Goal: Task Accomplishment & Management: Complete application form

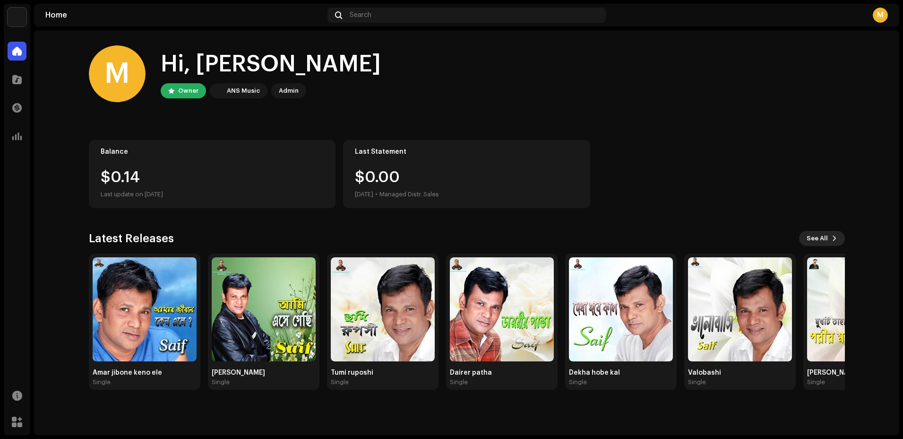
click at [822, 241] on span "See All" at bounding box center [817, 238] width 21 height 19
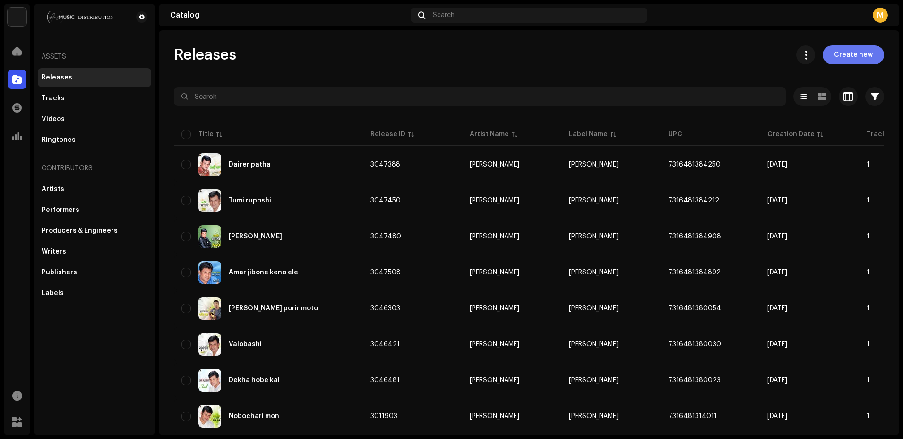
click at [847, 56] on span "Create new" at bounding box center [853, 54] width 39 height 19
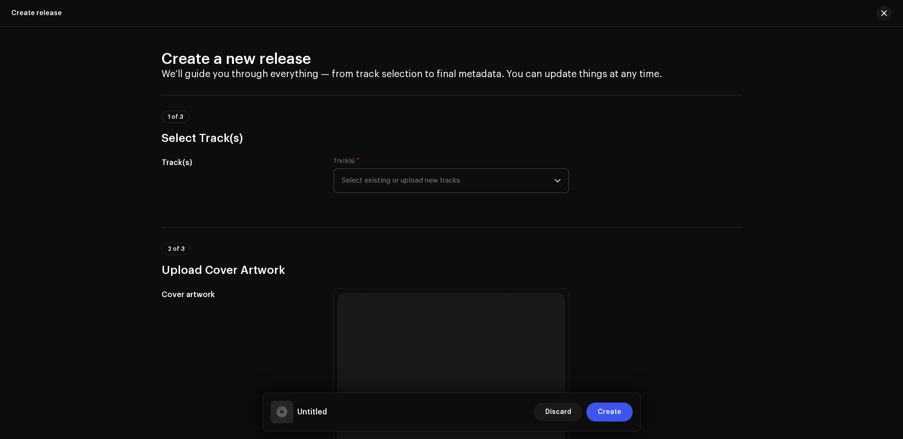
click at [560, 180] on p-select "Select existing or upload new tracks" at bounding box center [451, 180] width 235 height 25
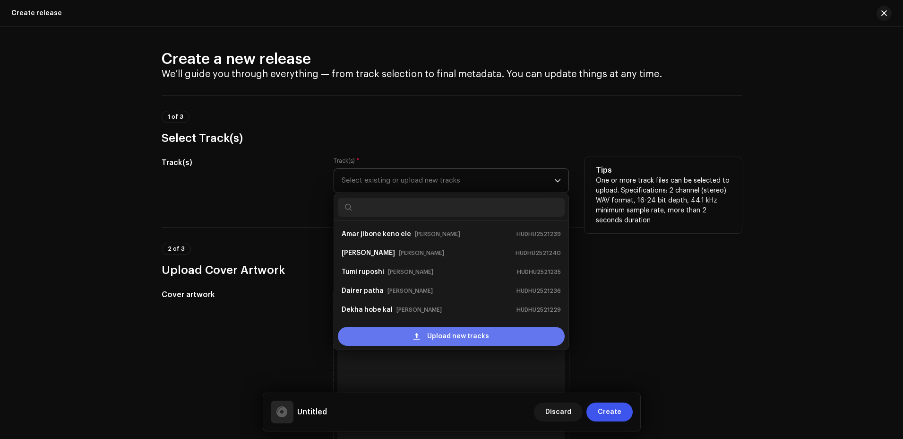
scroll to position [15, 0]
click at [459, 338] on span "Upload new tracks" at bounding box center [458, 336] width 62 height 19
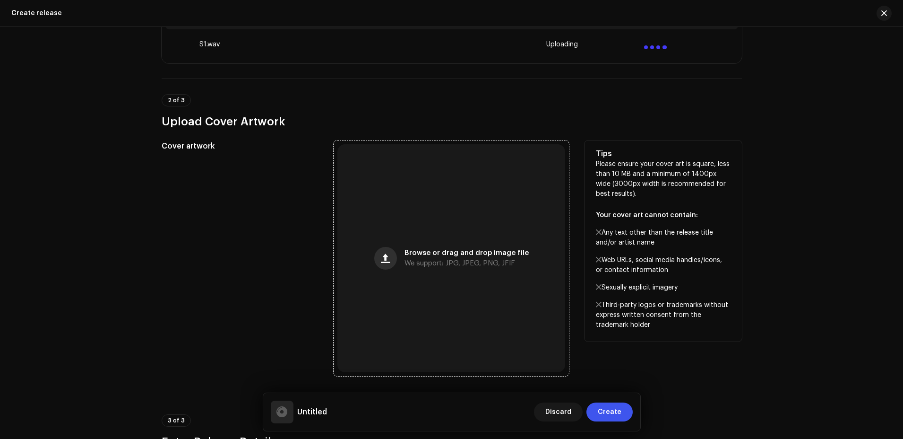
scroll to position [331, 0]
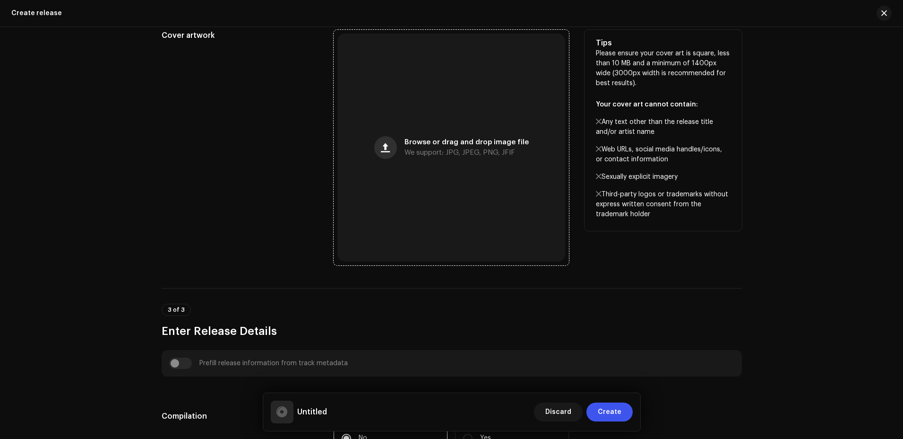
click at [388, 149] on span "button" at bounding box center [385, 148] width 9 height 8
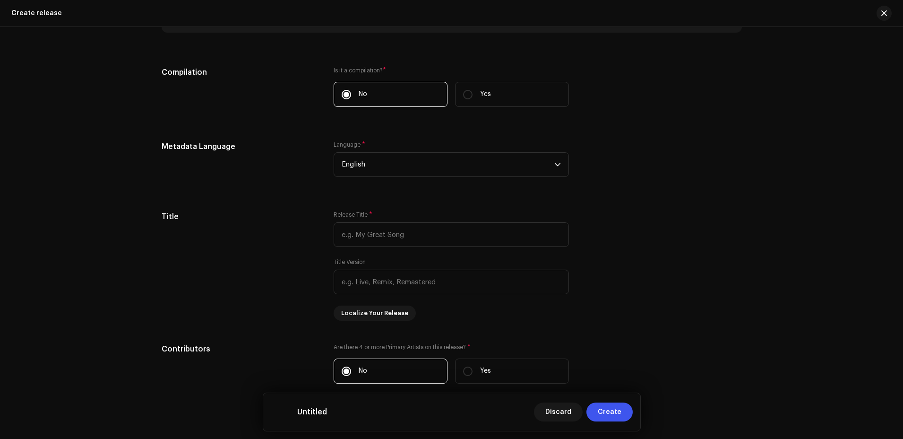
scroll to position [709, 0]
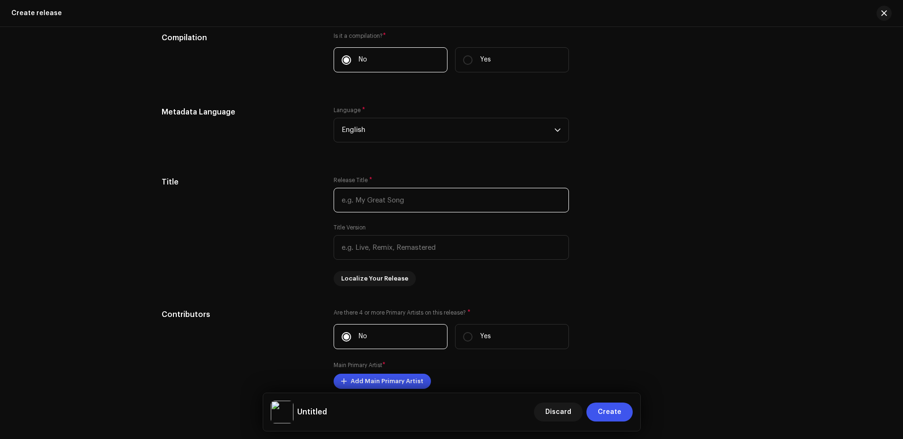
click at [414, 202] on input "text" at bounding box center [451, 200] width 235 height 25
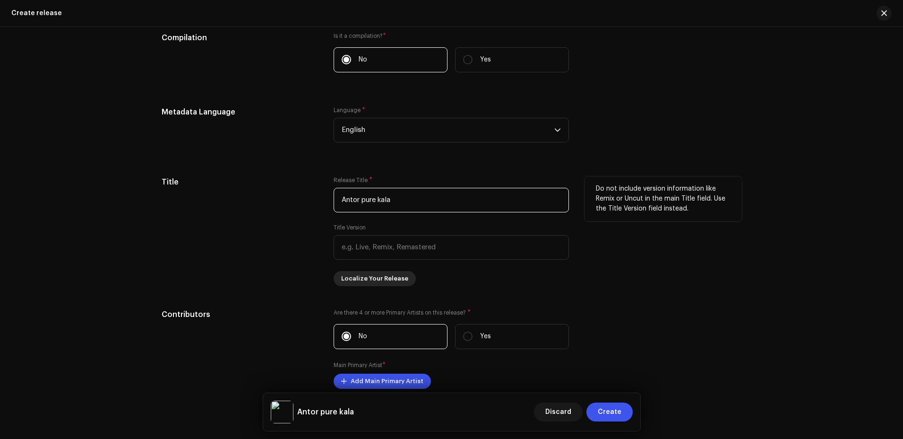
type input "Antor pure kala"
click at [390, 281] on span "Localize Your Release" at bounding box center [374, 278] width 67 height 19
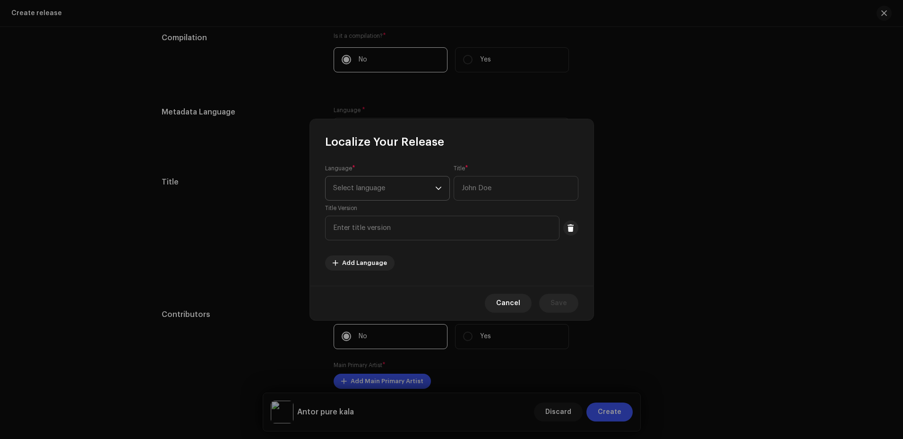
click at [439, 187] on icon "dropdown trigger" at bounding box center [438, 188] width 7 height 7
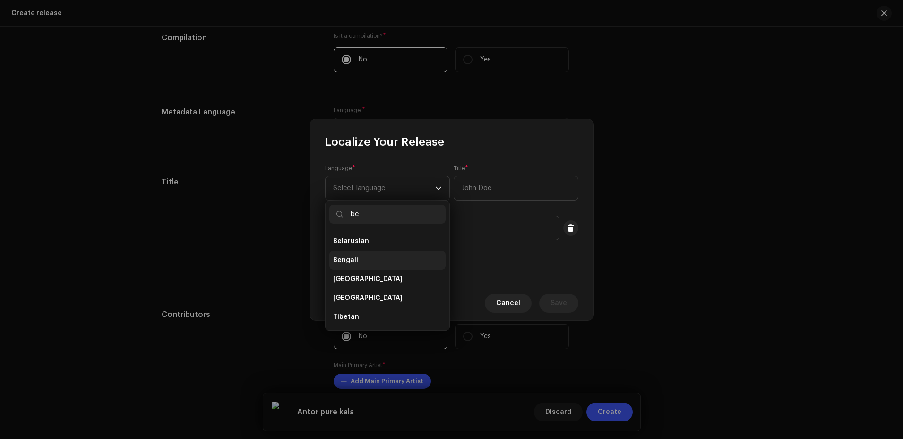
type input "be"
click at [349, 255] on span "Bengali" at bounding box center [345, 259] width 25 height 9
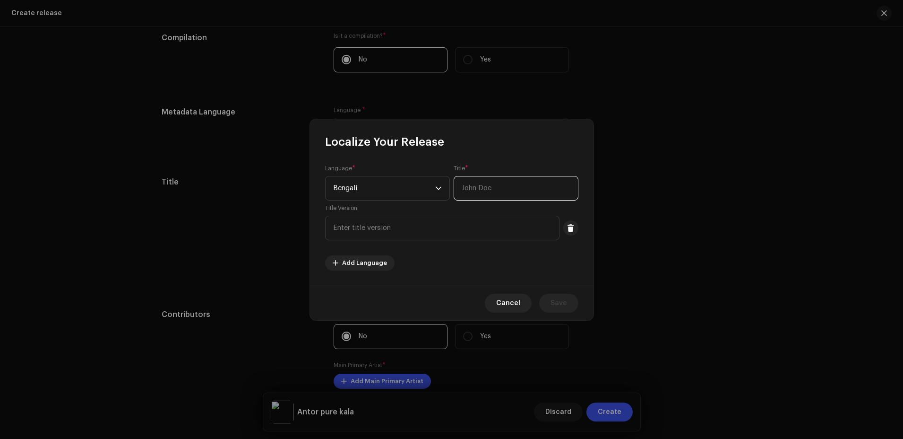
click at [484, 192] on input "text" at bounding box center [516, 188] width 125 height 25
type input "[PERSON_NAME]"
click at [553, 301] on span "Save" at bounding box center [559, 302] width 17 height 19
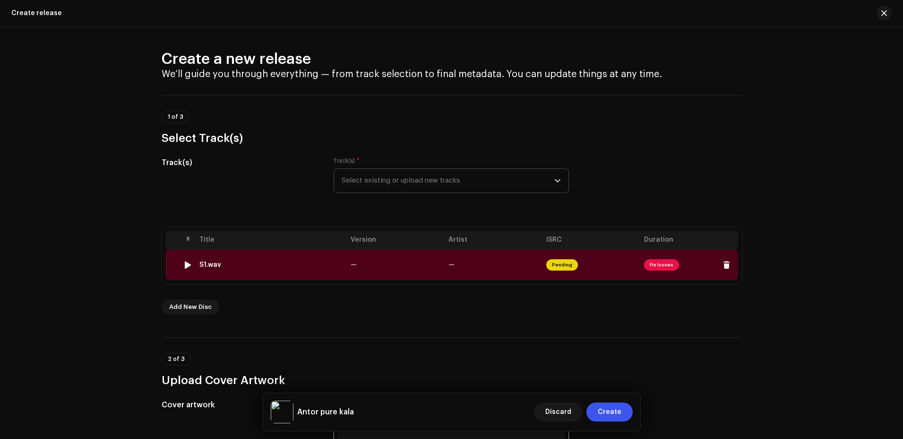
click at [491, 262] on td "—" at bounding box center [494, 265] width 98 height 30
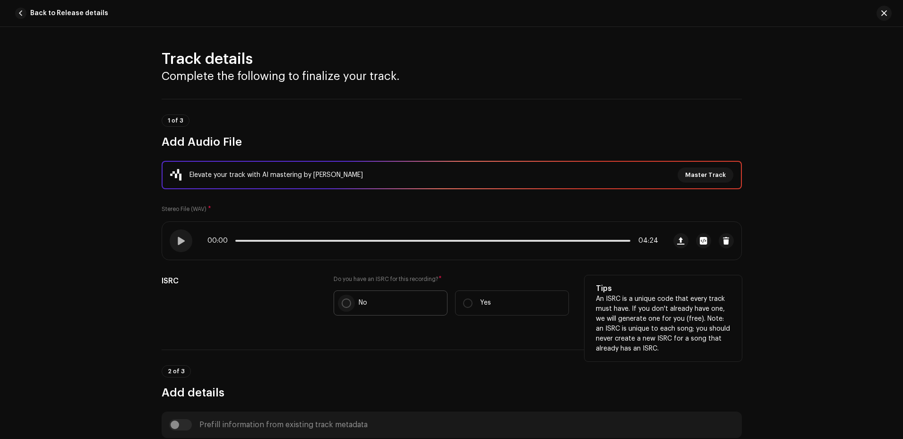
click at [346, 301] on input "No" at bounding box center [346, 302] width 9 height 9
radio input "true"
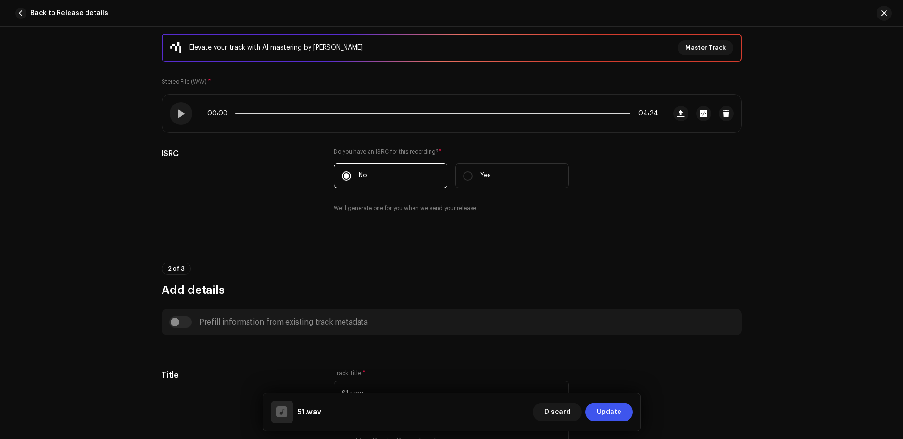
scroll to position [189, 0]
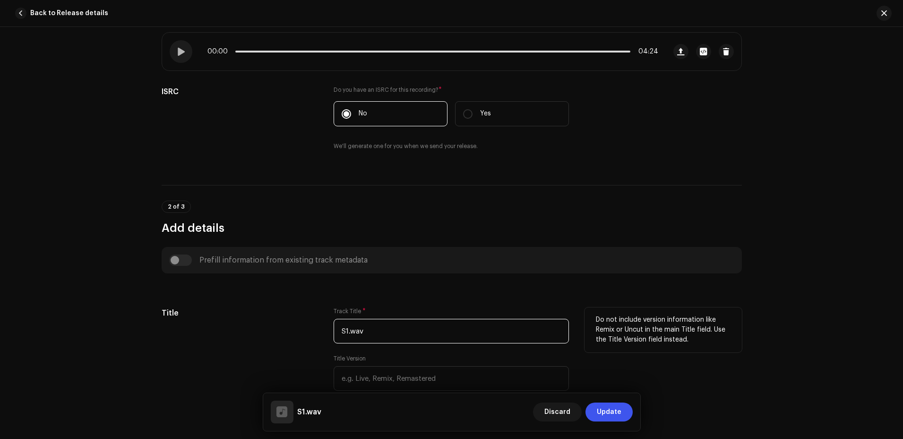
click at [376, 330] on input "S1.wav" at bounding box center [451, 331] width 235 height 25
type input "S"
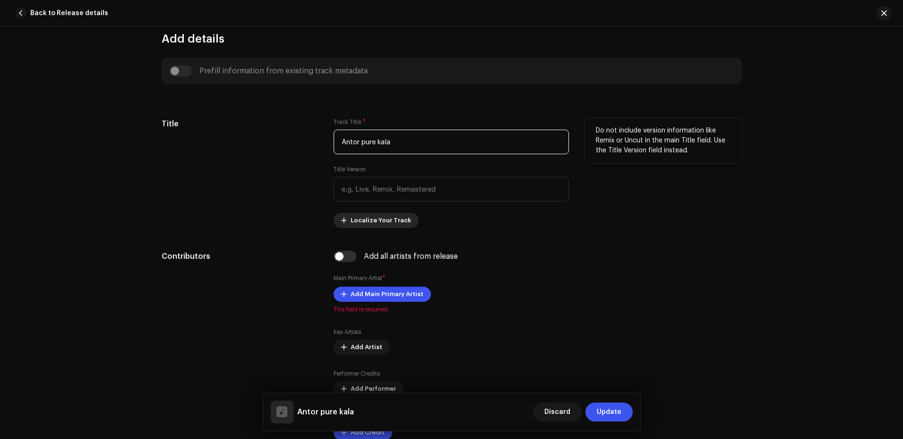
type input "Antor pure kala"
click at [392, 219] on span "Localize Your Track" at bounding box center [381, 220] width 60 height 19
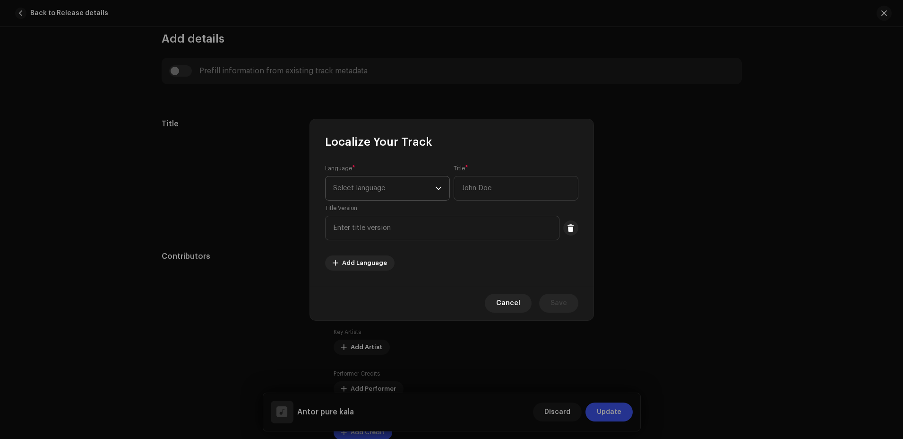
click at [437, 186] on icon "dropdown trigger" at bounding box center [438, 188] width 7 height 7
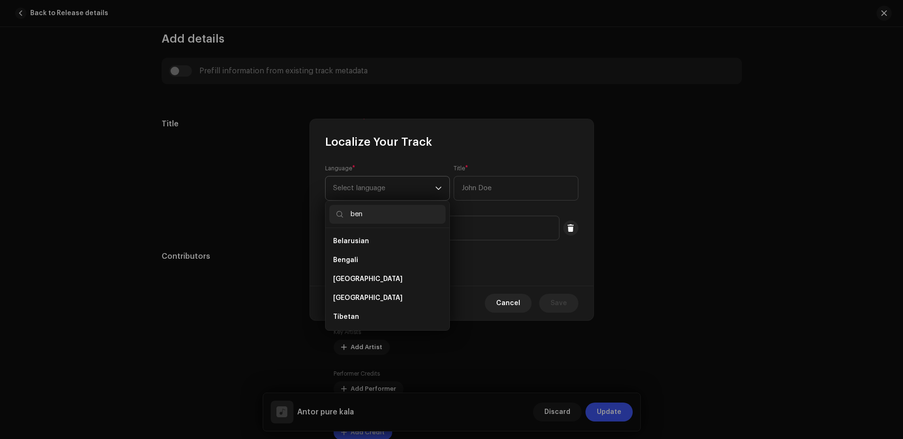
scroll to position [0, 0]
type input "ben"
click at [412, 239] on li "Bengali" at bounding box center [387, 241] width 116 height 19
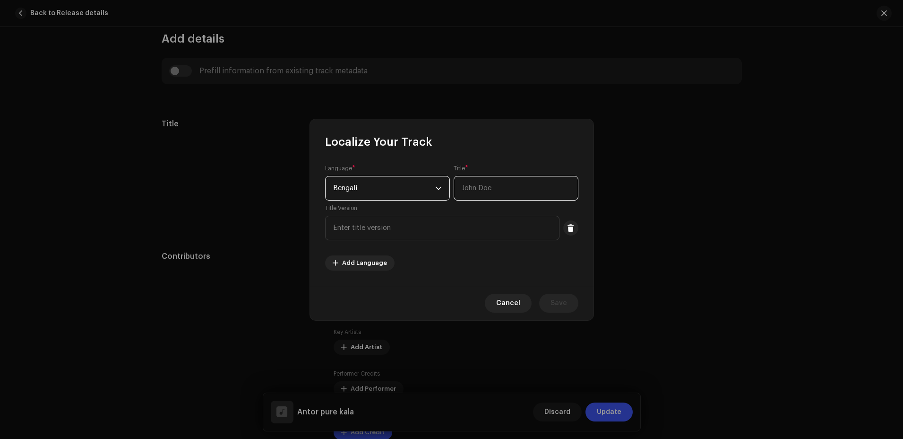
click at [515, 190] on input "text" at bounding box center [516, 188] width 125 height 25
type input "[PERSON_NAME]"
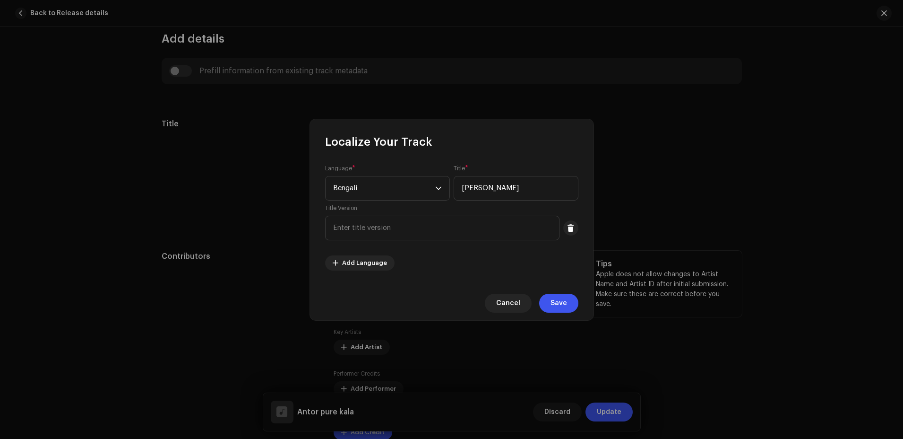
click at [554, 303] on span "Save" at bounding box center [559, 302] width 17 height 19
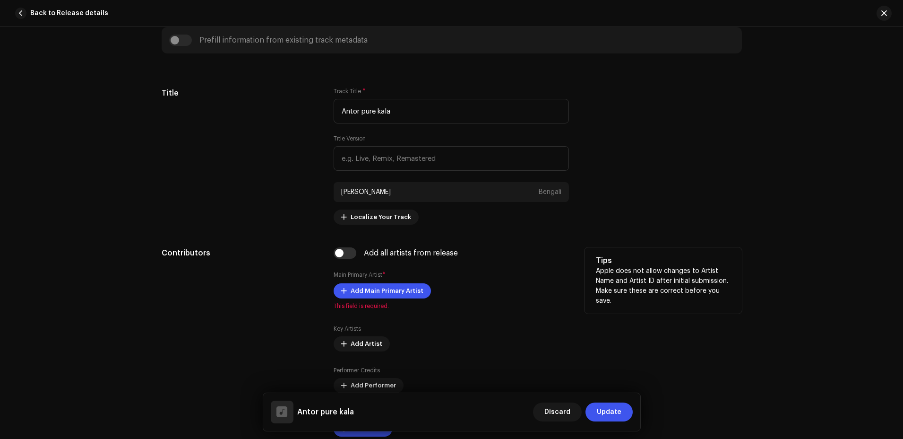
scroll to position [425, 0]
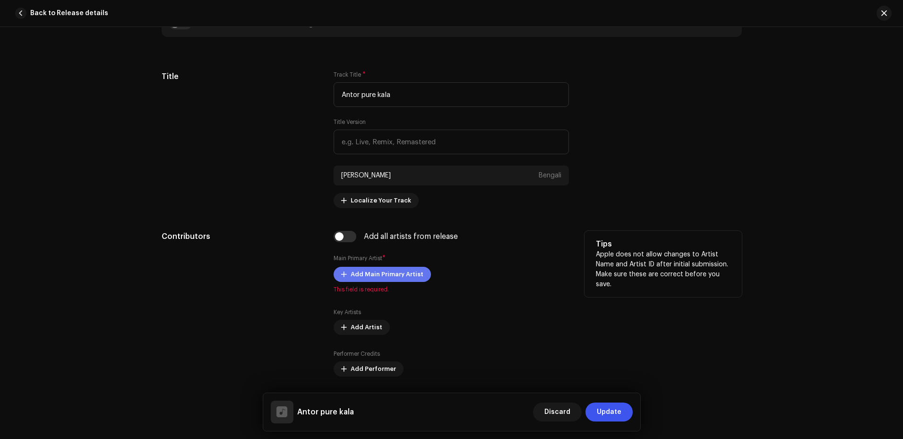
click at [384, 272] on span "Add Main Primary Artist" at bounding box center [387, 274] width 73 height 19
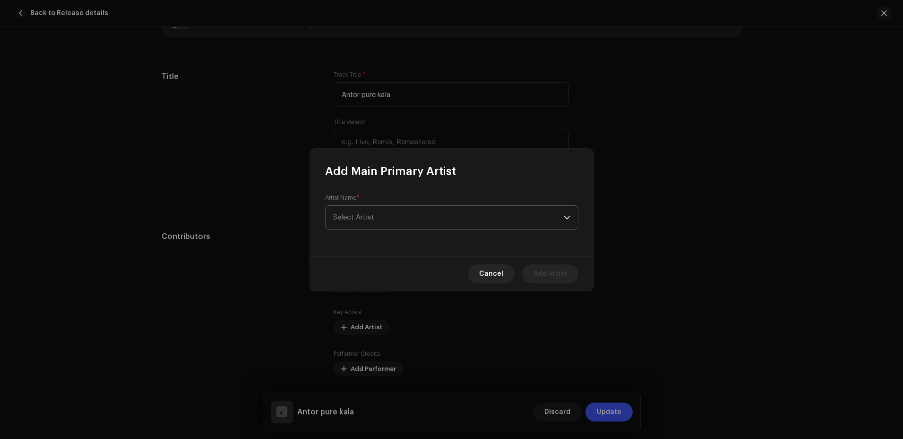
click at [437, 220] on span "Select Artist" at bounding box center [448, 218] width 231 height 24
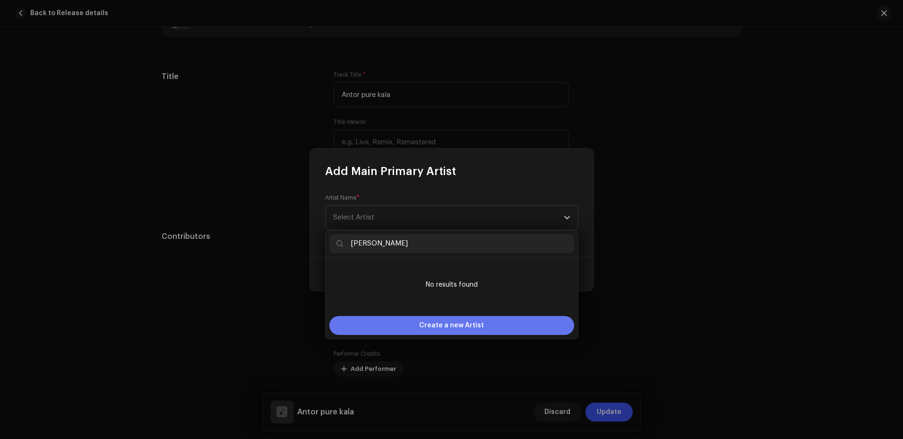
type input "[PERSON_NAME]"
click at [452, 322] on span "Create a new Artist" at bounding box center [451, 325] width 65 height 19
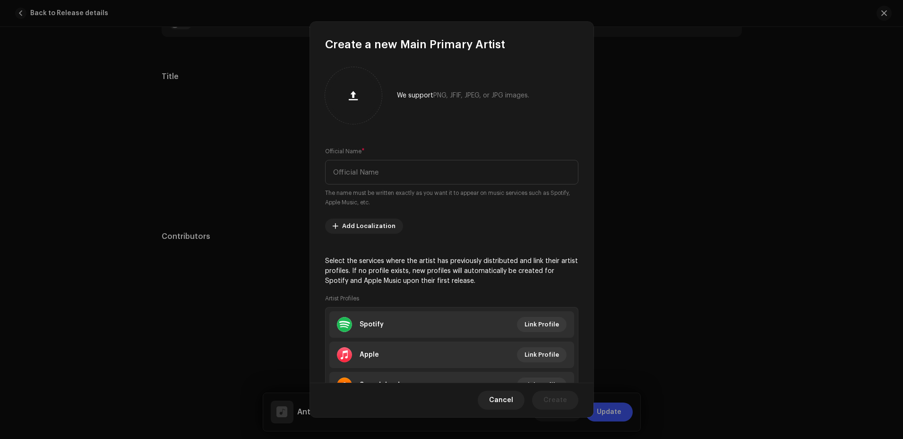
click at [452, 322] on li "Spotify Link Profile" at bounding box center [451, 324] width 245 height 26
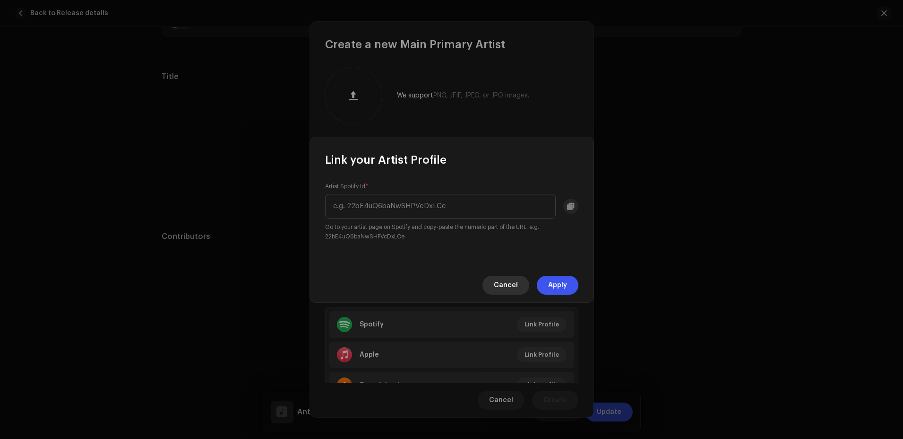
click at [510, 288] on span "Cancel" at bounding box center [506, 285] width 24 height 19
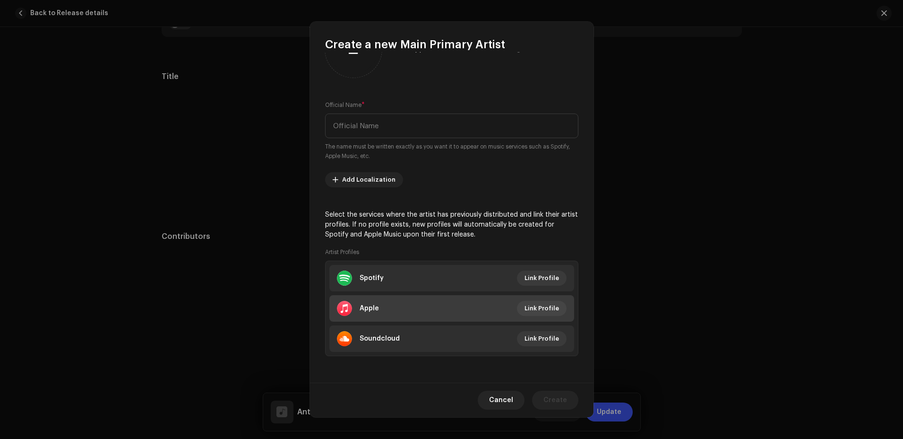
scroll to position [0, 0]
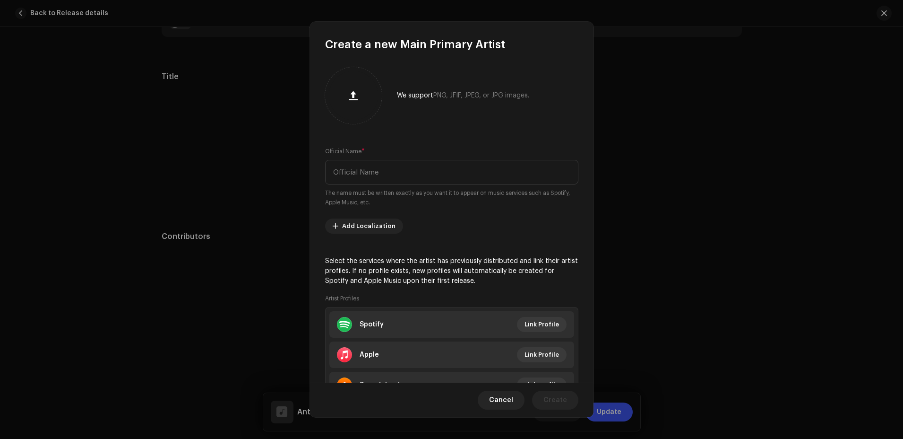
click at [498, 132] on div "We support PNG, JFIF, JPEG, or JPG images. Official Name * The name must be wri…" at bounding box center [452, 217] width 284 height 330
click at [503, 393] on span "Cancel" at bounding box center [501, 399] width 24 height 19
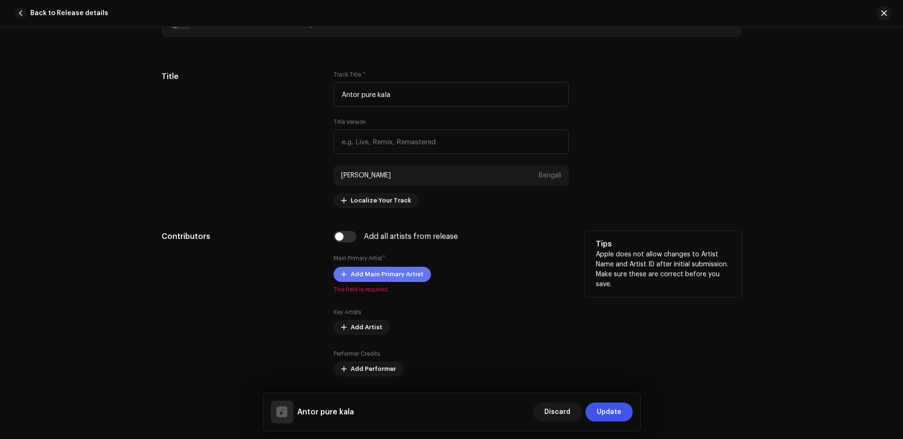
click at [395, 272] on span "Add Main Primary Artist" at bounding box center [387, 274] width 73 height 19
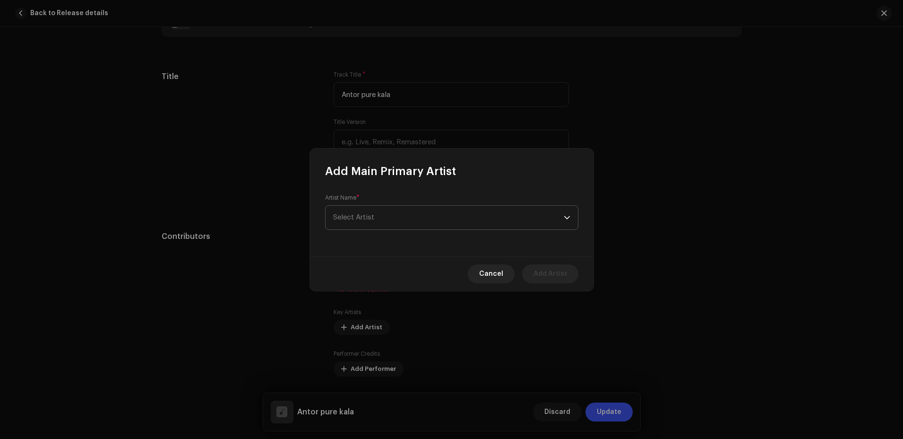
click at [409, 217] on span "Select Artist" at bounding box center [448, 218] width 231 height 24
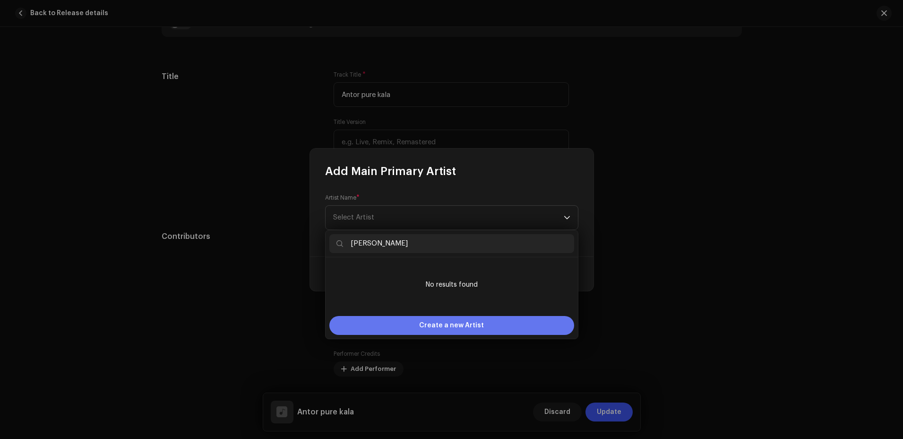
type input "[PERSON_NAME]"
click at [442, 319] on span "Create a new Artist" at bounding box center [451, 325] width 65 height 19
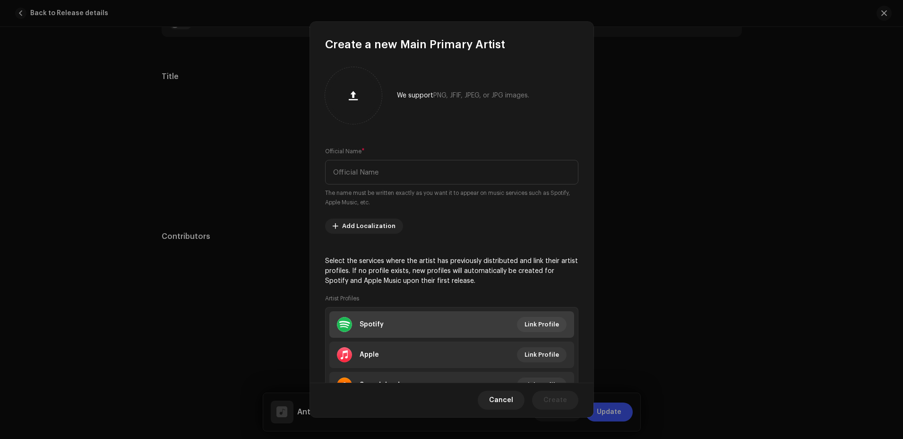
scroll to position [46, 0]
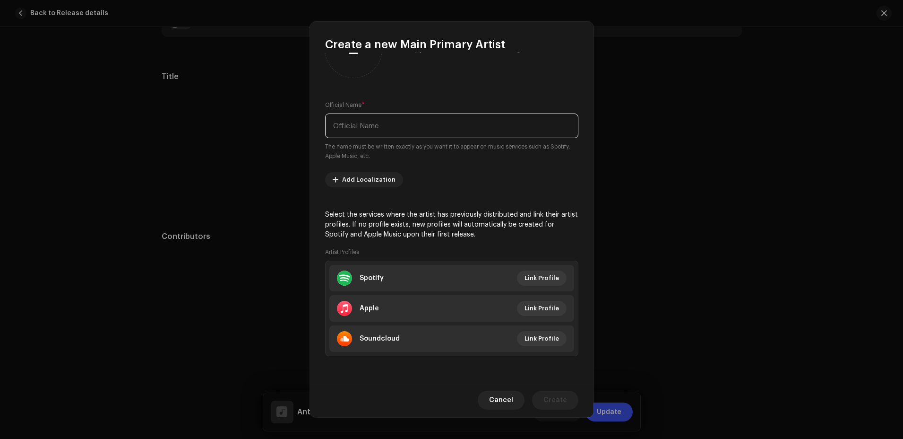
click at [385, 130] on input "text" at bounding box center [451, 125] width 253 height 25
type input "[PERSON_NAME]"
click at [433, 181] on re-m-artist-locales-form "Add Localization" at bounding box center [451, 179] width 253 height 15
click at [562, 403] on span "Create" at bounding box center [555, 399] width 24 height 19
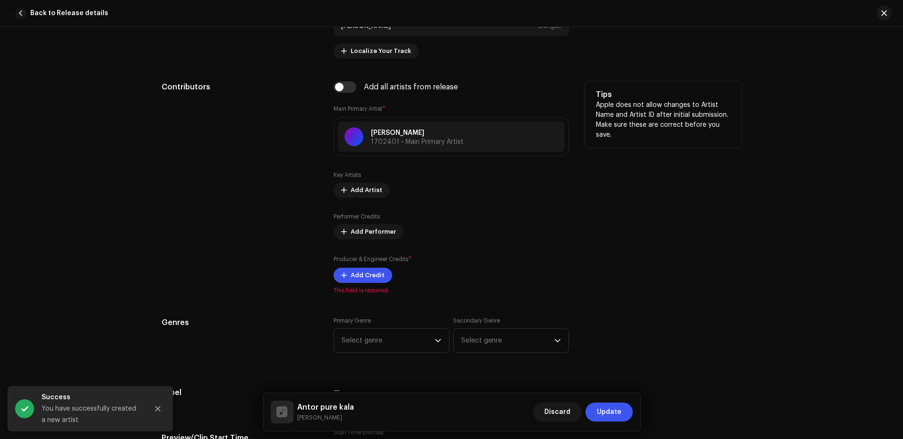
scroll to position [614, 0]
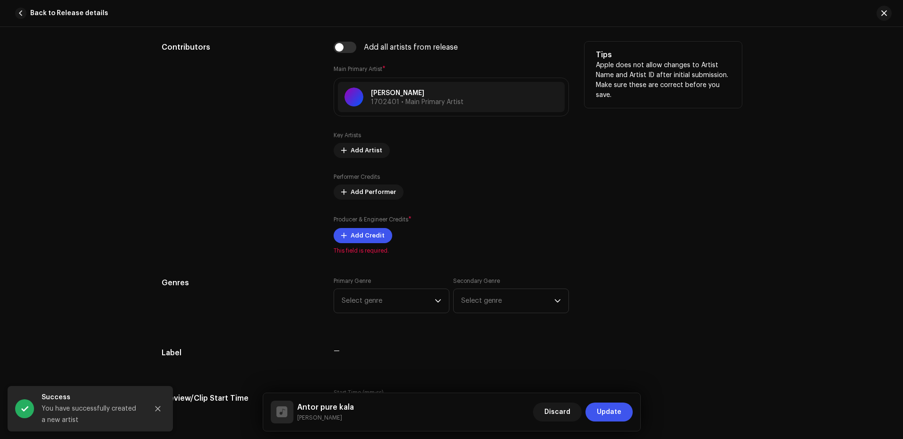
click at [417, 192] on div "Performer Credits Add Performer" at bounding box center [451, 186] width 235 height 26
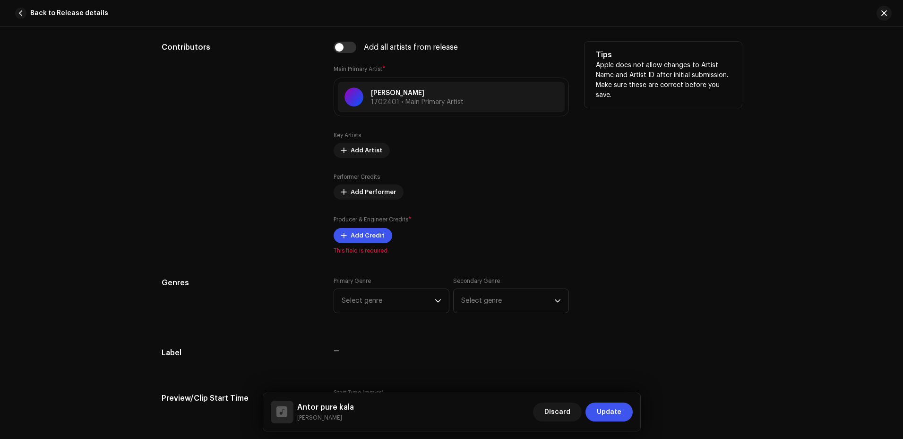
click at [417, 192] on div "Performer Credits Add Performer" at bounding box center [451, 186] width 235 height 26
click at [365, 235] on span "Add Credit" at bounding box center [368, 235] width 34 height 19
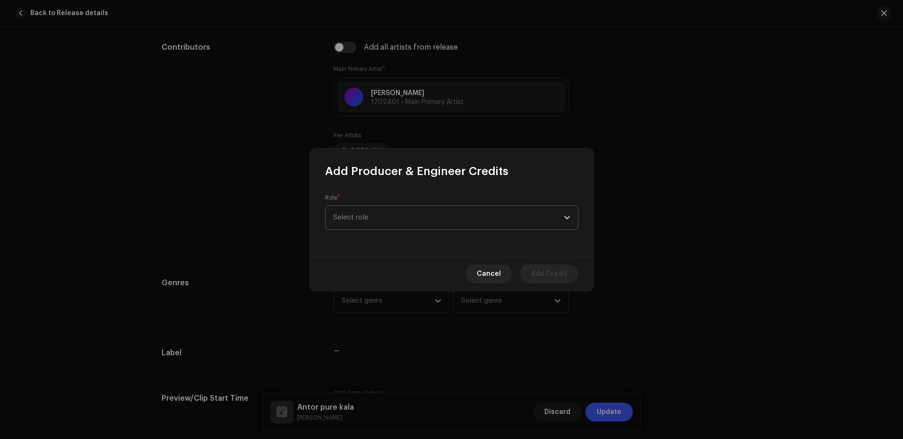
click at [382, 217] on span "Select role" at bounding box center [448, 218] width 231 height 24
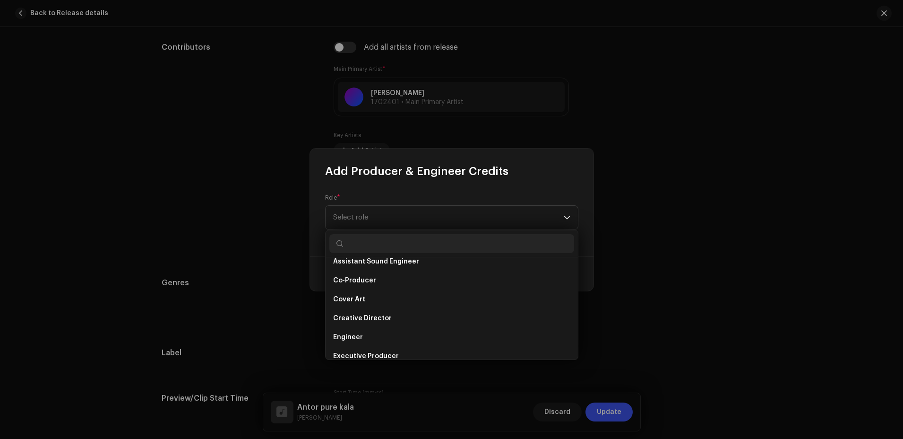
scroll to position [142, 0]
click at [378, 301] on li "Cover Art" at bounding box center [451, 298] width 245 height 19
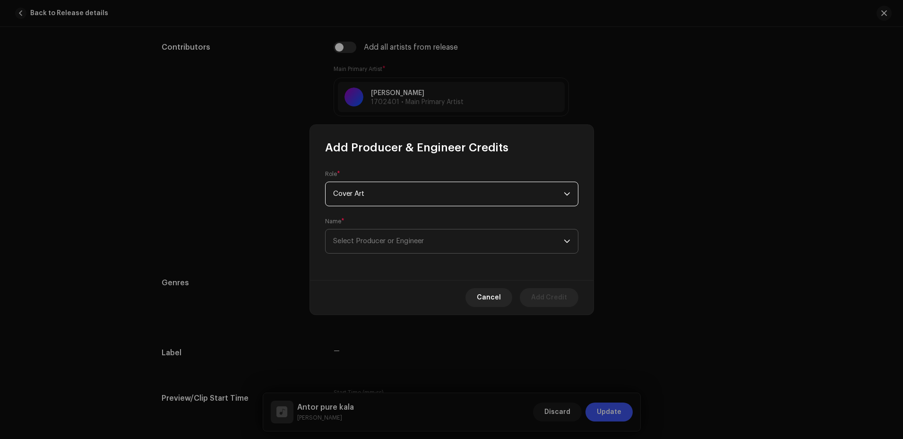
click at [422, 242] on span "Select Producer or Engineer" at bounding box center [378, 240] width 91 height 7
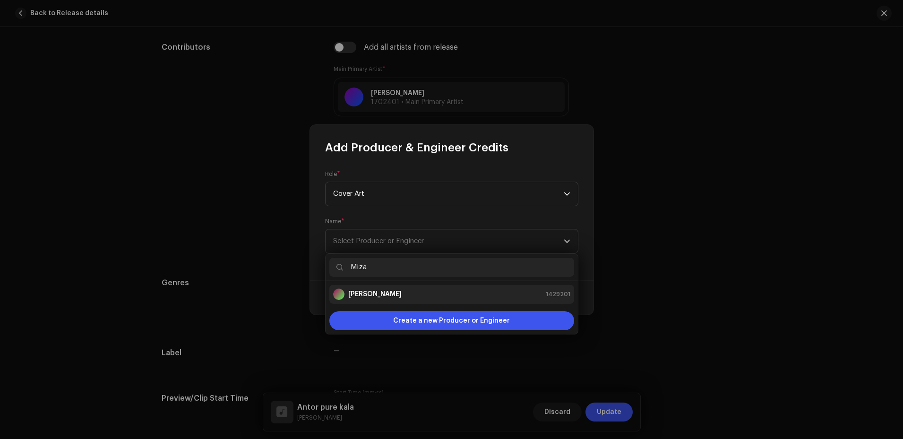
type input "Miza"
click at [402, 293] on strong "[PERSON_NAME]" at bounding box center [374, 293] width 53 height 9
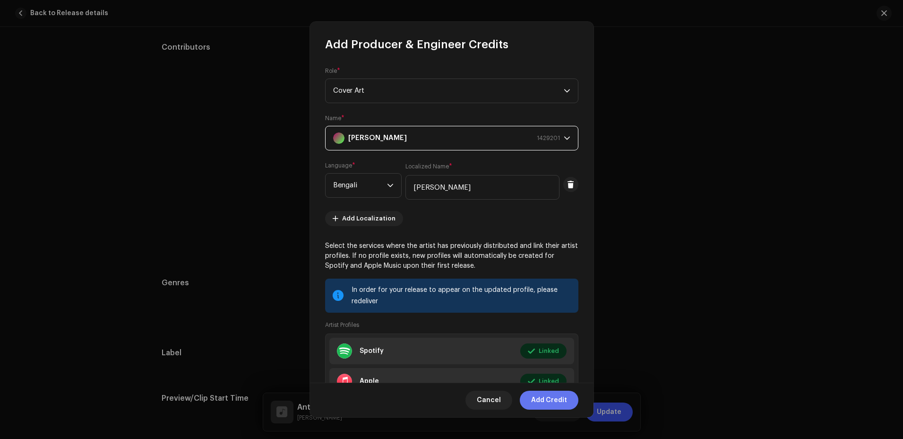
click at [562, 402] on span "Add Credit" at bounding box center [549, 399] width 36 height 19
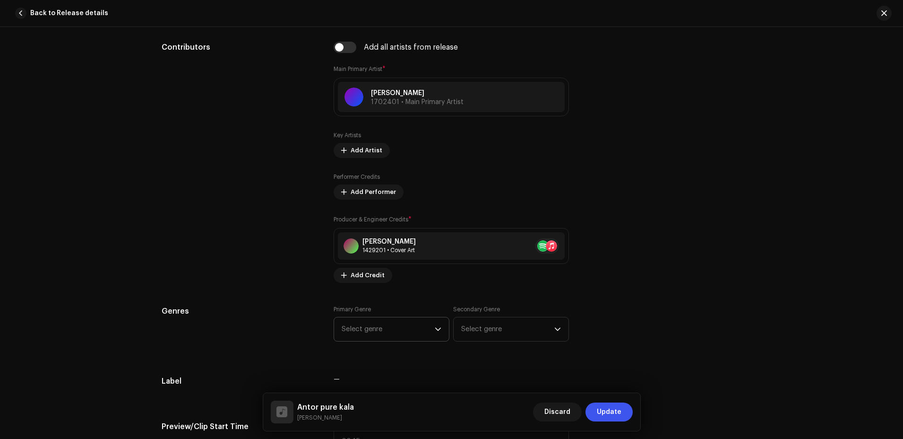
click at [439, 332] on div "dropdown trigger" at bounding box center [438, 329] width 7 height 24
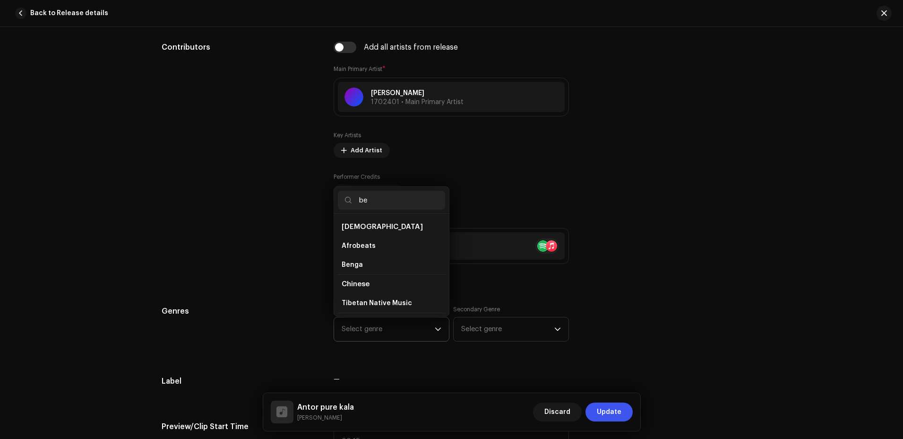
type input "b"
type input "f"
click at [368, 290] on li "Folk" at bounding box center [391, 293] width 107 height 19
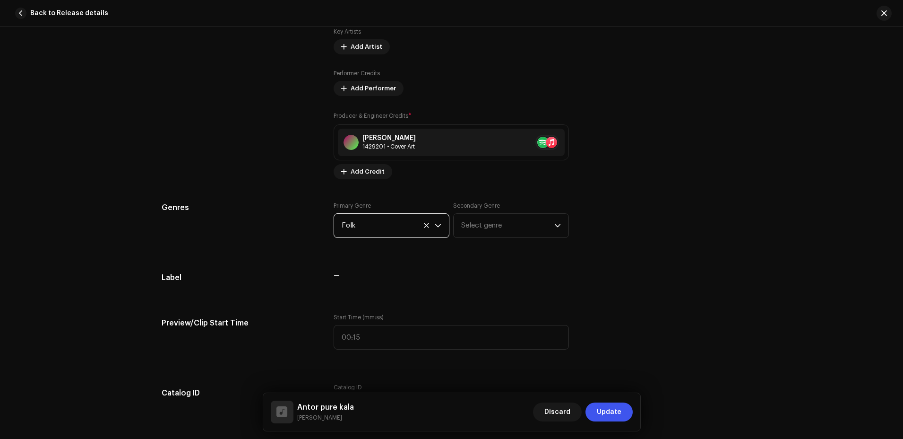
scroll to position [756, 0]
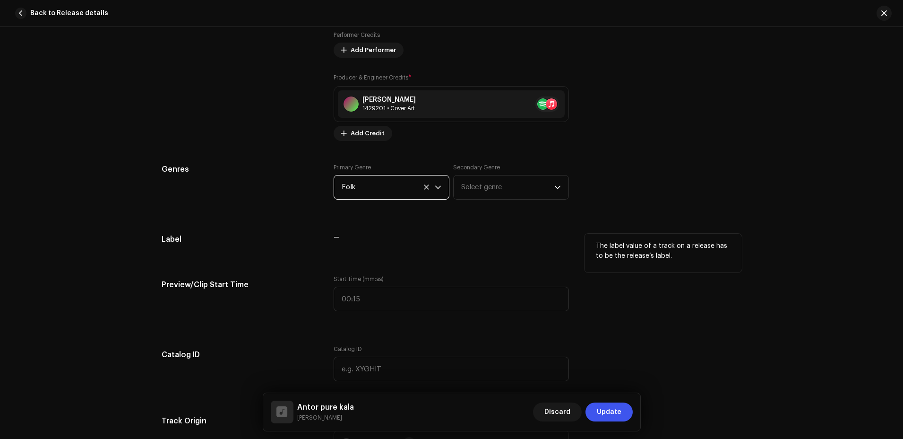
click at [373, 243] on div "—" at bounding box center [451, 242] width 235 height 19
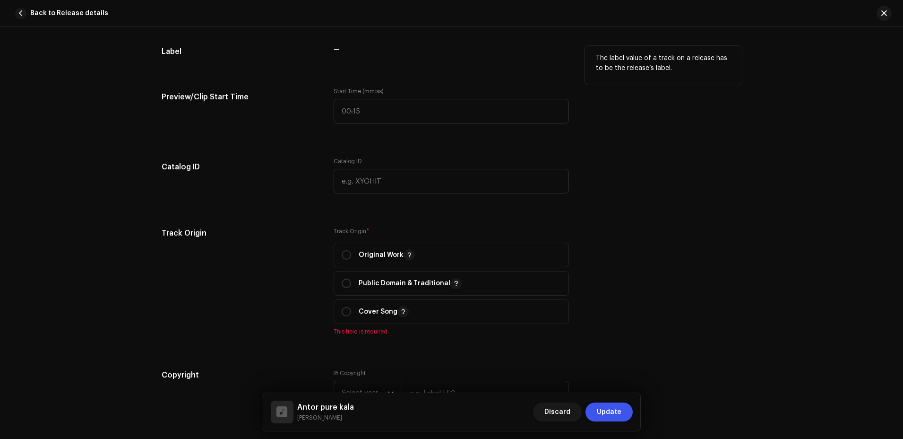
scroll to position [945, 0]
click at [346, 253] on input "radio" at bounding box center [346, 253] width 9 height 9
radio input "true"
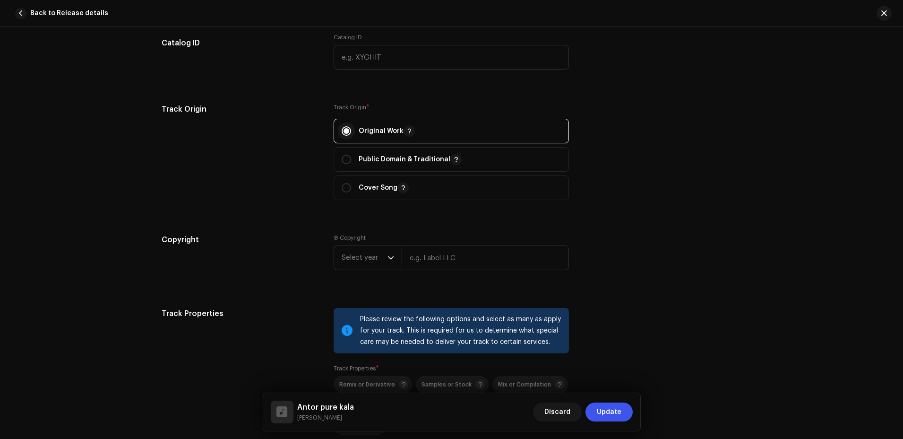
scroll to position [1087, 0]
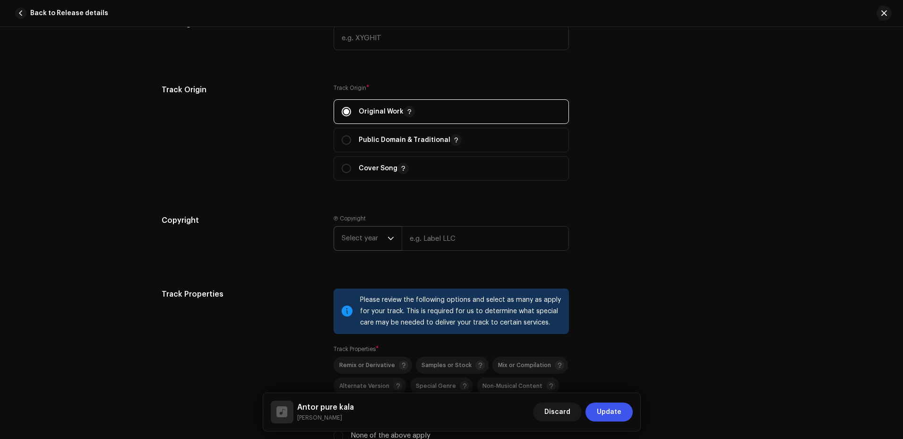
click at [388, 238] on icon "dropdown trigger" at bounding box center [391, 238] width 7 height 7
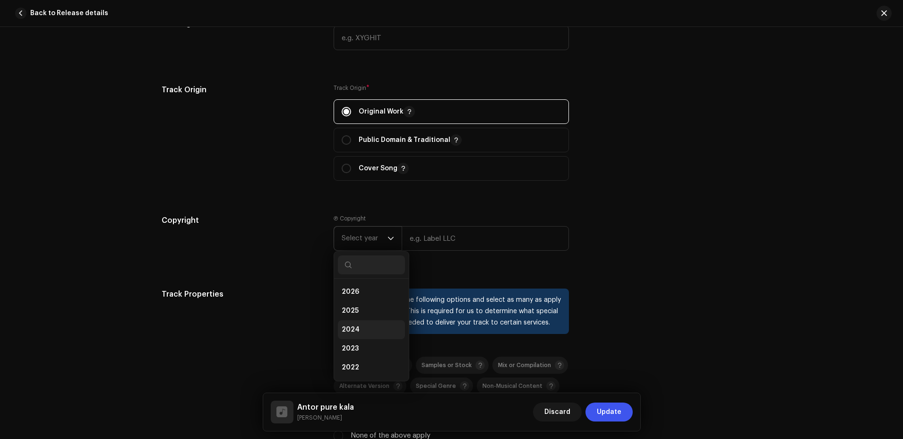
click at [344, 326] on span "2024" at bounding box center [351, 329] width 18 height 9
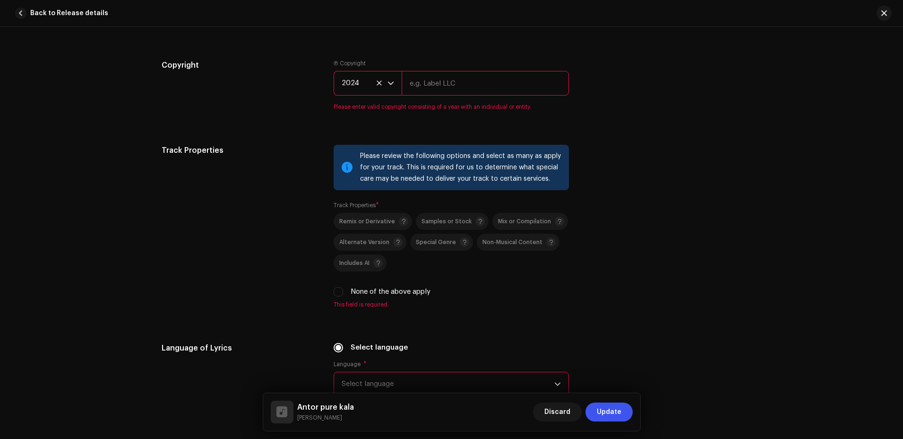
scroll to position [1323, 0]
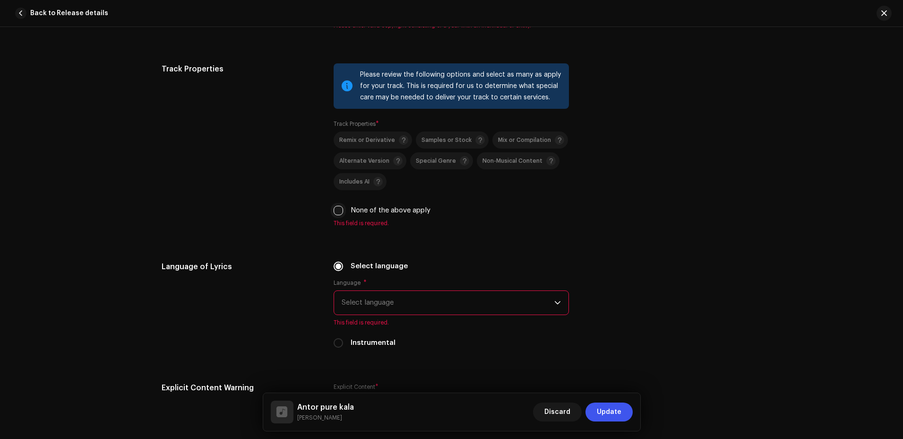
click at [339, 213] on input "None of the above apply" at bounding box center [338, 210] width 9 height 9
checkbox input "true"
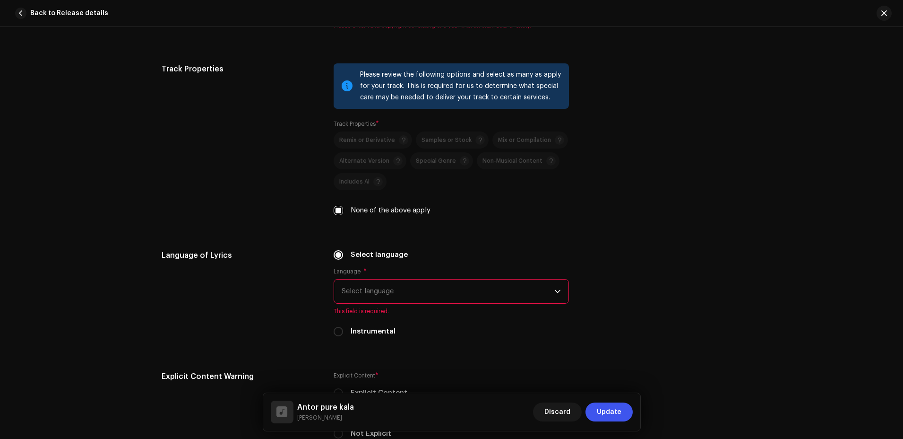
click at [387, 291] on span "Select language" at bounding box center [448, 291] width 213 height 24
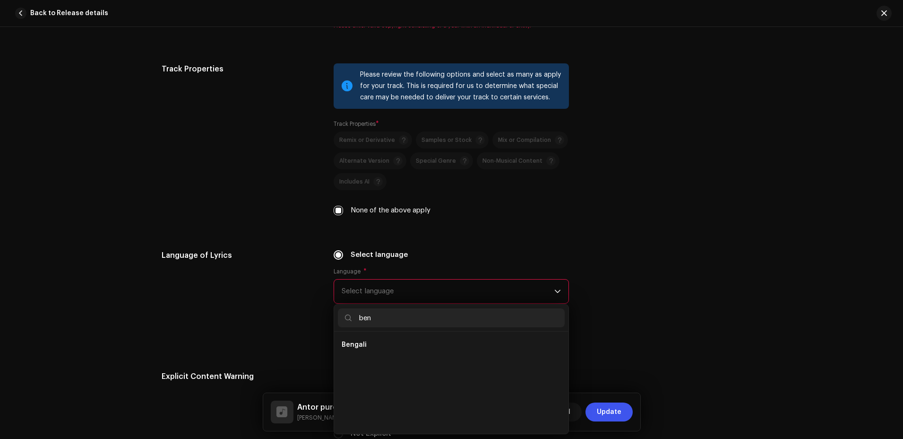
scroll to position [0, 0]
type input "ben"
click at [362, 347] on span "Bengali" at bounding box center [354, 344] width 25 height 9
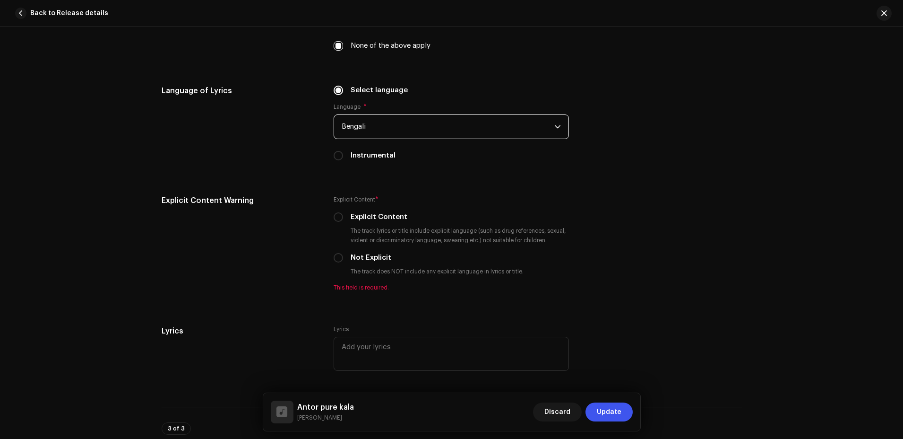
scroll to position [1512, 0]
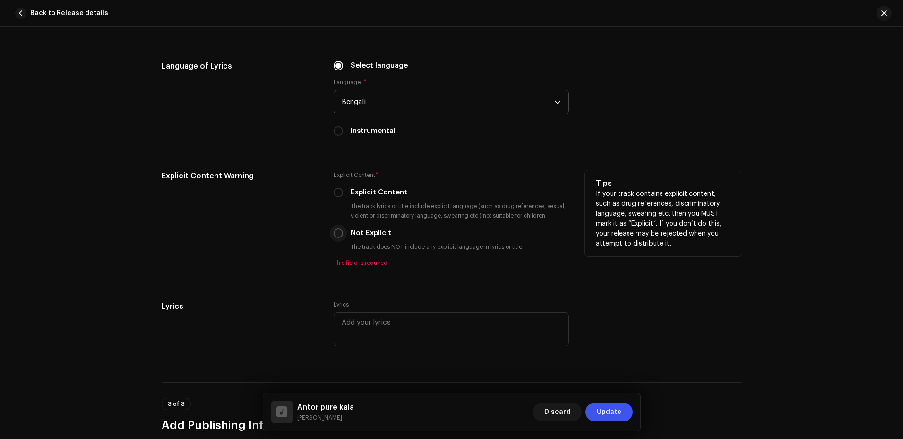
click at [336, 236] on input "Not Explicit" at bounding box center [338, 232] width 9 height 9
radio input "true"
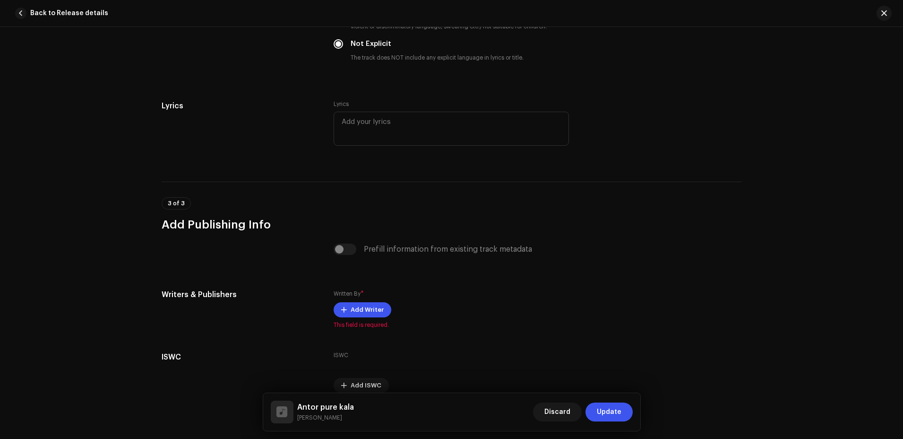
scroll to position [1746, 0]
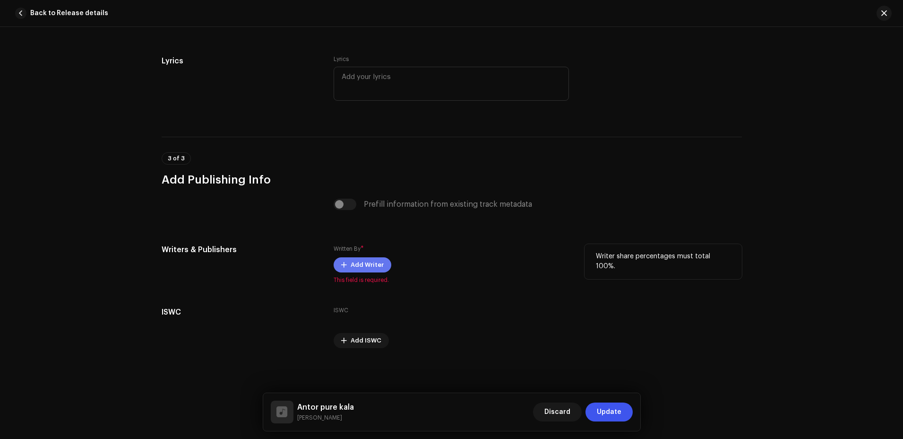
click at [365, 267] on span "Add Writer" at bounding box center [367, 264] width 33 height 19
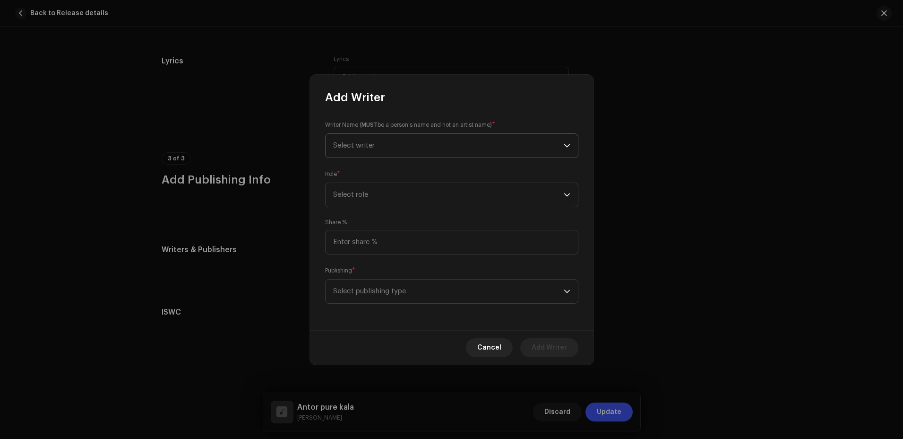
click at [510, 146] on span "Select writer" at bounding box center [448, 146] width 231 height 24
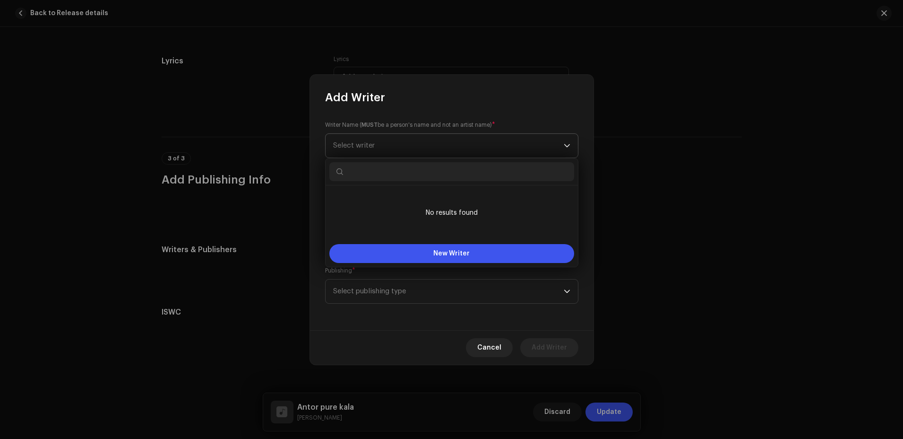
click at [510, 146] on span "Select writer" at bounding box center [448, 146] width 231 height 24
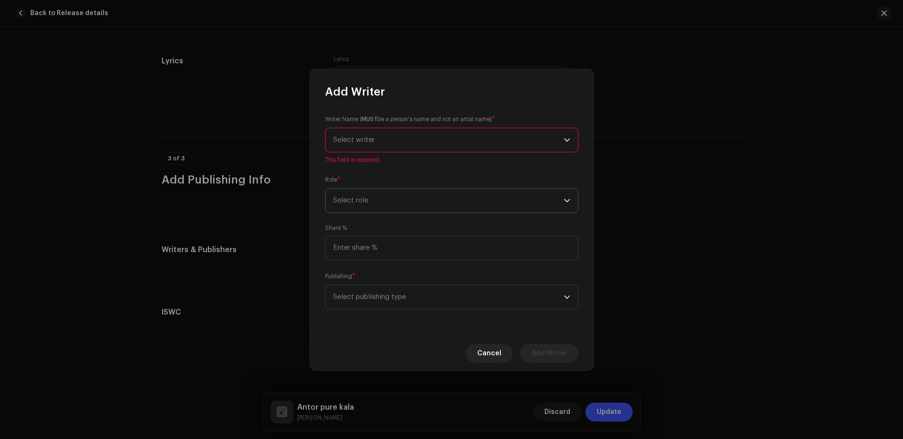
click at [454, 197] on span "Select role" at bounding box center [448, 201] width 231 height 24
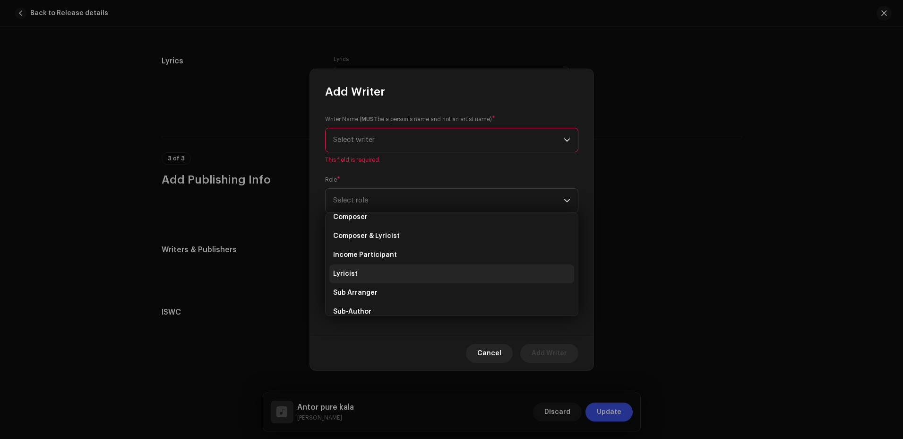
click at [384, 271] on li "Lyricist" at bounding box center [451, 273] width 245 height 19
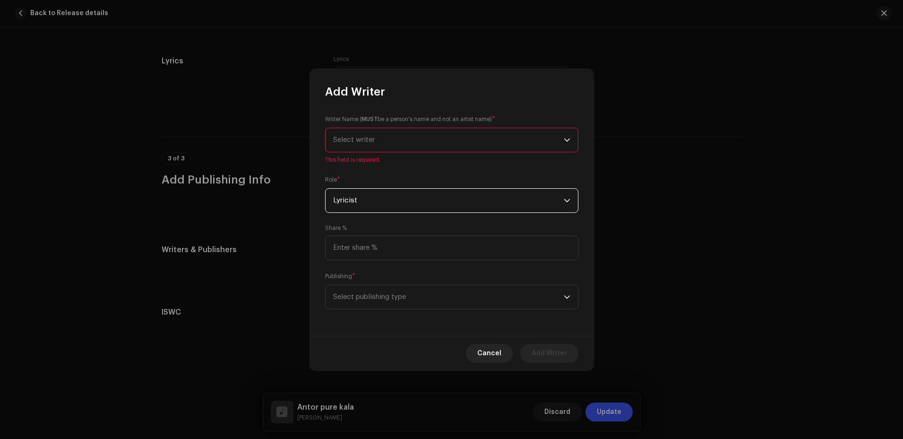
click at [393, 143] on span "Select writer" at bounding box center [448, 140] width 231 height 24
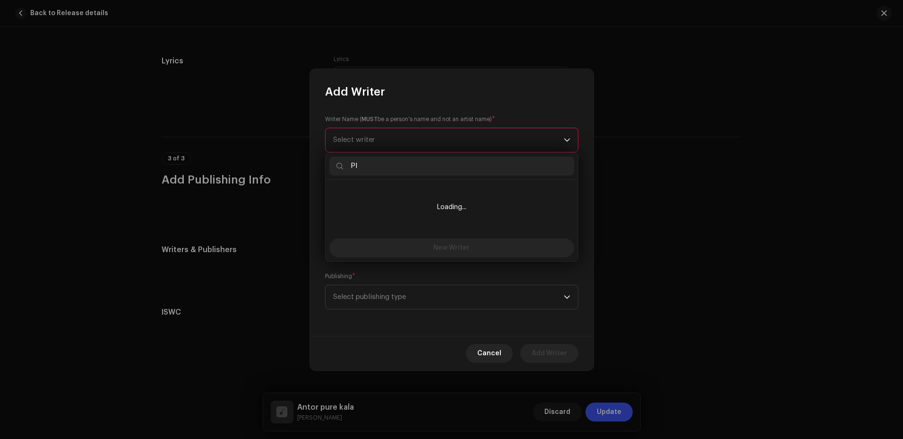
type input "P"
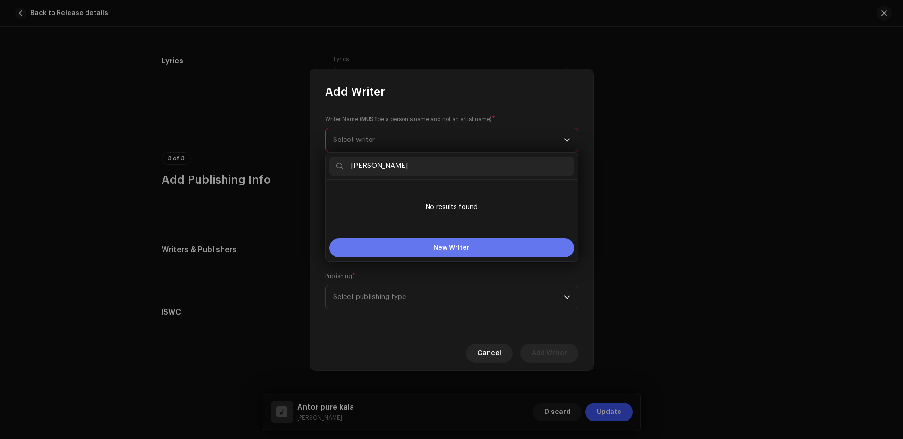
type input "[PERSON_NAME]"
click at [466, 248] on span "New Writer" at bounding box center [451, 247] width 36 height 7
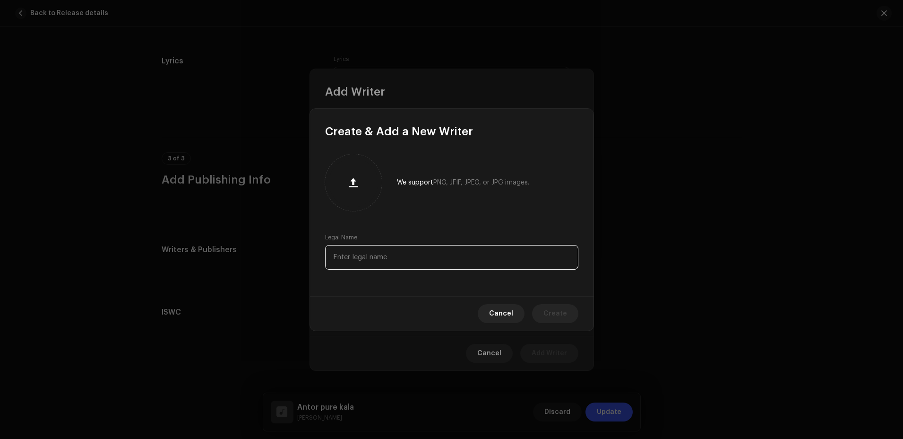
click at [444, 254] on input "text" at bounding box center [451, 257] width 253 height 25
type input "[PERSON_NAME]"
click at [568, 314] on button "Create" at bounding box center [555, 313] width 46 height 19
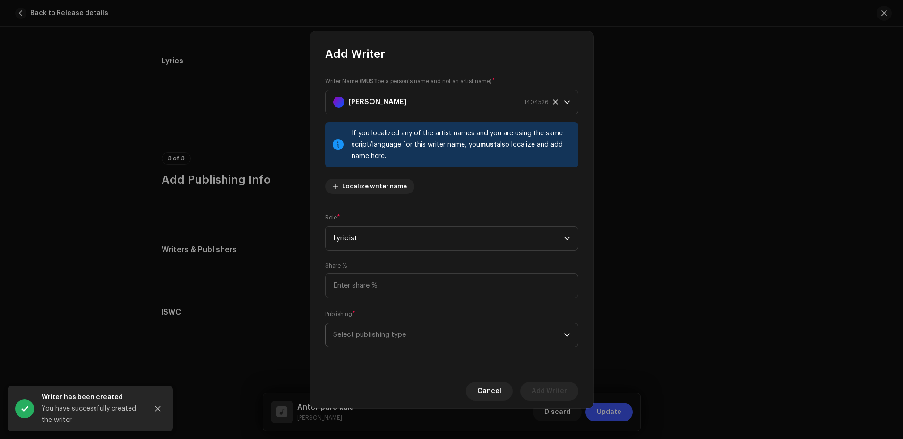
click at [494, 331] on span "Select publishing type" at bounding box center [448, 335] width 231 height 24
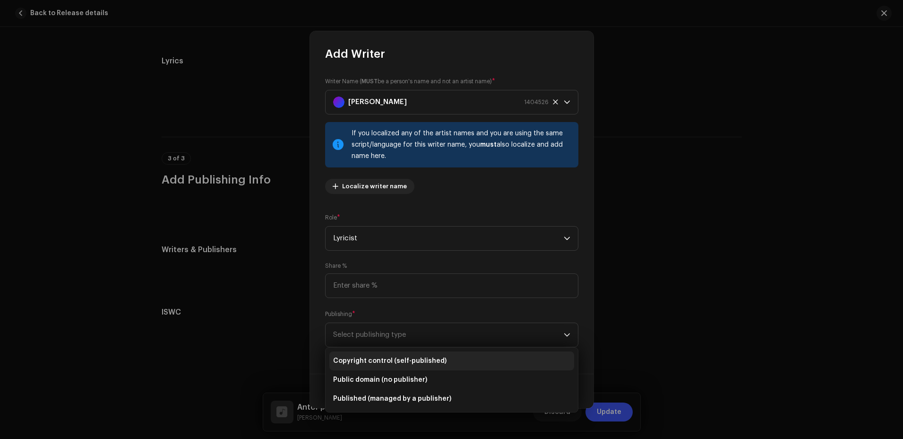
click at [384, 361] on span "Copyright control (self-published)" at bounding box center [389, 360] width 113 height 9
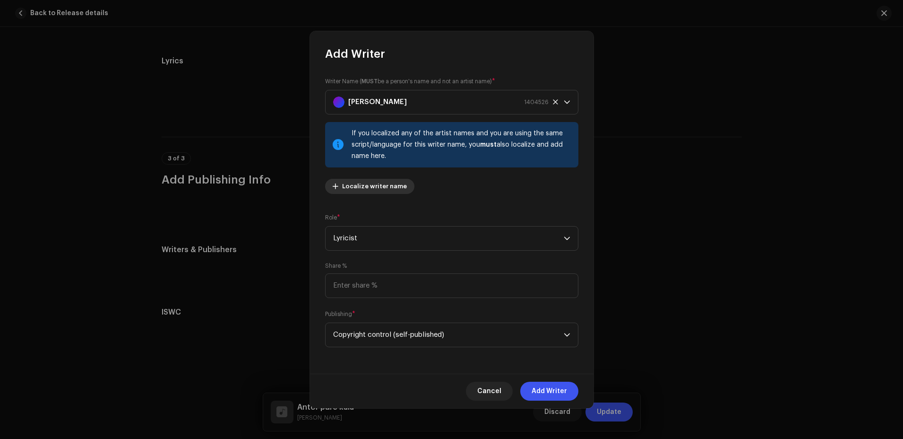
click at [381, 182] on span "Localize writer name" at bounding box center [374, 186] width 65 height 19
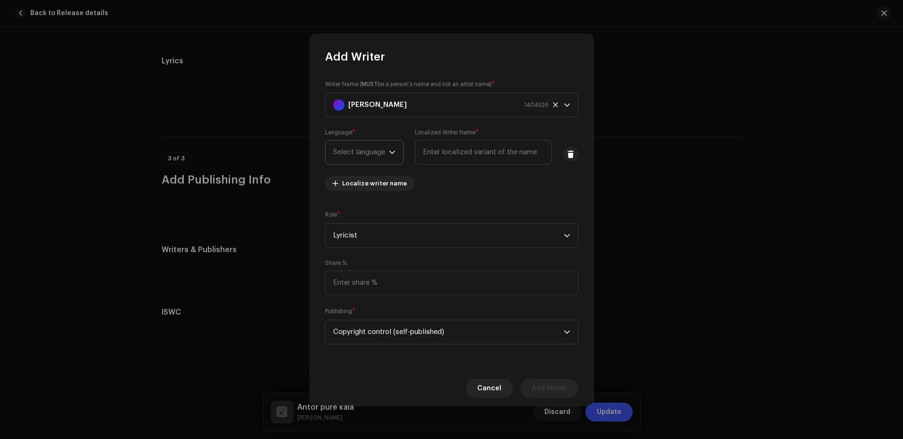
click at [397, 151] on p-select "Select language" at bounding box center [364, 152] width 78 height 25
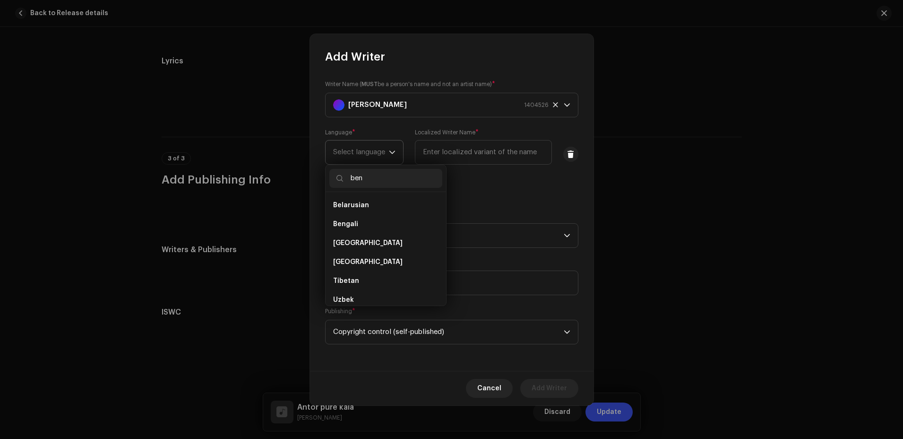
scroll to position [0, 0]
type input "ben"
click at [364, 203] on li "Bengali" at bounding box center [385, 205] width 113 height 19
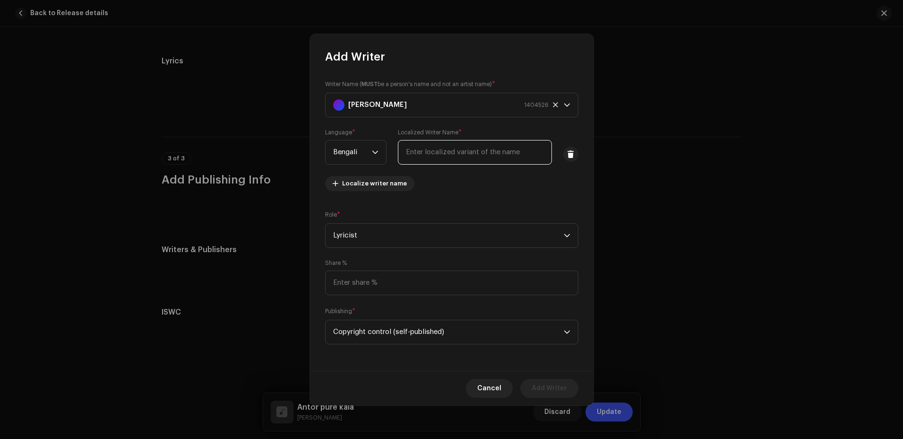
click at [438, 157] on input "text" at bounding box center [475, 152] width 154 height 25
type input "[PERSON_NAME]"
click at [560, 387] on span "Add Writer" at bounding box center [549, 388] width 35 height 19
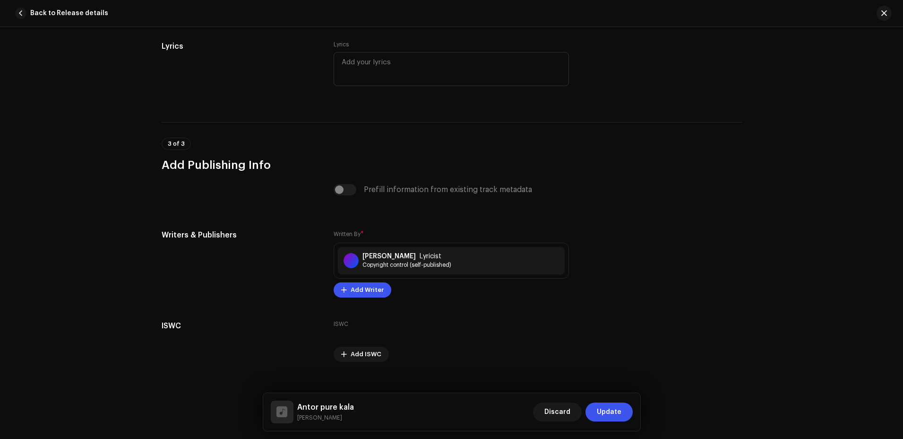
scroll to position [1775, 0]
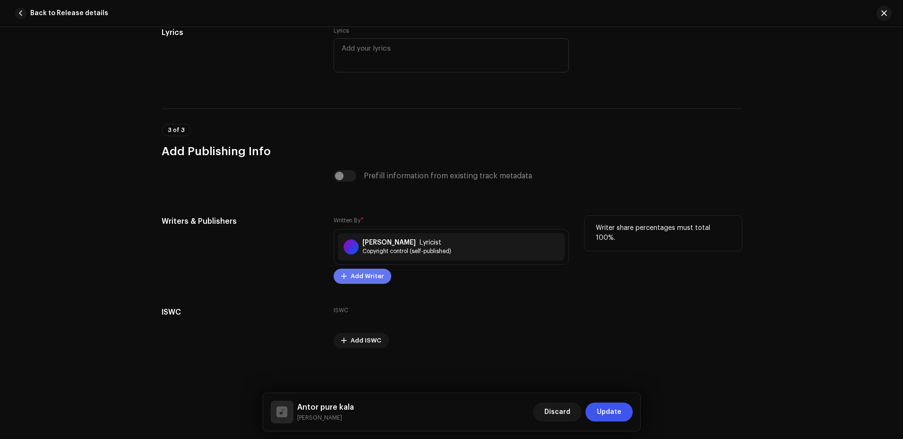
click at [371, 276] on span "Add Writer" at bounding box center [367, 276] width 33 height 19
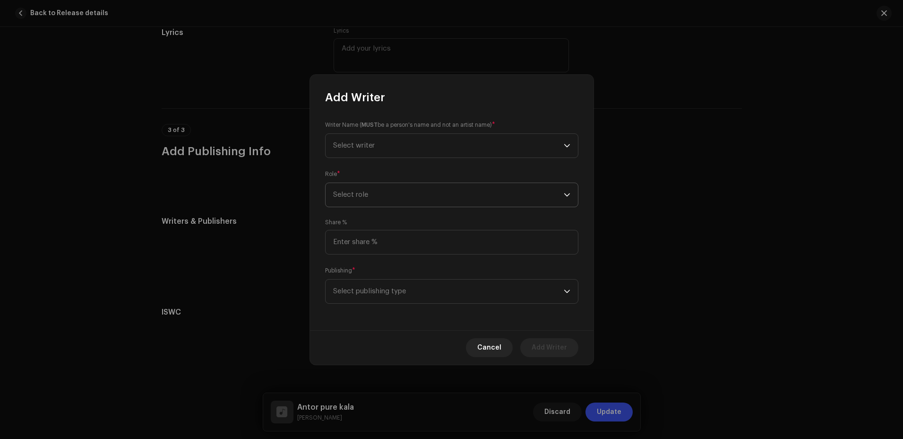
click at [407, 190] on span "Select role" at bounding box center [448, 195] width 231 height 24
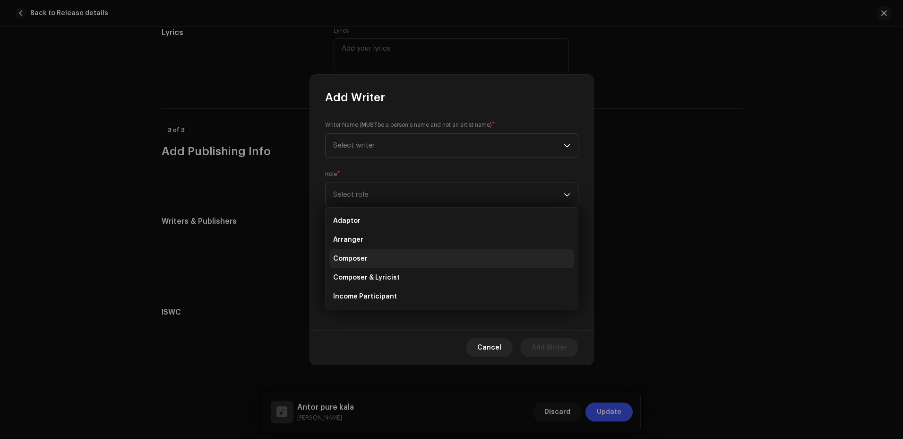
click at [355, 260] on span "Composer" at bounding box center [350, 258] width 34 height 9
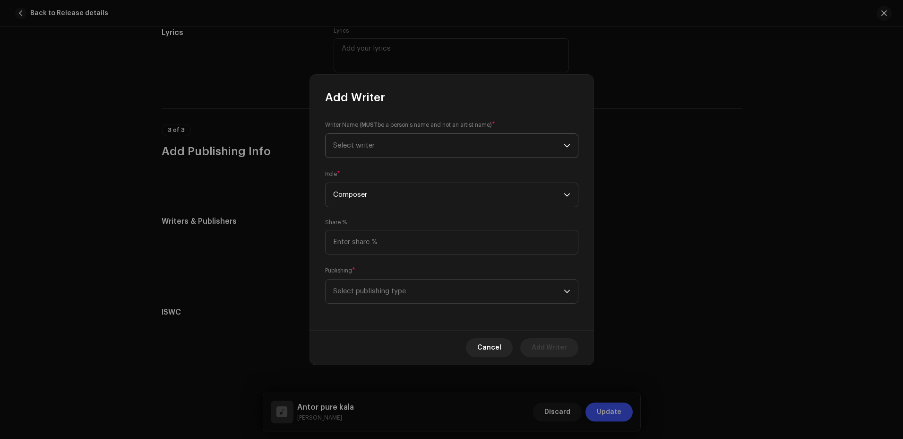
click at [384, 142] on span "Select writer" at bounding box center [448, 146] width 231 height 24
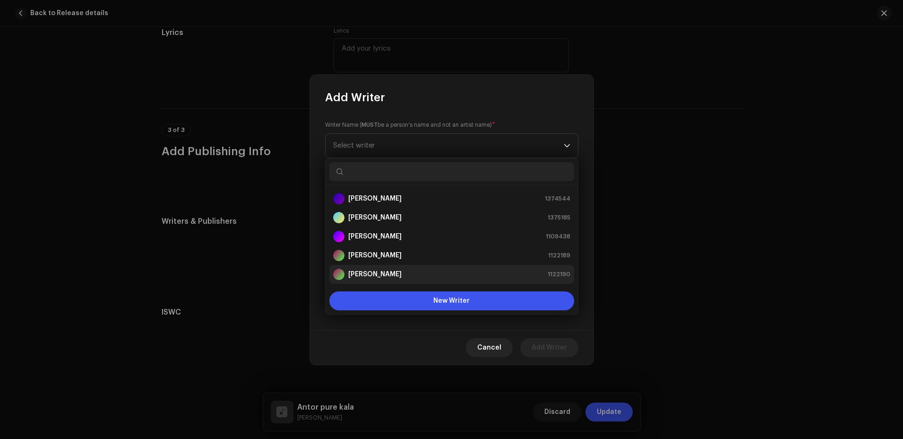
click at [384, 273] on strong "[PERSON_NAME]" at bounding box center [374, 273] width 53 height 9
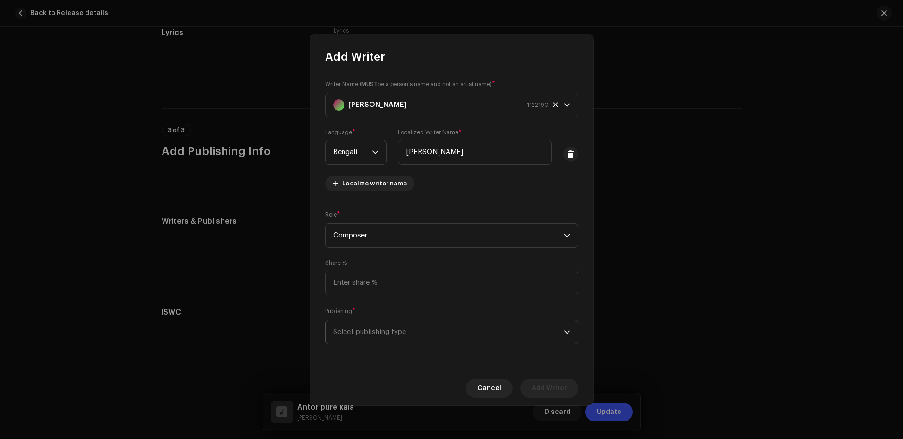
click at [417, 334] on span "Select publishing type" at bounding box center [448, 332] width 231 height 24
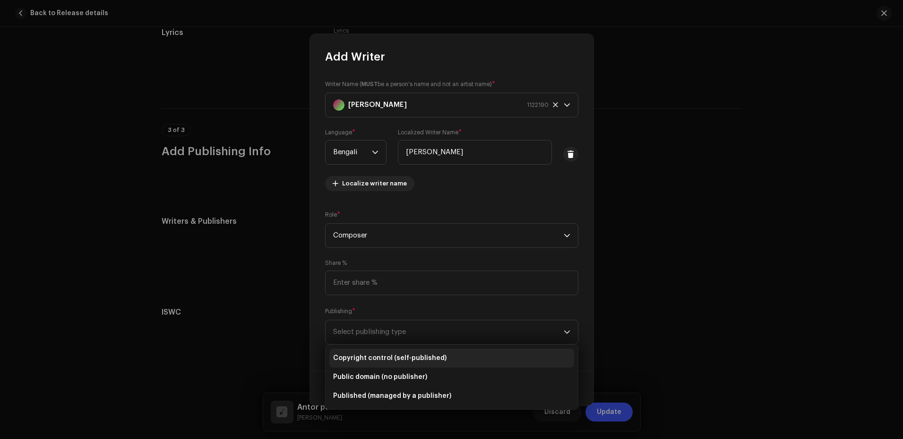
click at [408, 353] on span "Copyright control (self-published)" at bounding box center [389, 357] width 113 height 9
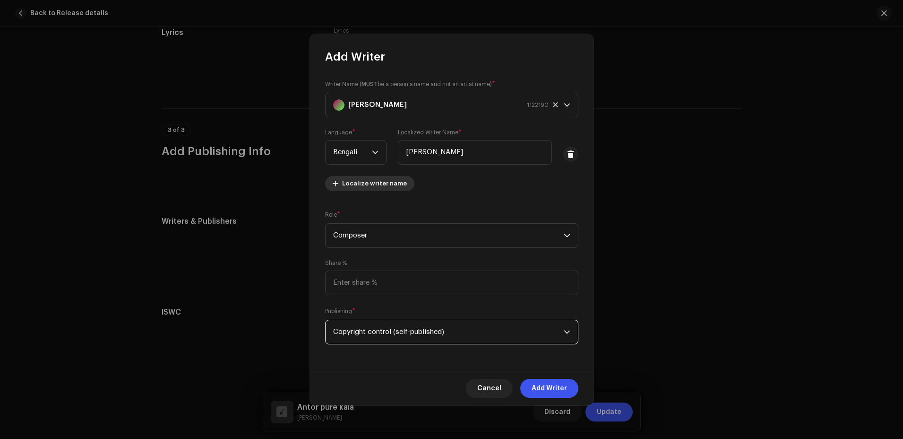
click at [368, 187] on span "Localize writer name" at bounding box center [374, 183] width 65 height 19
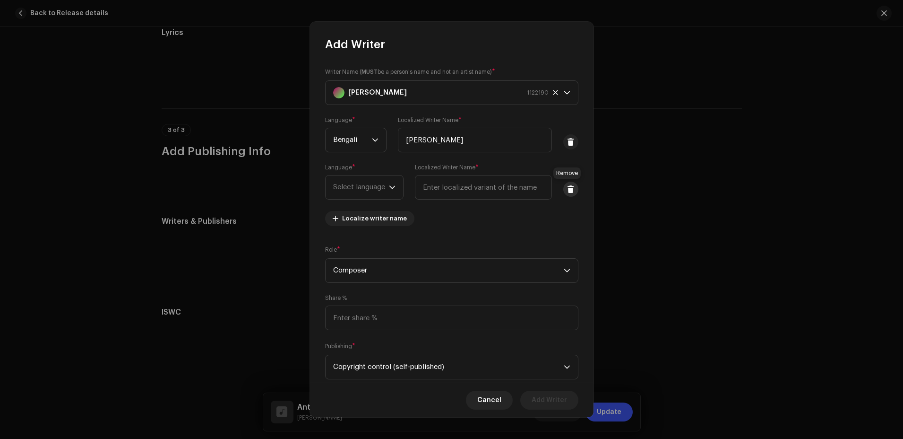
click at [569, 189] on span at bounding box center [570, 189] width 7 height 8
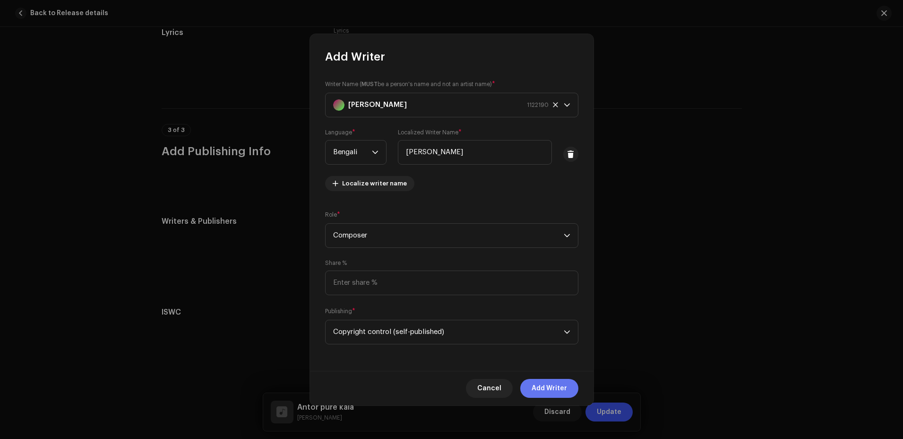
click at [550, 388] on span "Add Writer" at bounding box center [549, 388] width 35 height 19
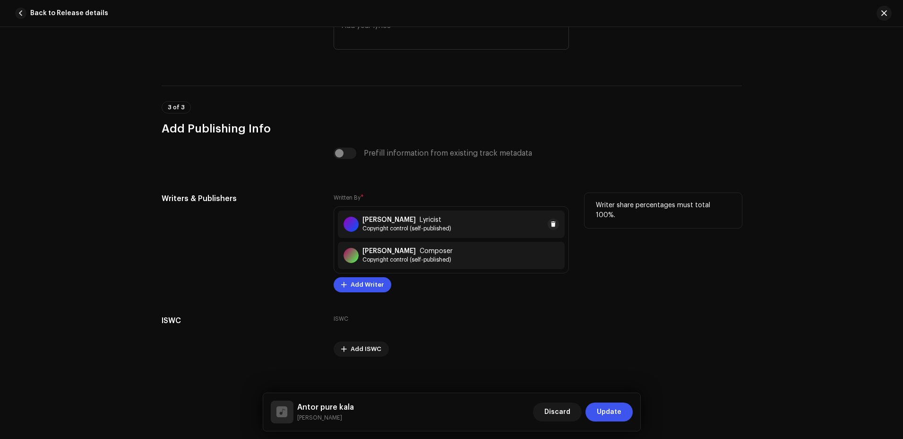
scroll to position [1806, 0]
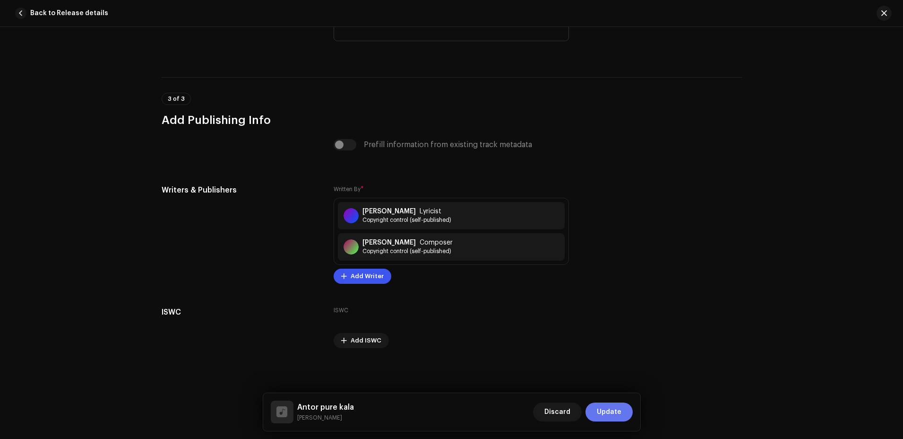
click at [615, 414] on span "Update" at bounding box center [609, 411] width 25 height 19
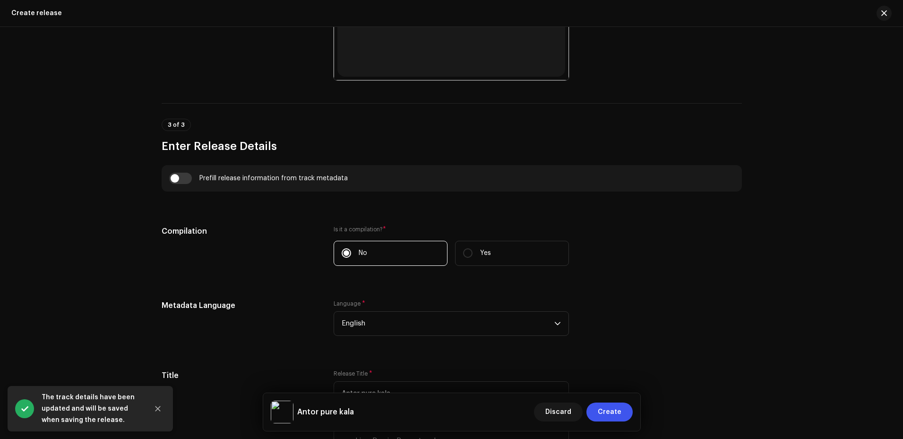
scroll to position [567, 0]
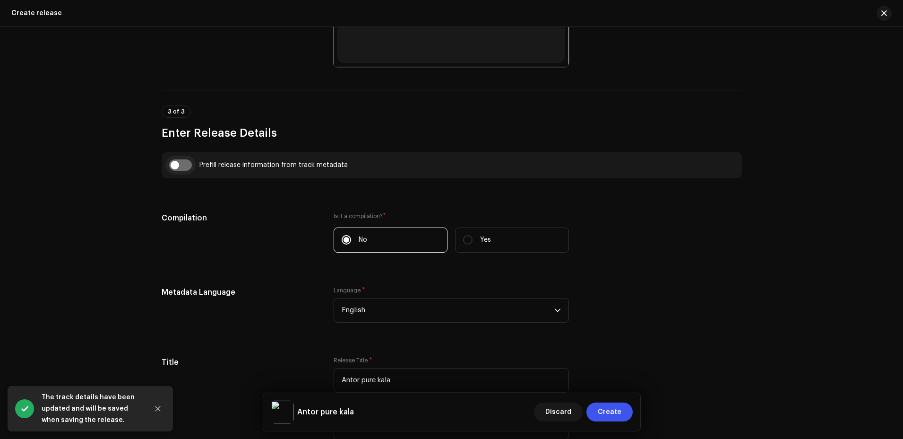
click at [172, 161] on input "checkbox" at bounding box center [180, 164] width 23 height 11
checkbox input "true"
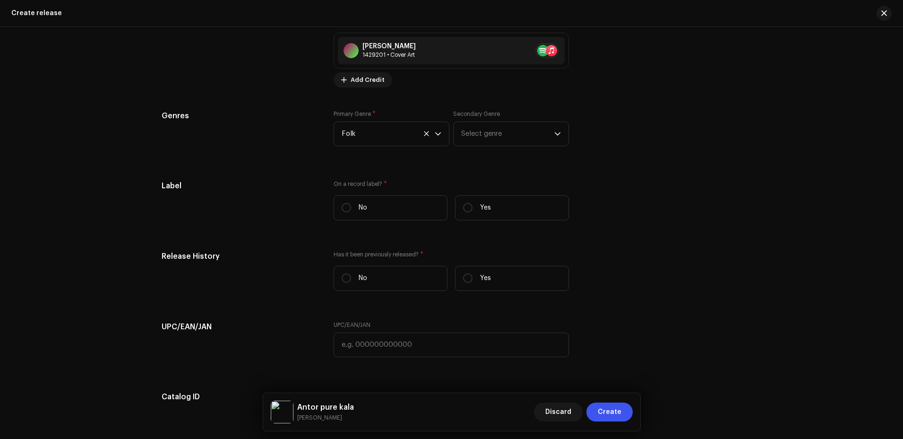
scroll to position [1370, 0]
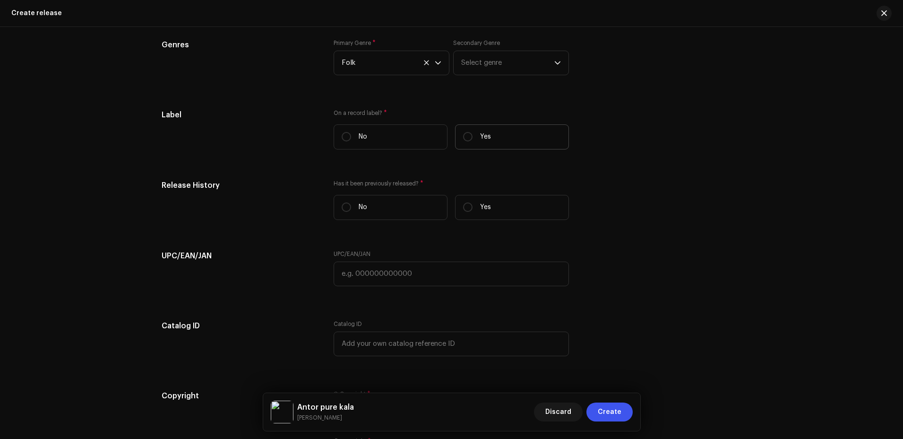
click at [466, 131] on label "Yes" at bounding box center [512, 136] width 114 height 25
click at [466, 132] on input "Yes" at bounding box center [467, 136] width 9 height 9
radio input "true"
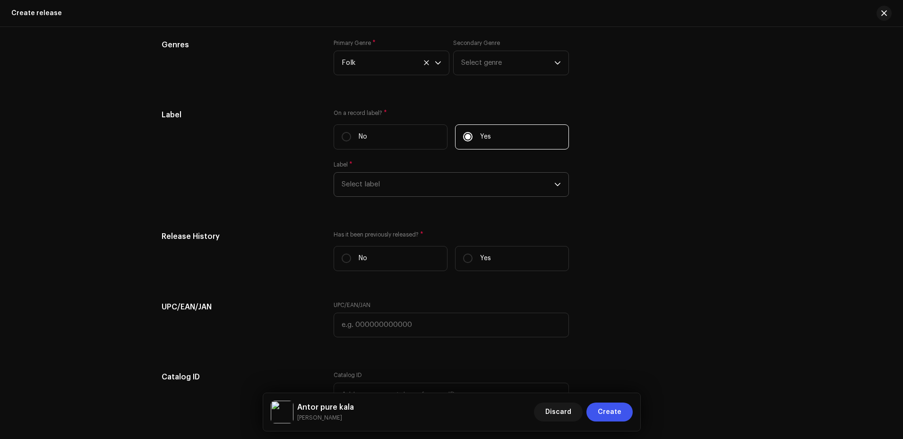
click at [486, 183] on span "Select label" at bounding box center [448, 184] width 213 height 24
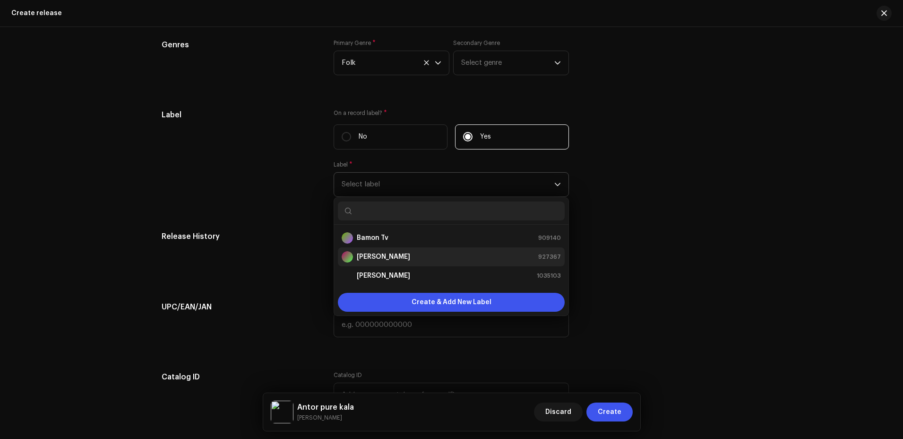
click at [405, 257] on strong "[PERSON_NAME]" at bounding box center [383, 256] width 53 height 9
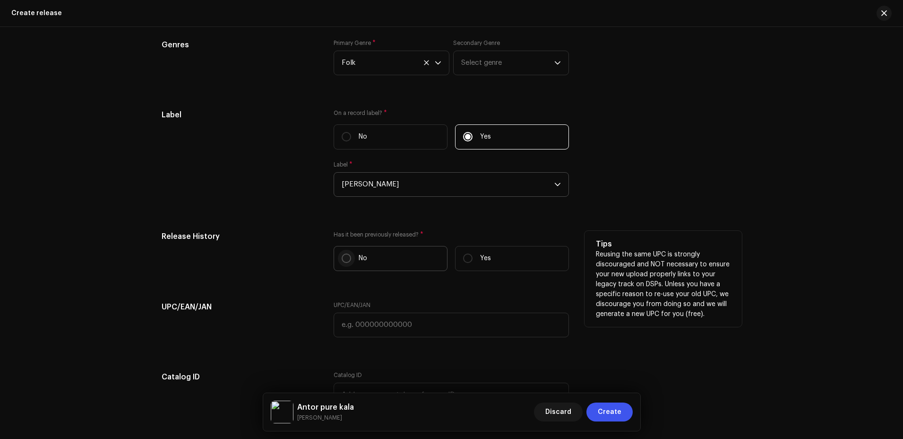
click at [342, 258] on input "No" at bounding box center [346, 257] width 9 height 9
radio input "true"
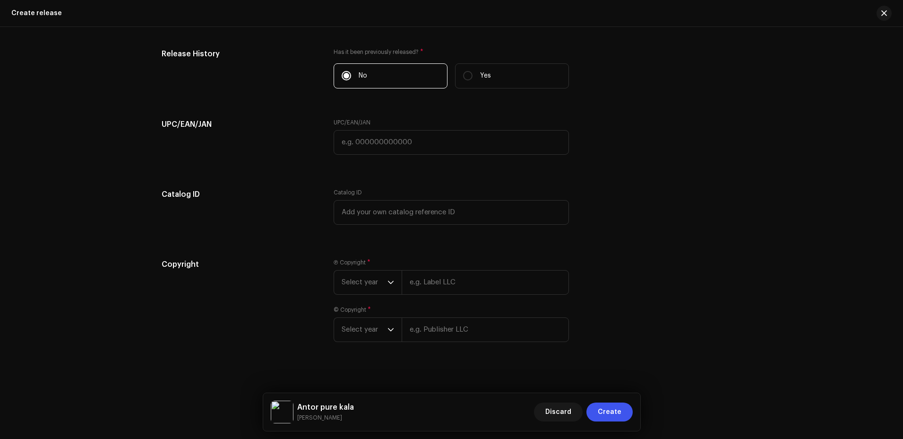
scroll to position [1558, 0]
click at [388, 272] on div "dropdown trigger" at bounding box center [391, 277] width 7 height 24
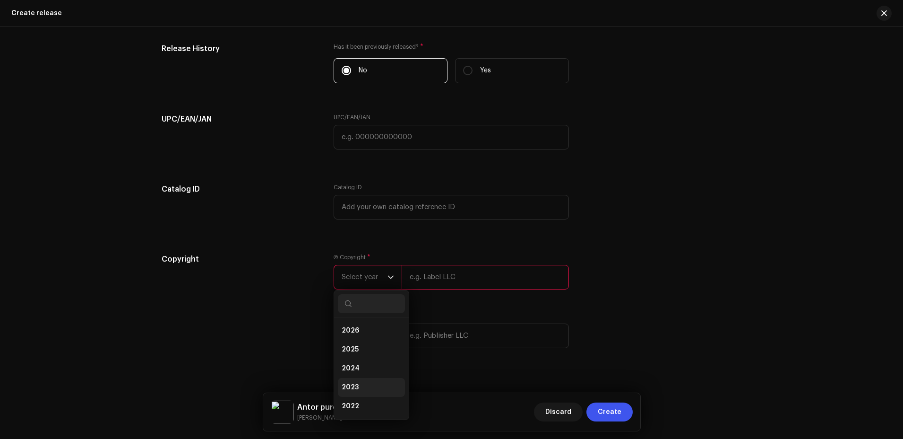
click at [352, 388] on span "2023" at bounding box center [350, 386] width 17 height 9
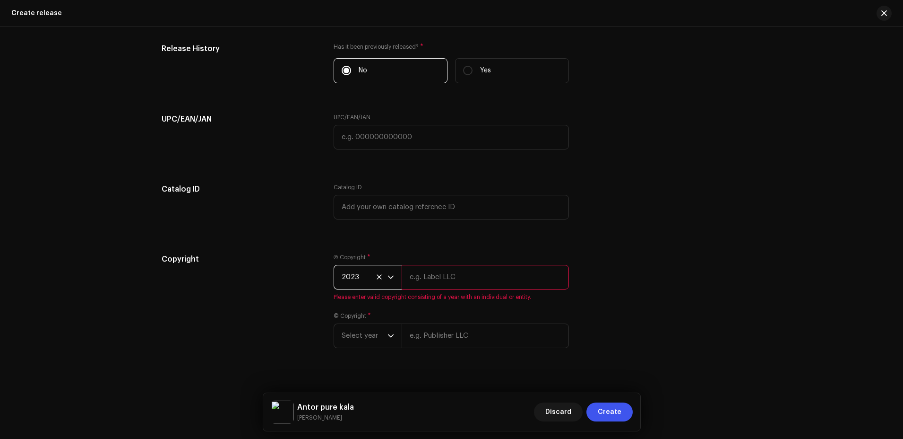
click at [432, 272] on input "text" at bounding box center [485, 277] width 167 height 25
type input "[PERSON_NAME]"
click at [392, 323] on icon "dropdown trigger" at bounding box center [391, 323] width 6 height 3
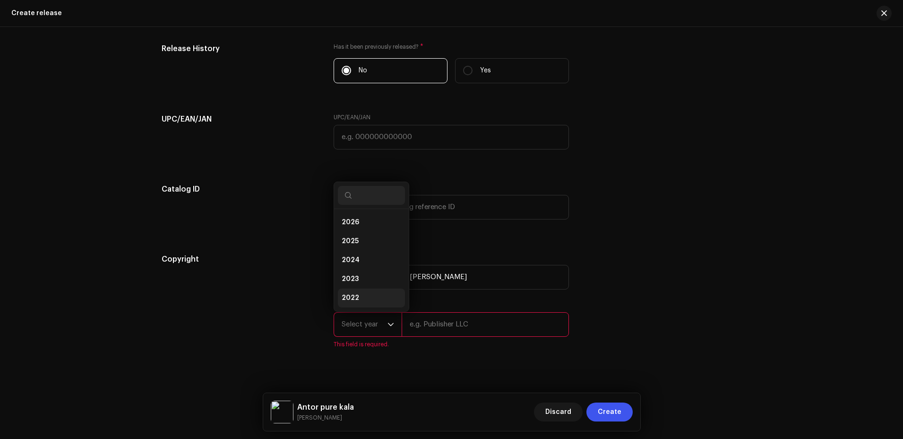
scroll to position [15, 0]
click at [360, 264] on li "2023" at bounding box center [371, 263] width 67 height 19
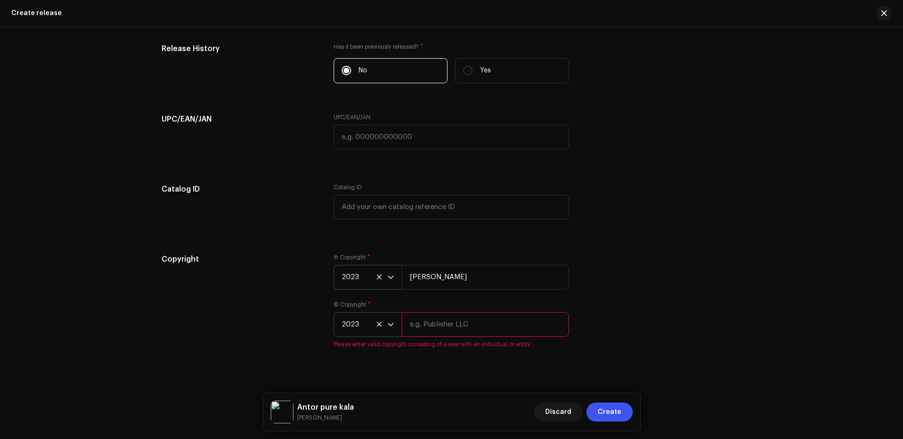
click at [432, 323] on input "text" at bounding box center [485, 324] width 167 height 25
type input "[PERSON_NAME]"
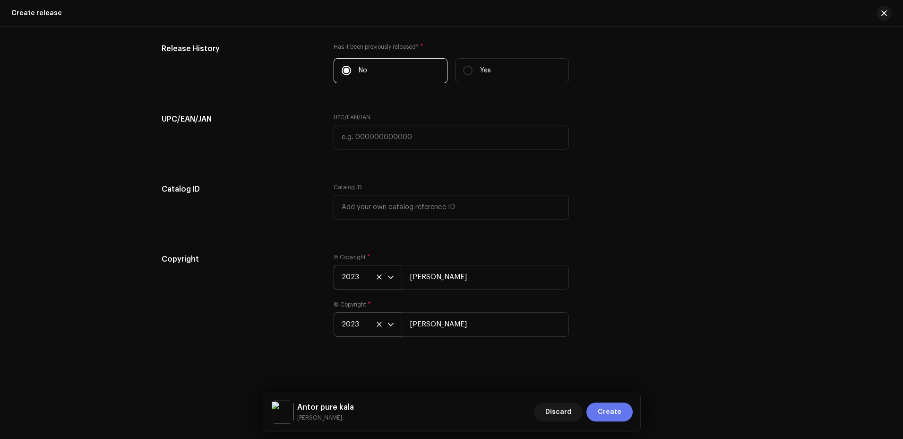
click at [611, 410] on span "Create" at bounding box center [610, 411] width 24 height 19
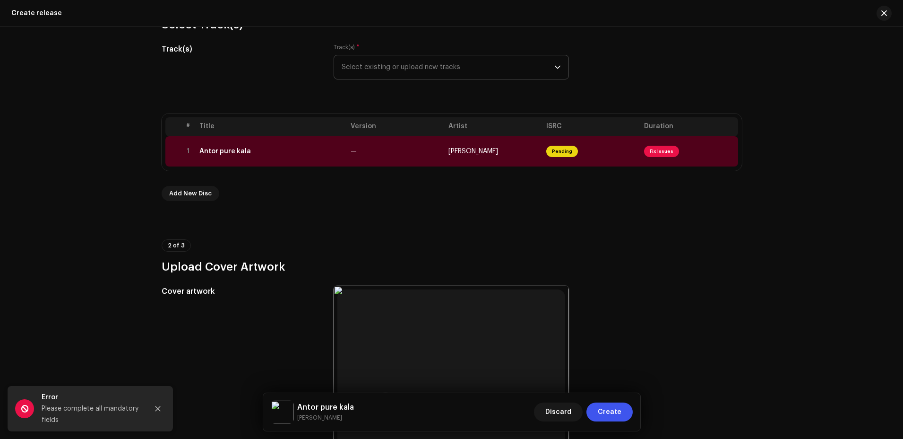
scroll to position [93, 0]
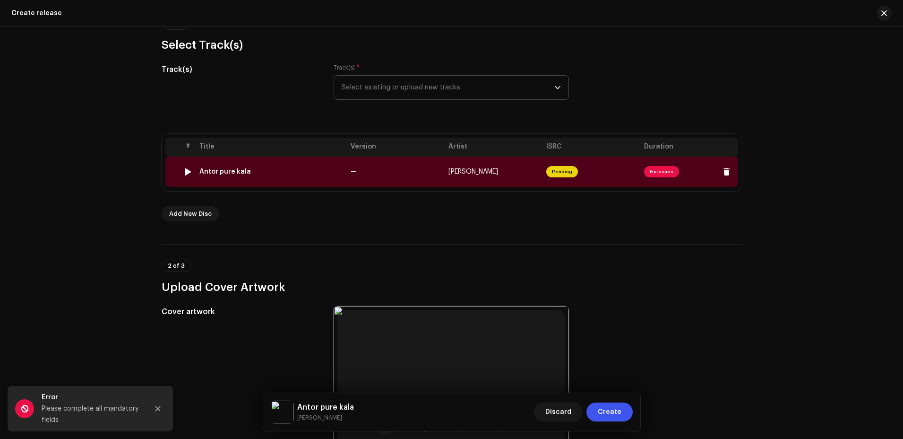
click at [417, 177] on td "—" at bounding box center [396, 171] width 98 height 30
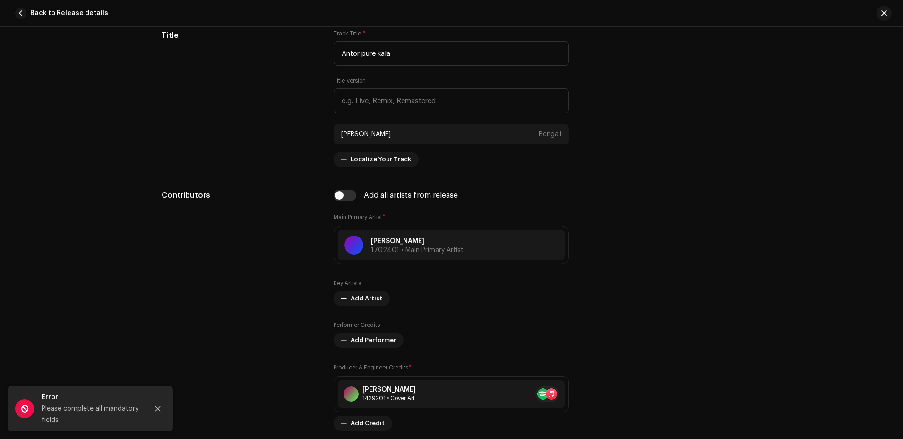
scroll to position [473, 0]
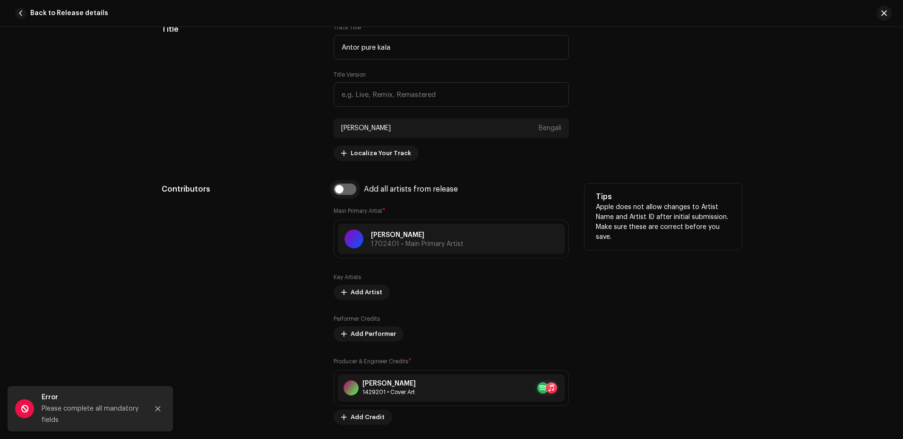
click at [338, 192] on input "checkbox" at bounding box center [345, 188] width 23 height 11
checkbox input "true"
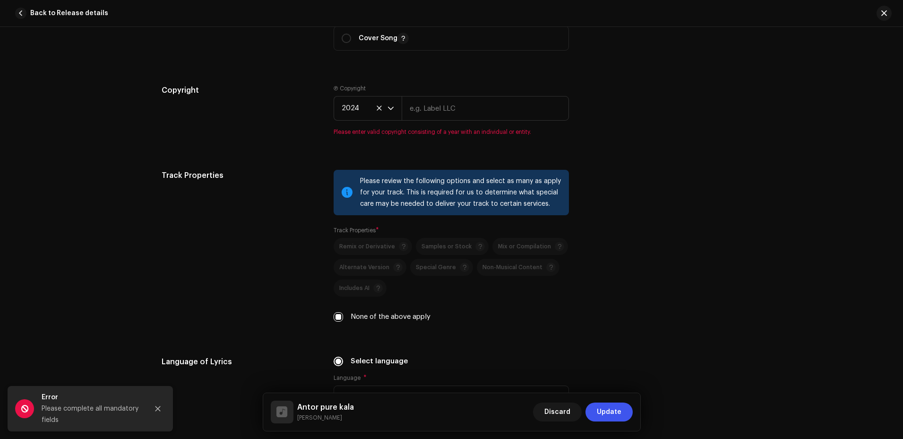
scroll to position [1370, 0]
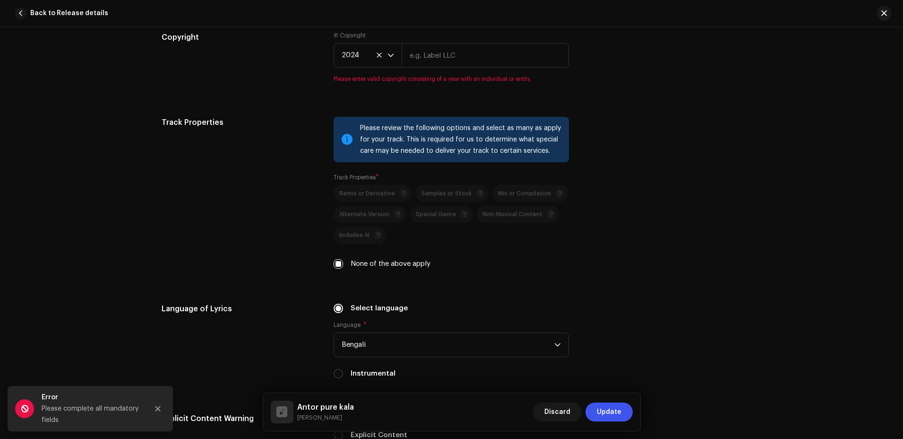
click at [284, 225] on div "Track Properties" at bounding box center [240, 199] width 157 height 164
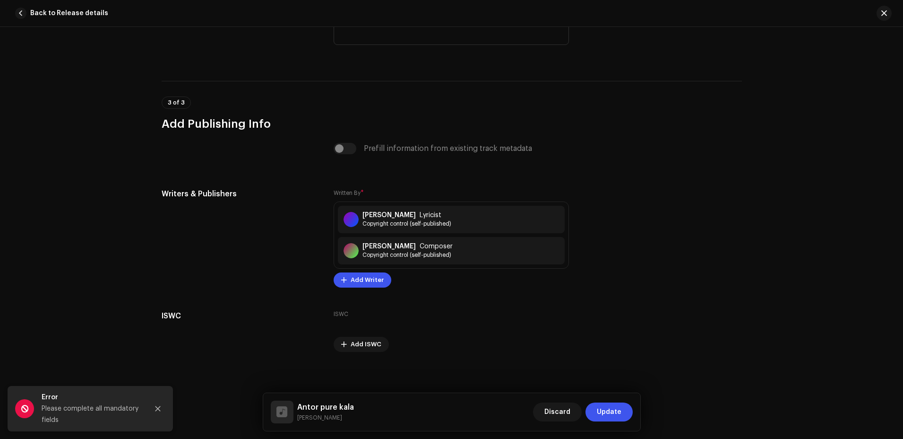
scroll to position [1906, 0]
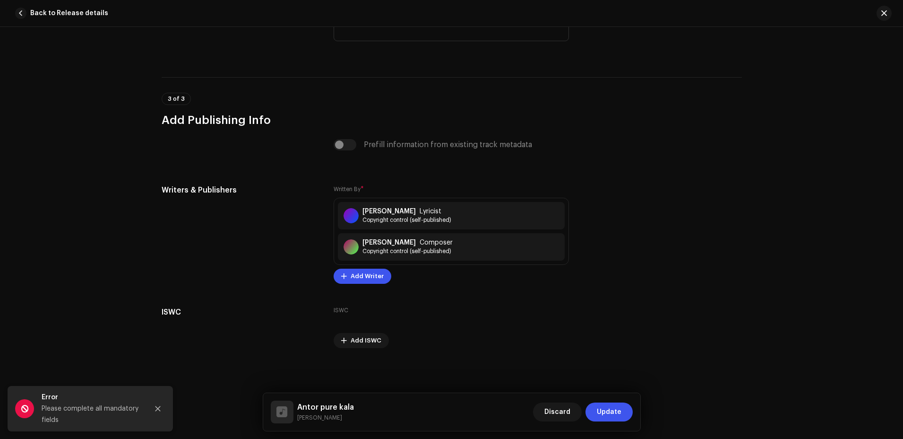
click at [340, 147] on div "Prefill information from existing track metadata" at bounding box center [451, 144] width 235 height 11
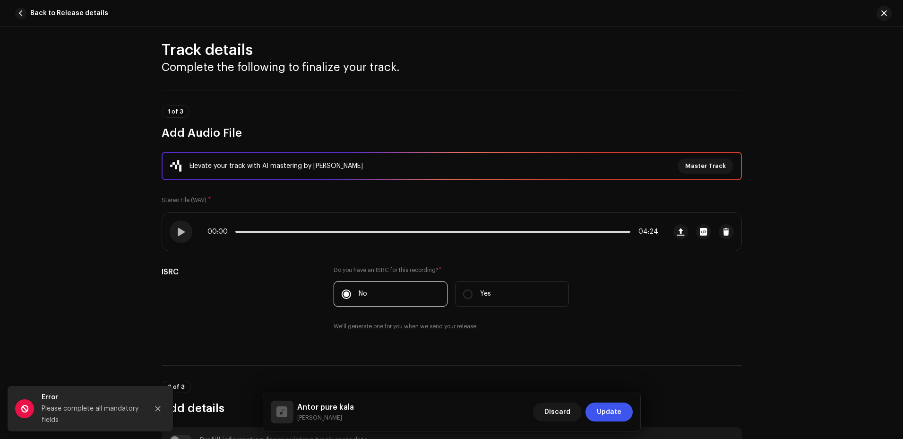
scroll to position [0, 0]
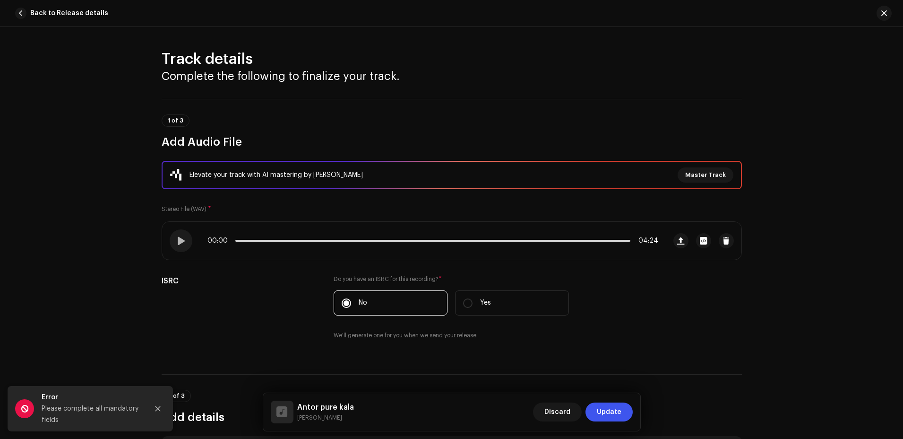
click at [616, 401] on div "Discard Update" at bounding box center [583, 411] width 100 height 23
click at [610, 413] on span "Update" at bounding box center [609, 411] width 25 height 19
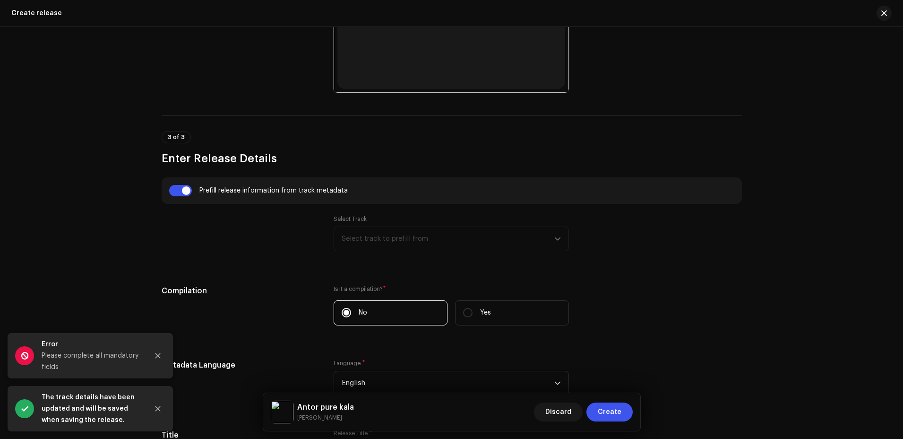
scroll to position [566, 0]
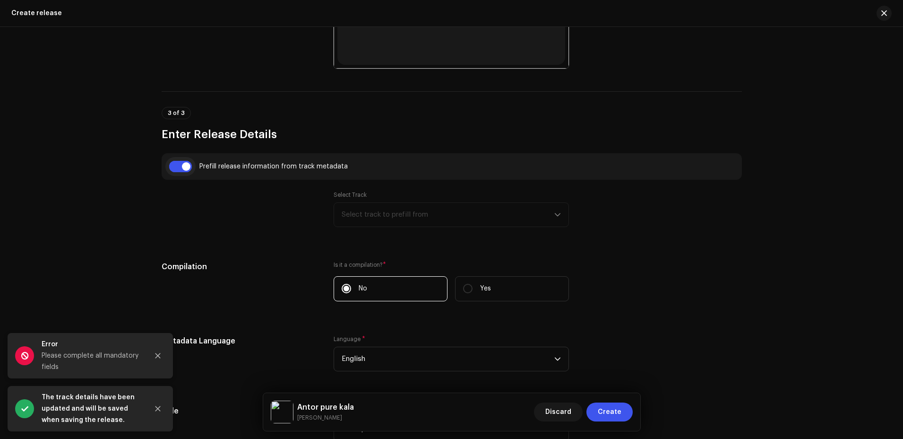
click at [180, 167] on input "checkbox" at bounding box center [180, 166] width 23 height 11
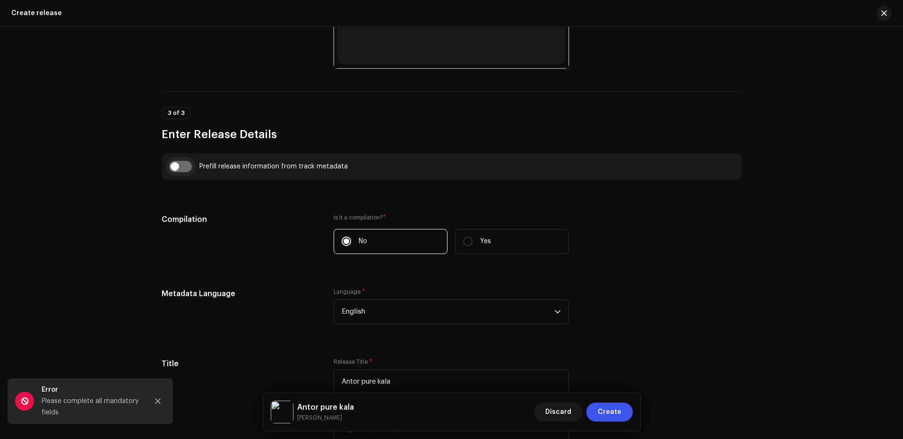
click at [180, 167] on input "checkbox" at bounding box center [180, 166] width 23 height 11
checkbox input "true"
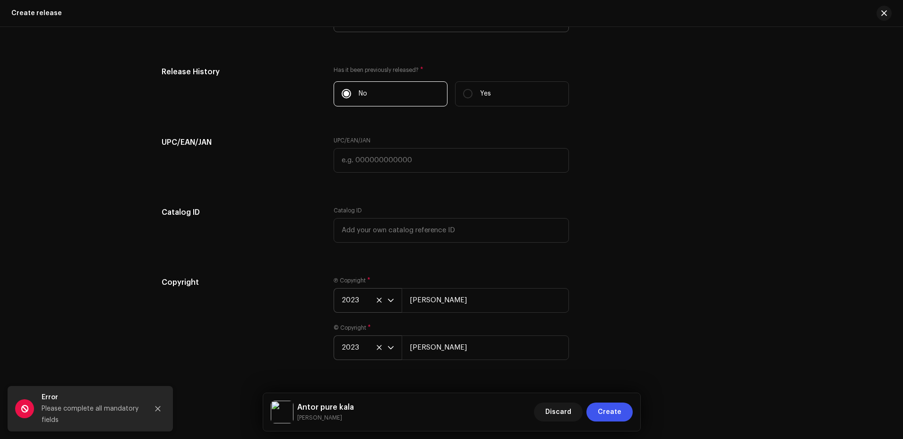
scroll to position [1558, 0]
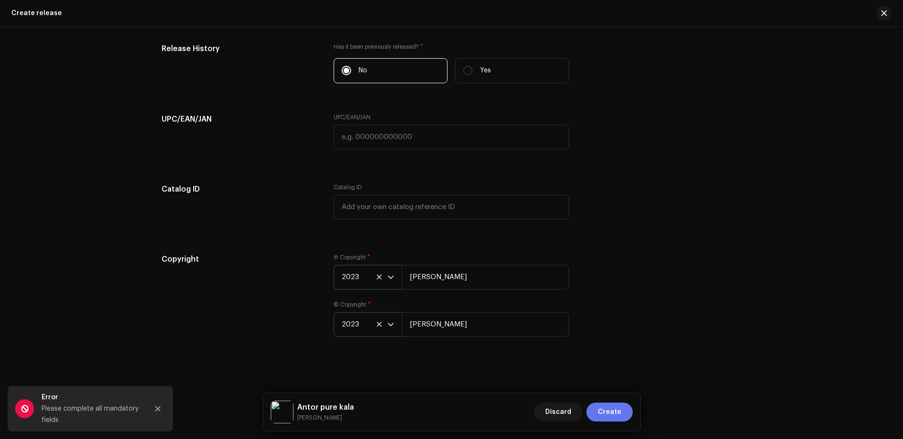
click at [616, 406] on span "Create" at bounding box center [610, 411] width 24 height 19
click at [158, 406] on icon "Close" at bounding box center [158, 408] width 7 height 7
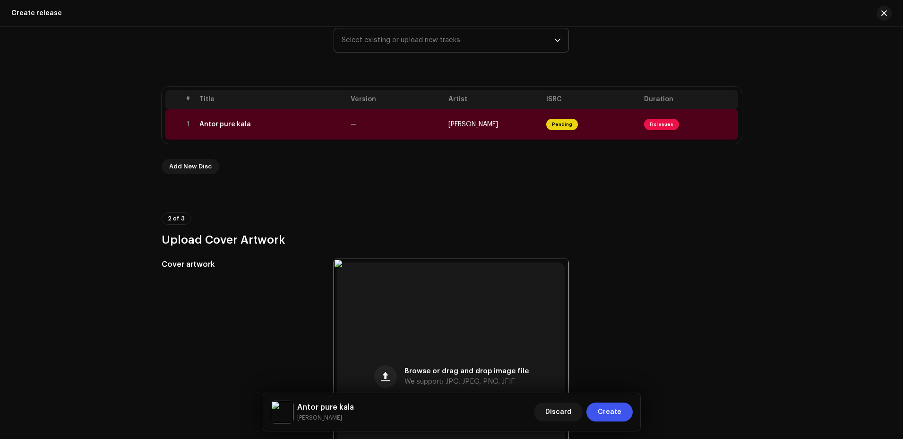
scroll to position [0, 0]
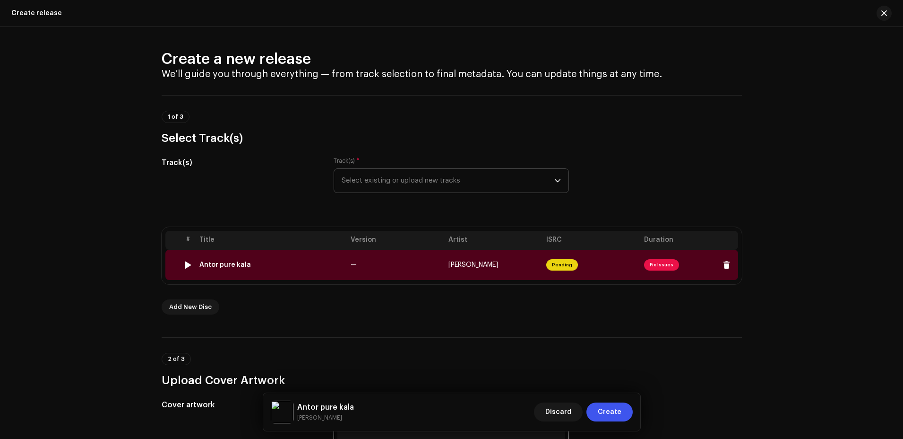
click at [425, 263] on td "—" at bounding box center [396, 265] width 98 height 30
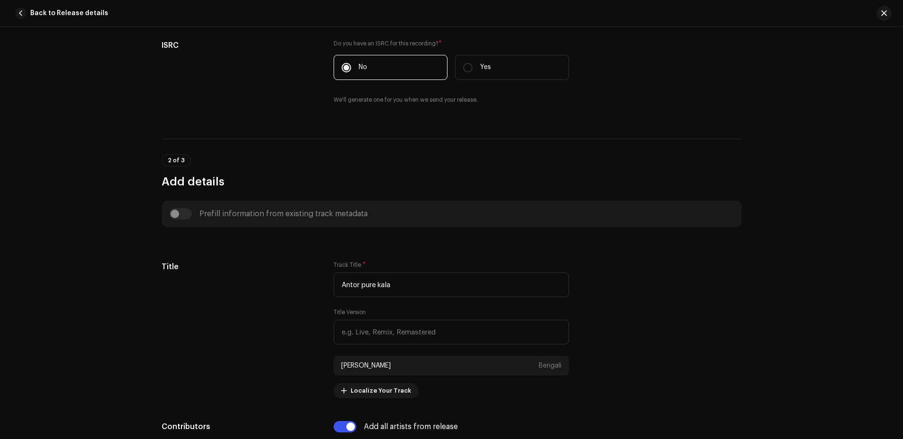
scroll to position [236, 0]
click at [173, 215] on div "Prefill information from existing track metadata" at bounding box center [451, 212] width 565 height 11
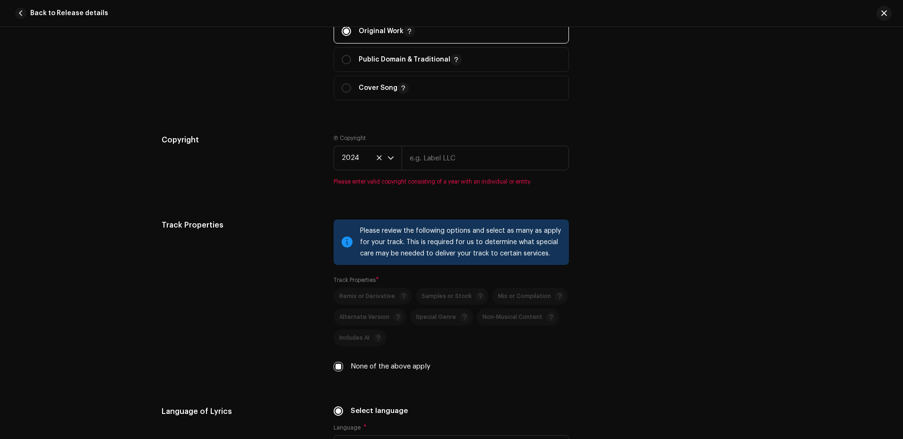
scroll to position [1276, 0]
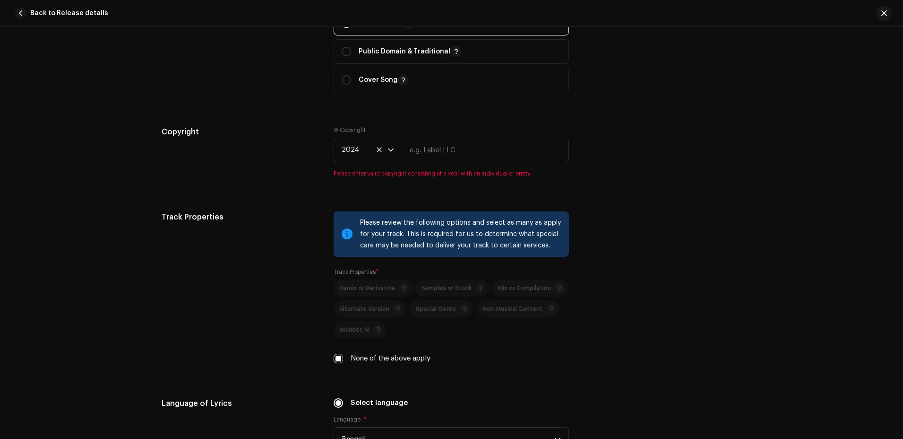
click at [254, 288] on div "Track Properties" at bounding box center [240, 293] width 157 height 164
click at [335, 272] on label "Track Properties *" at bounding box center [356, 272] width 45 height 8
click at [345, 238] on div at bounding box center [347, 234] width 11 height 8
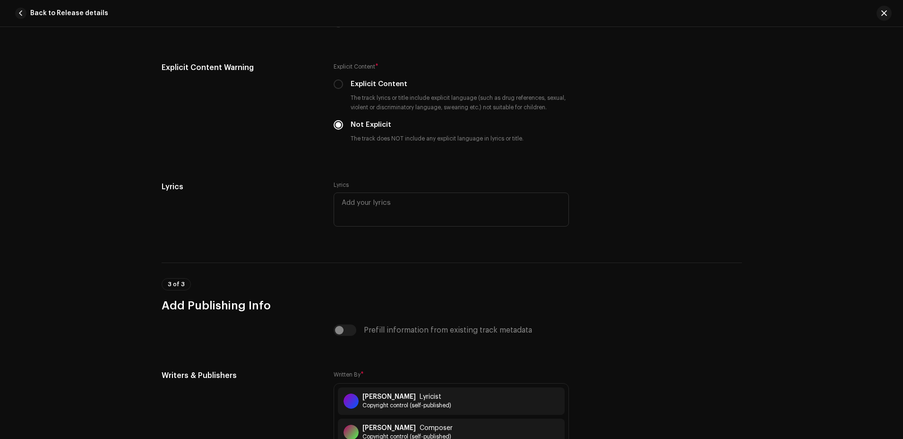
scroll to position [1843, 0]
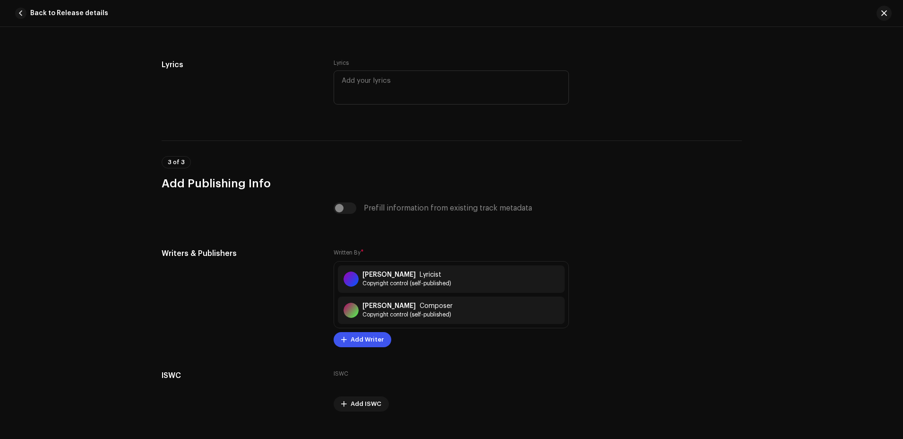
click at [341, 208] on div "Prefill information from existing track metadata" at bounding box center [451, 207] width 235 height 11
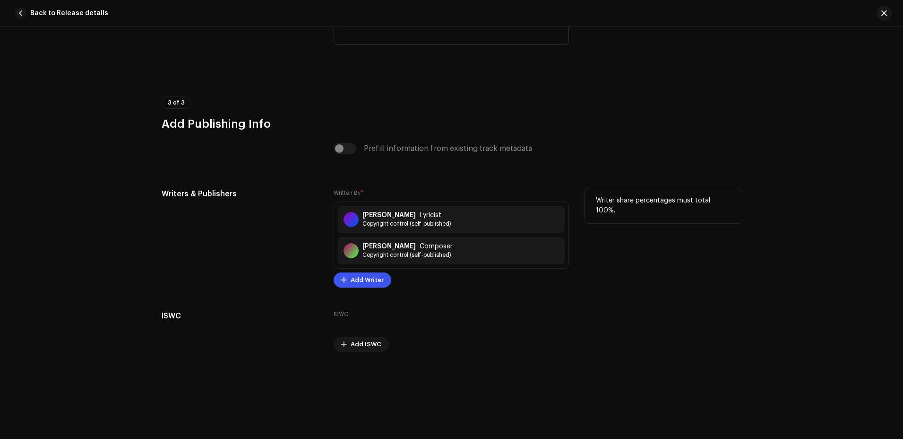
scroll to position [1906, 0]
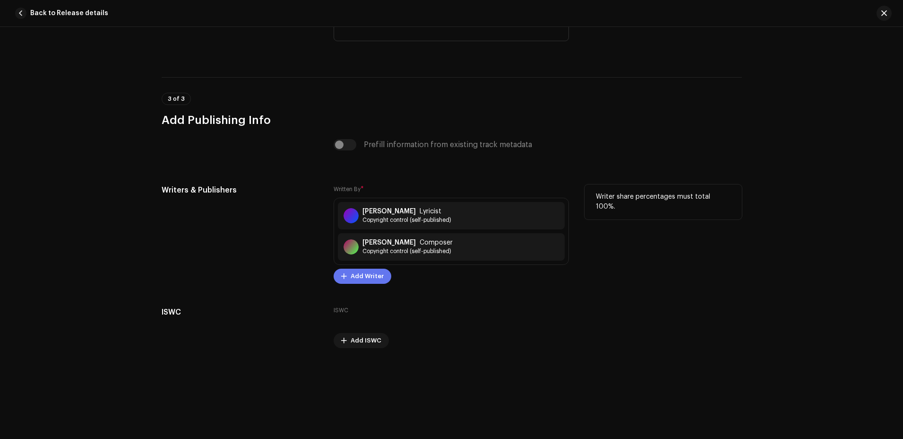
click at [361, 277] on span "Add Writer" at bounding box center [367, 276] width 33 height 19
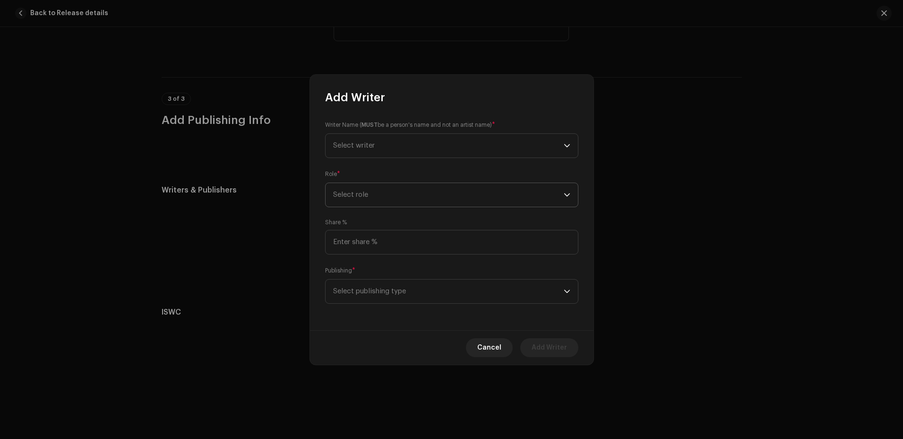
click at [402, 197] on span "Select role" at bounding box center [448, 195] width 231 height 24
click at [369, 244] on li "Arranger" at bounding box center [451, 239] width 245 height 19
click at [422, 147] on span "Select writer" at bounding box center [448, 146] width 231 height 24
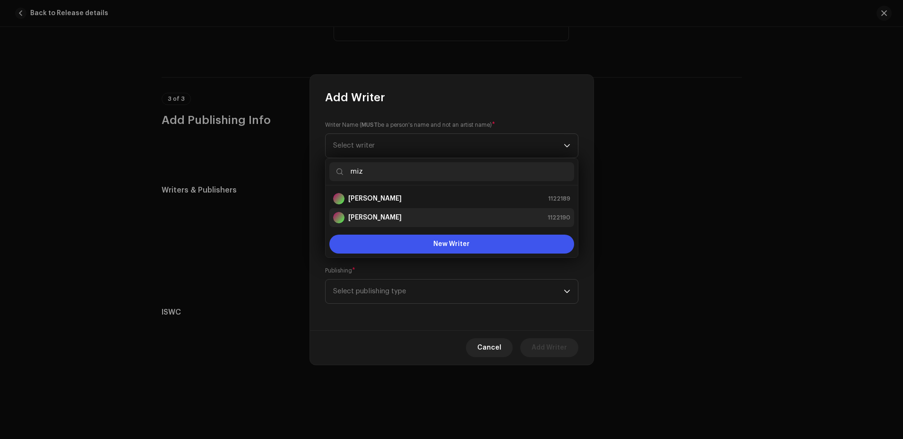
type input "miz"
click at [399, 216] on strong "[PERSON_NAME]" at bounding box center [374, 217] width 53 height 9
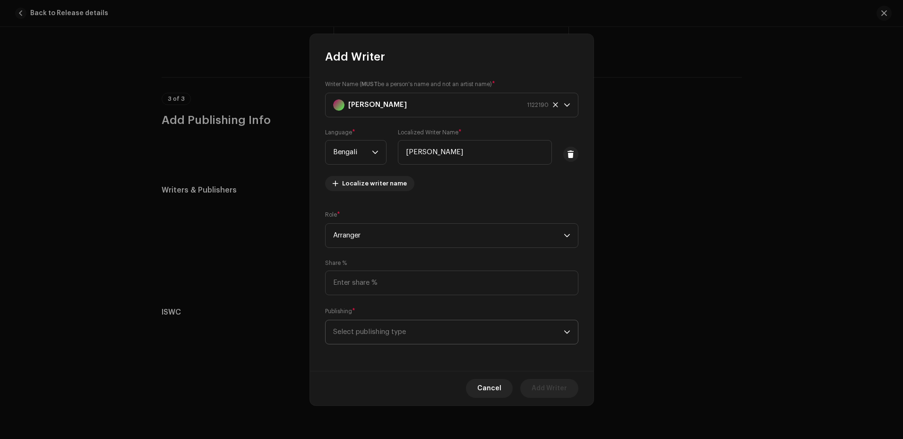
click at [418, 333] on span "Select publishing type" at bounding box center [448, 332] width 231 height 24
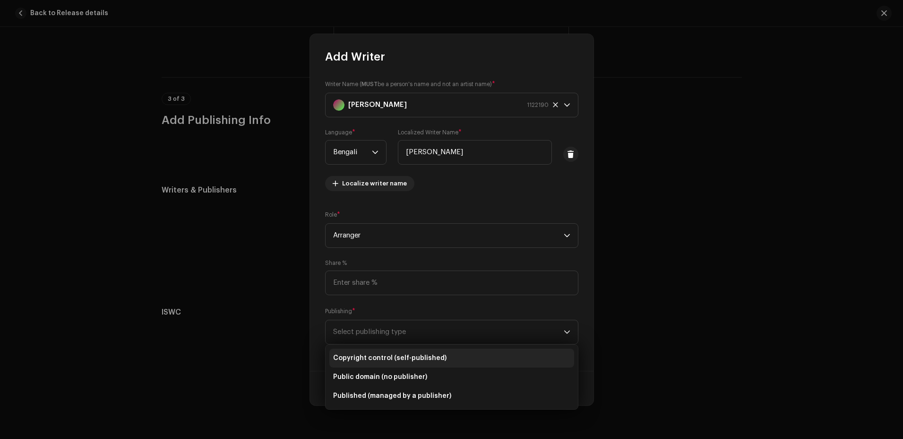
click at [407, 357] on span "Copyright control (self-published)" at bounding box center [389, 357] width 113 height 9
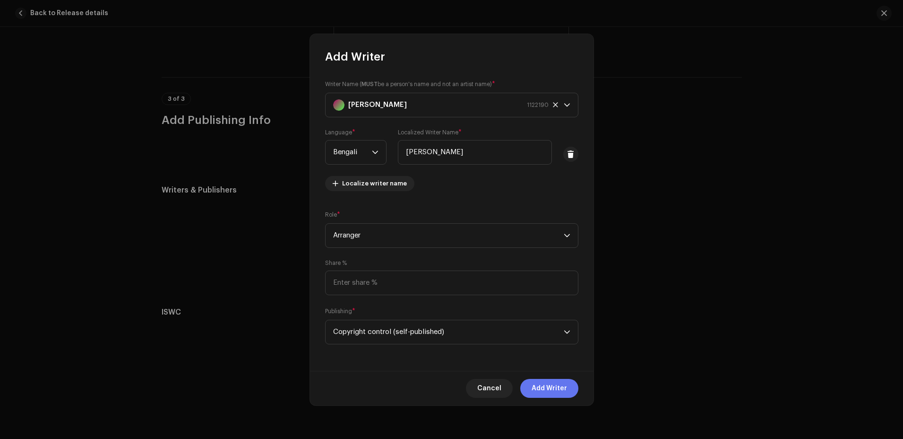
click at [553, 388] on span "Add Writer" at bounding box center [549, 388] width 35 height 19
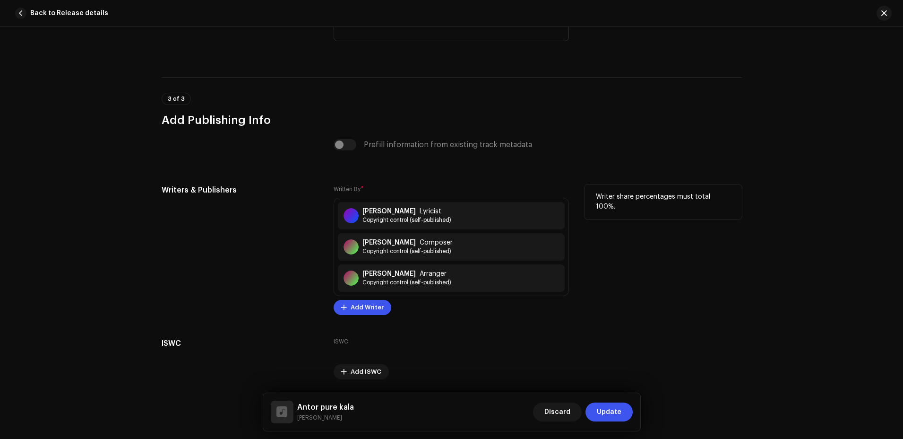
scroll to position [1938, 0]
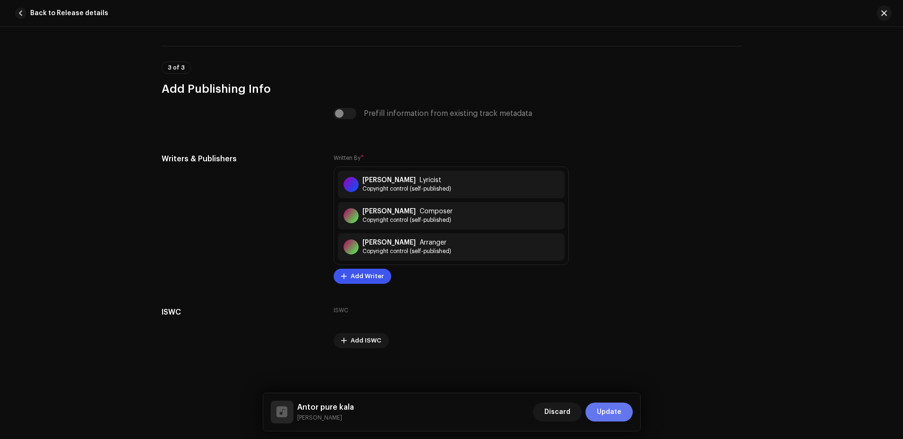
click at [609, 414] on span "Update" at bounding box center [609, 411] width 25 height 19
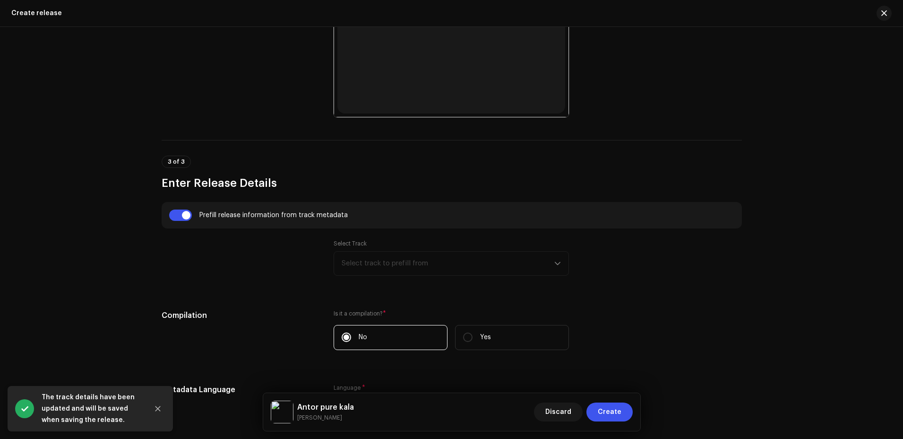
scroll to position [520, 0]
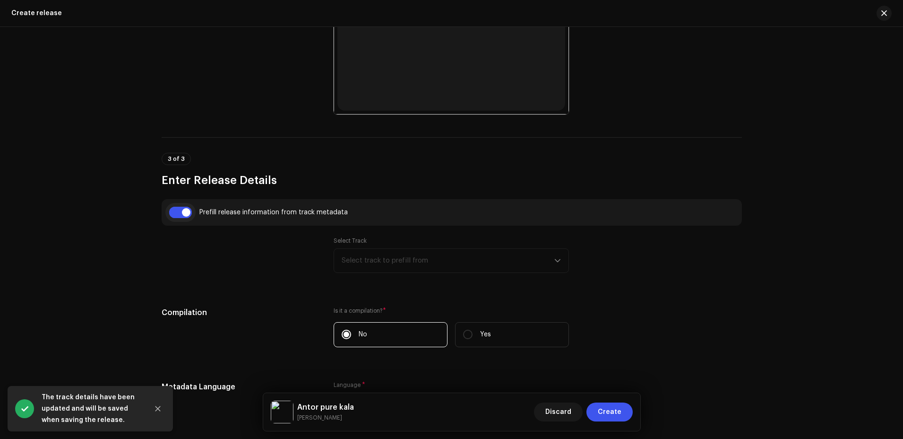
click at [187, 216] on input "checkbox" at bounding box center [180, 212] width 23 height 11
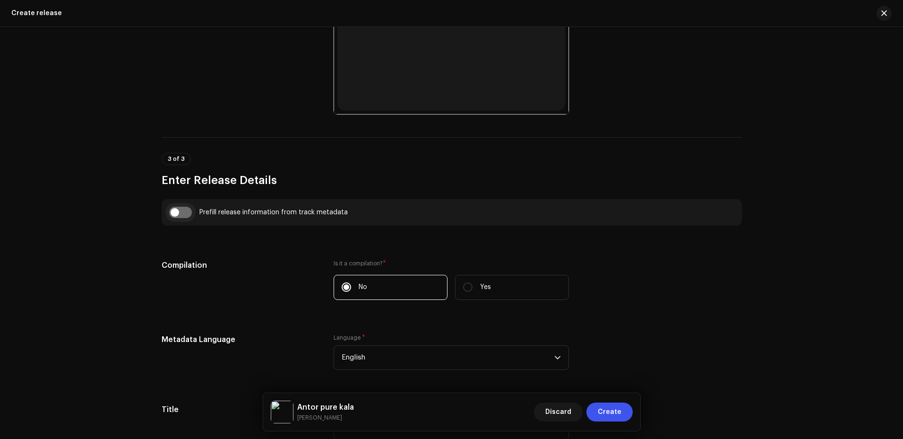
click at [174, 216] on input "checkbox" at bounding box center [180, 212] width 23 height 11
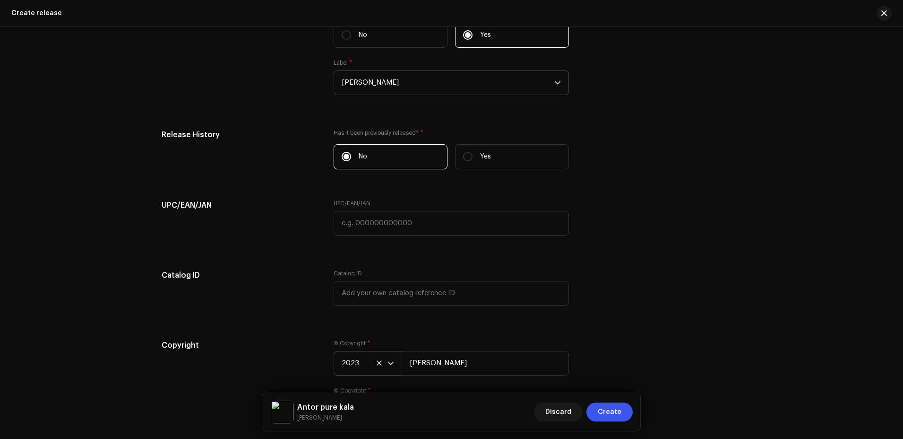
scroll to position [1558, 0]
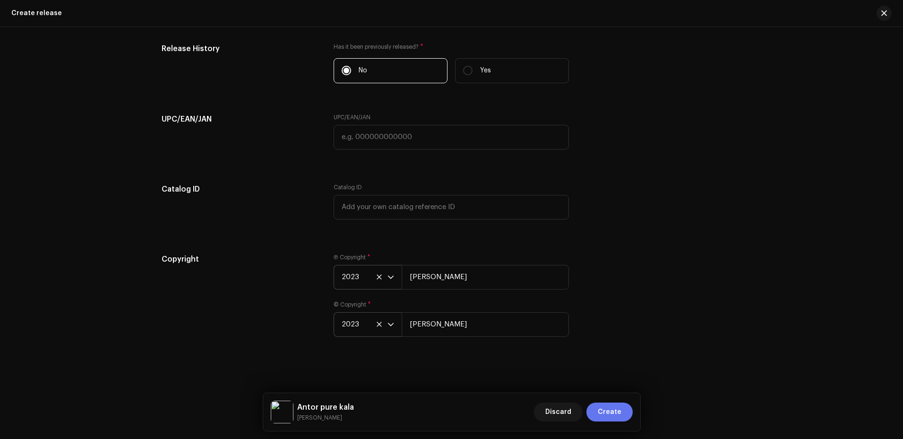
click at [611, 408] on span "Create" at bounding box center [610, 411] width 24 height 19
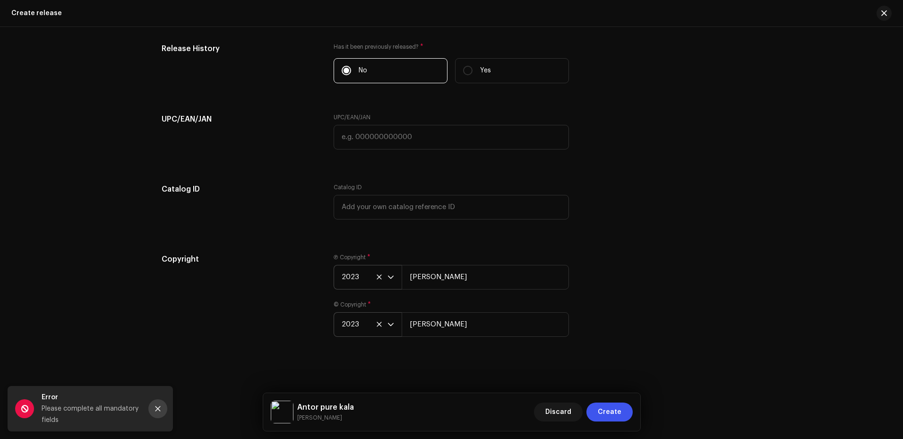
click at [157, 407] on icon "Close" at bounding box center [158, 408] width 7 height 7
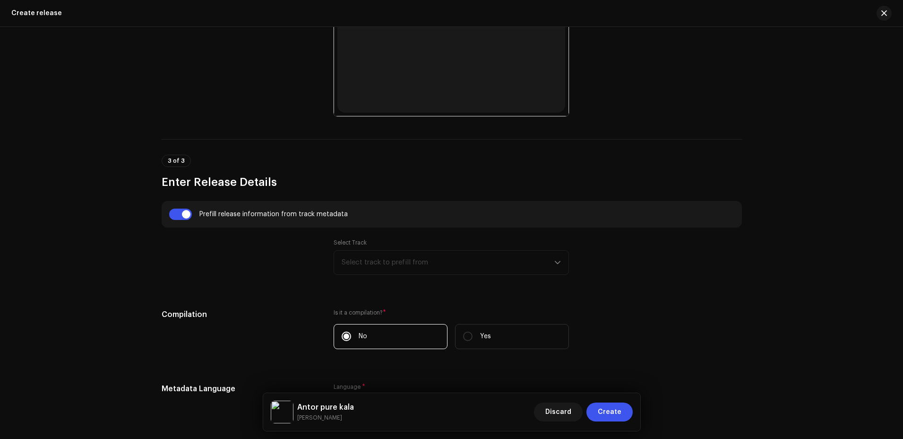
scroll to position [518, 0]
click at [178, 211] on input "checkbox" at bounding box center [180, 213] width 23 height 11
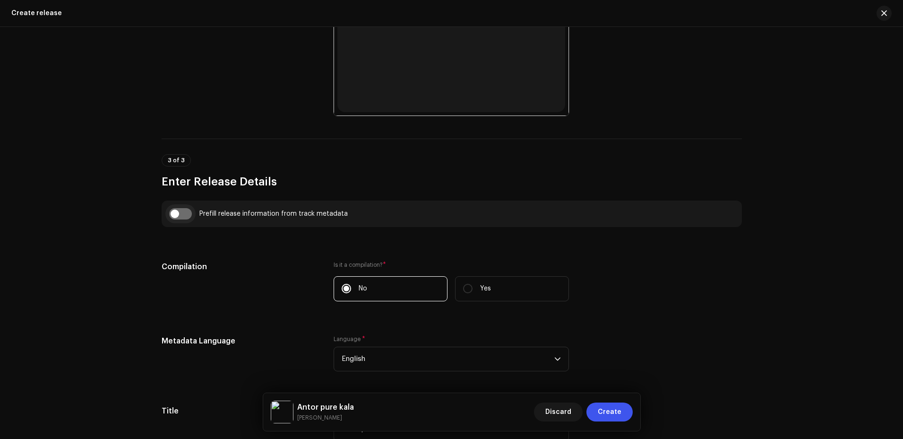
click at [178, 211] on input "checkbox" at bounding box center [180, 213] width 23 height 11
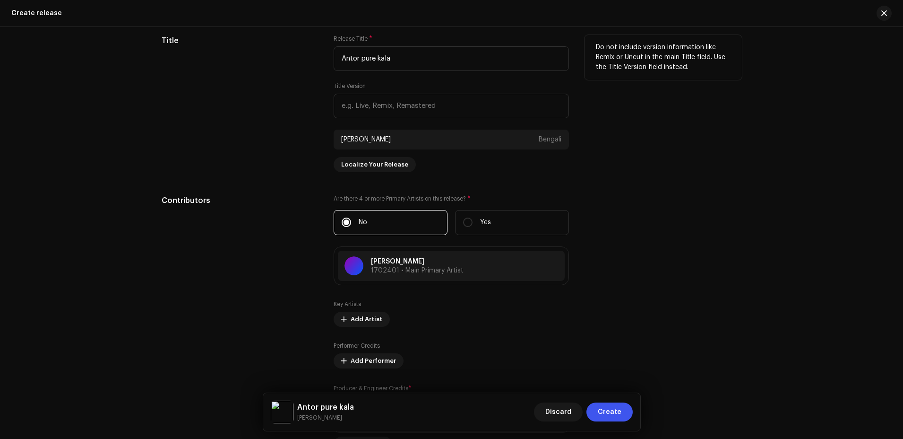
scroll to position [944, 0]
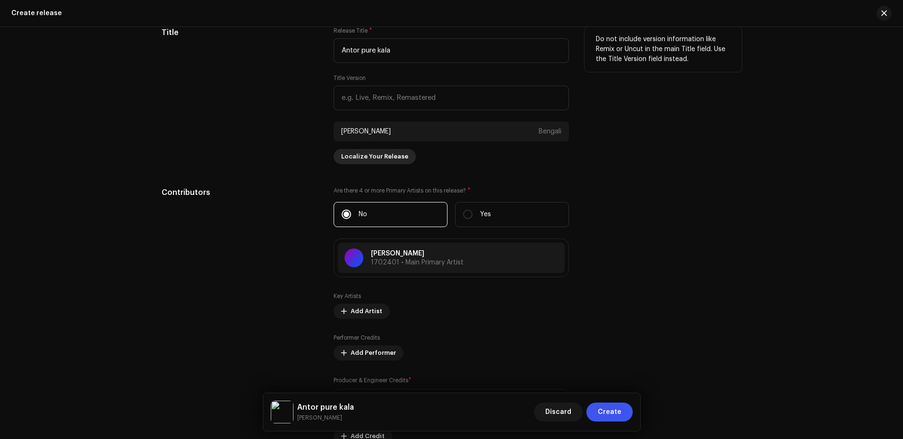
click at [378, 155] on span "Localize Your Release" at bounding box center [374, 156] width 67 height 19
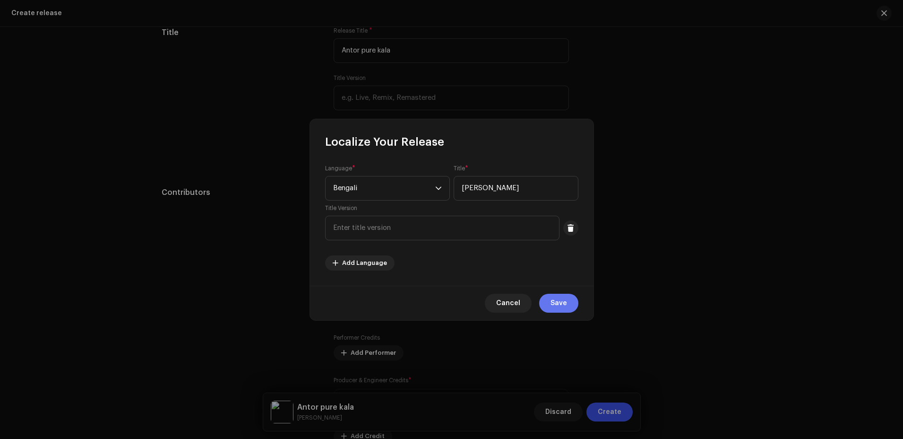
click at [559, 301] on span "Save" at bounding box center [559, 302] width 17 height 19
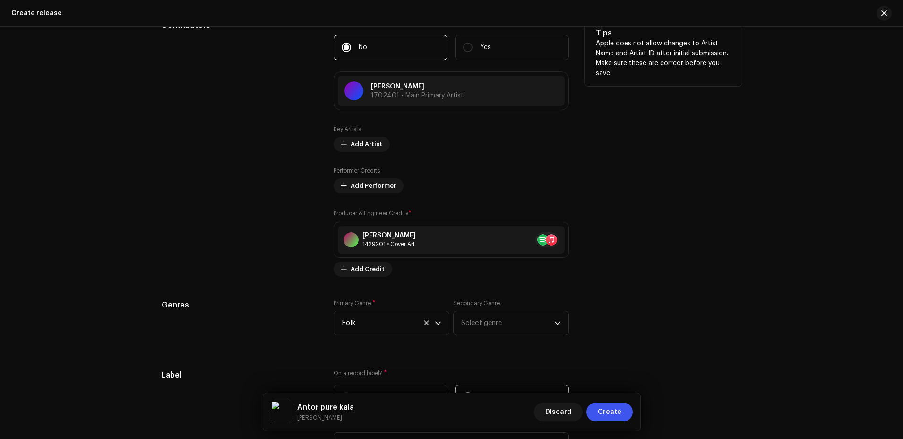
scroll to position [1133, 0]
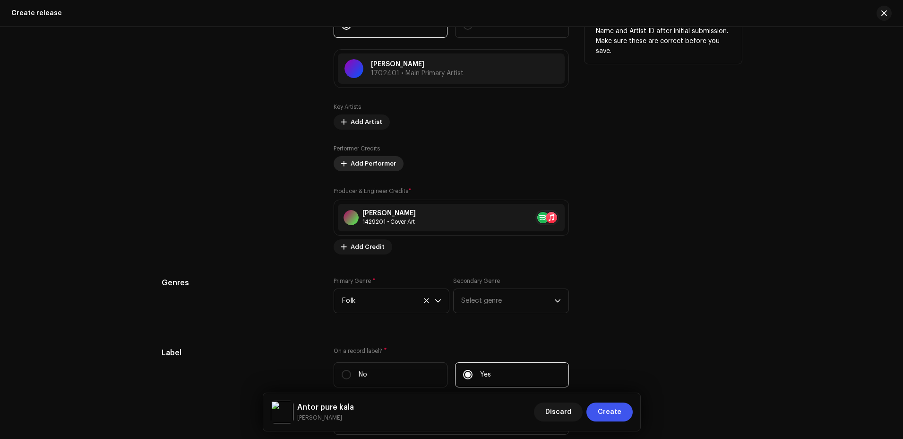
click at [345, 161] on span at bounding box center [344, 164] width 6 height 8
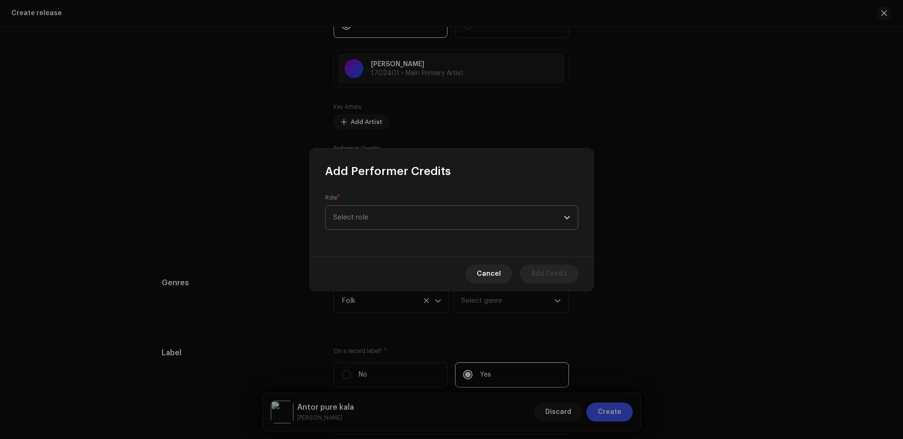
click at [397, 219] on span "Select role" at bounding box center [448, 218] width 231 height 24
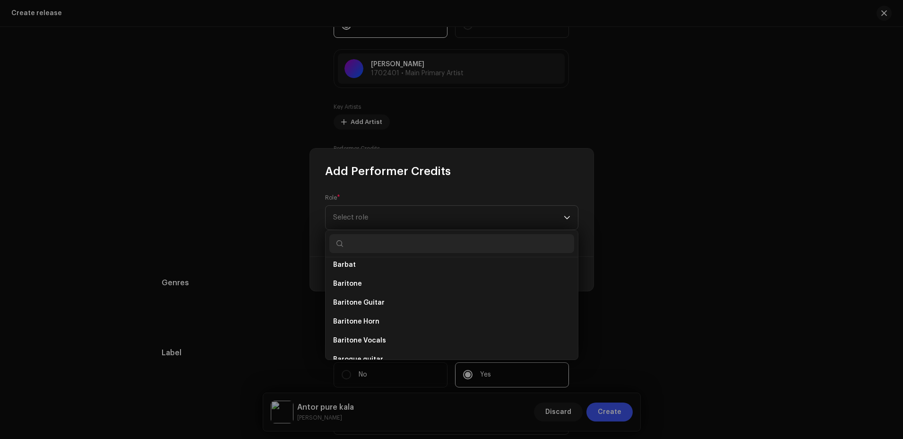
scroll to position [662, 0]
click at [561, 172] on div "Add Performer Credits" at bounding box center [452, 163] width 284 height 30
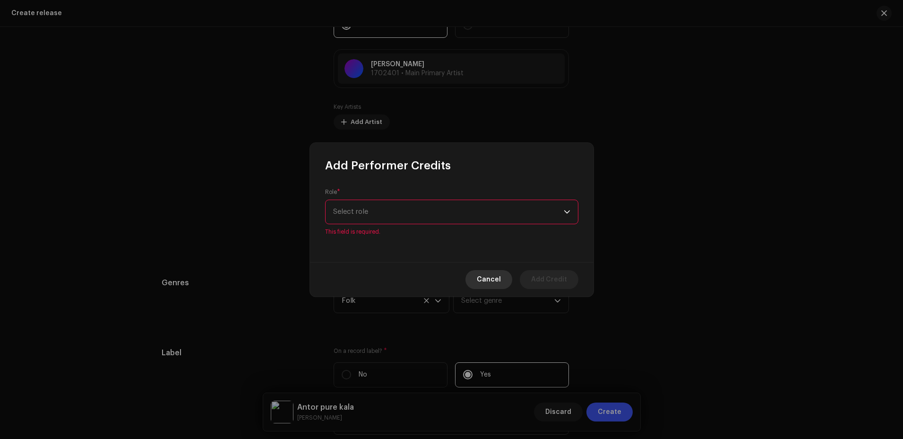
click at [489, 280] on span "Cancel" at bounding box center [489, 279] width 24 height 19
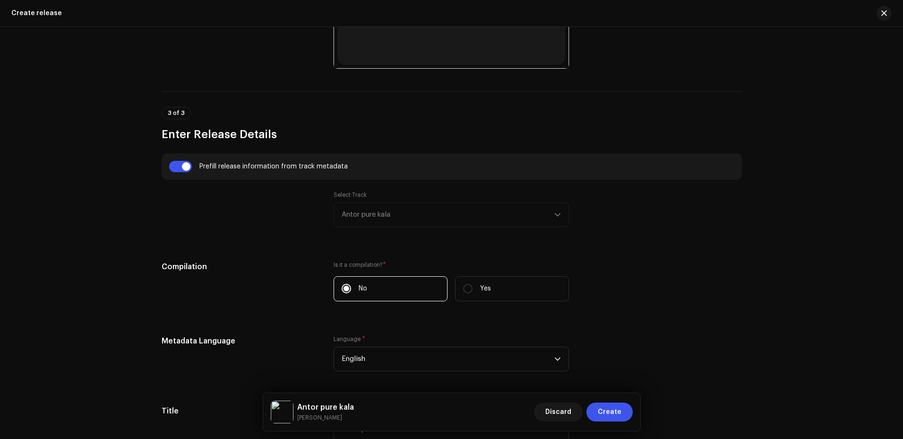
scroll to position [849, 0]
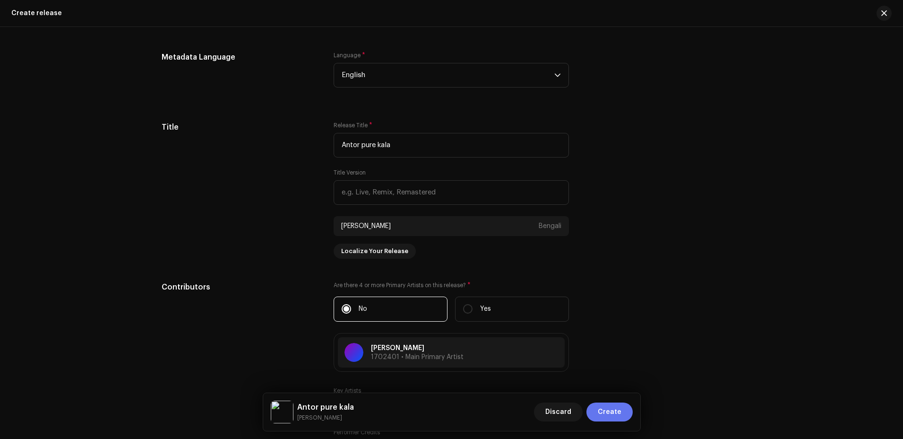
click at [623, 414] on button "Create" at bounding box center [609, 411] width 46 height 19
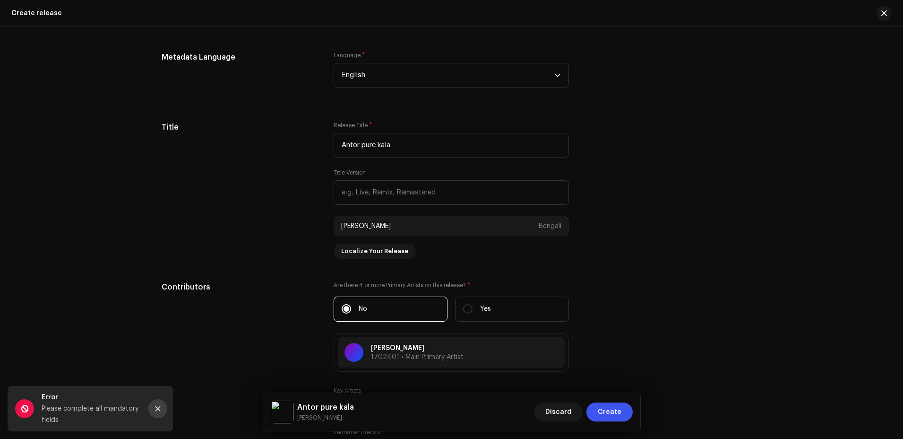
click at [155, 408] on icon "Close" at bounding box center [158, 408] width 7 height 7
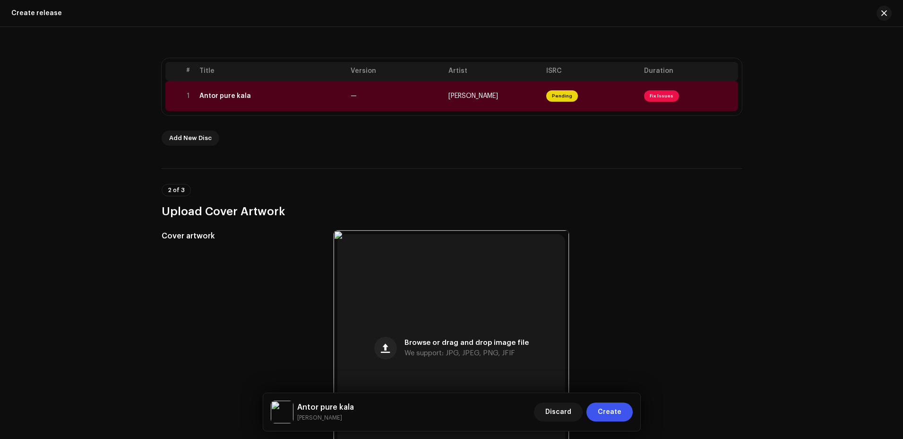
scroll to position [0, 0]
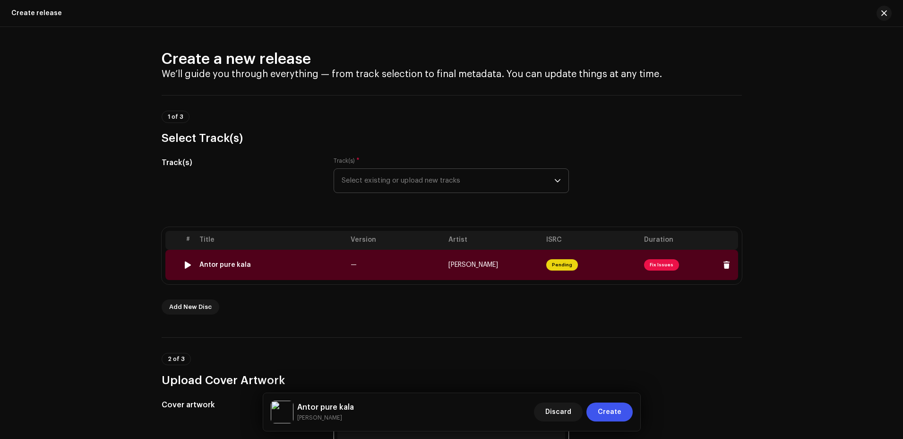
click at [413, 269] on td "—" at bounding box center [396, 265] width 98 height 30
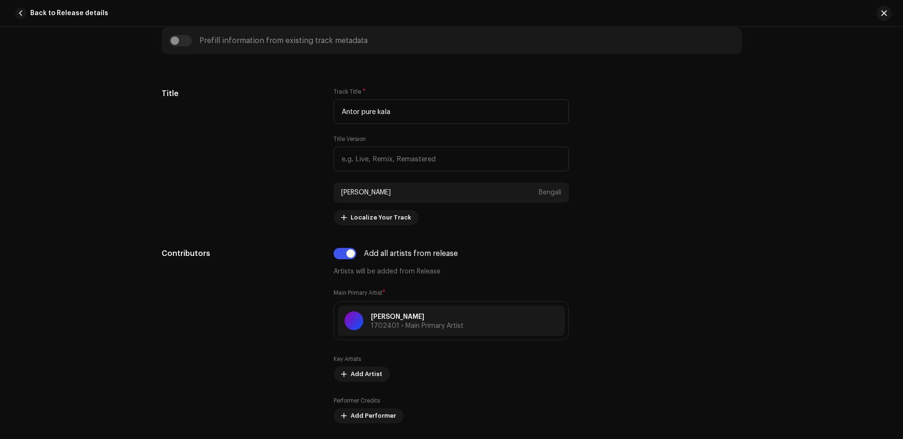
scroll to position [473, 0]
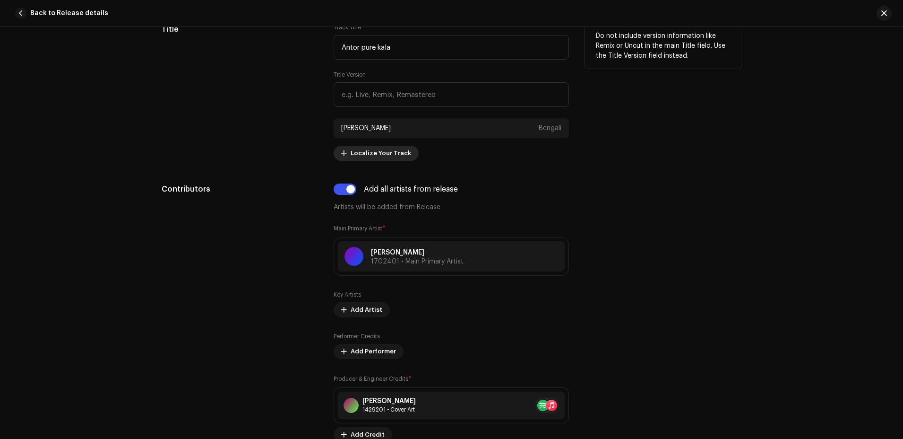
click at [346, 156] on button "Localize Your Track" at bounding box center [376, 153] width 85 height 15
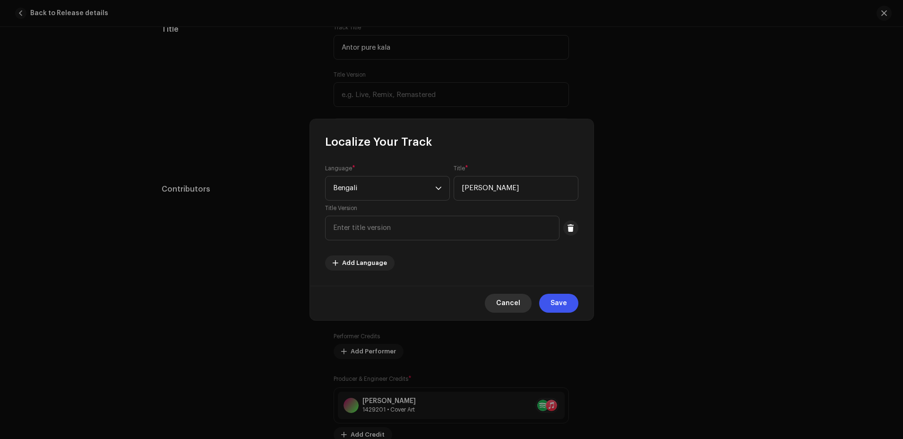
click at [522, 303] on button "Cancel" at bounding box center [508, 302] width 47 height 19
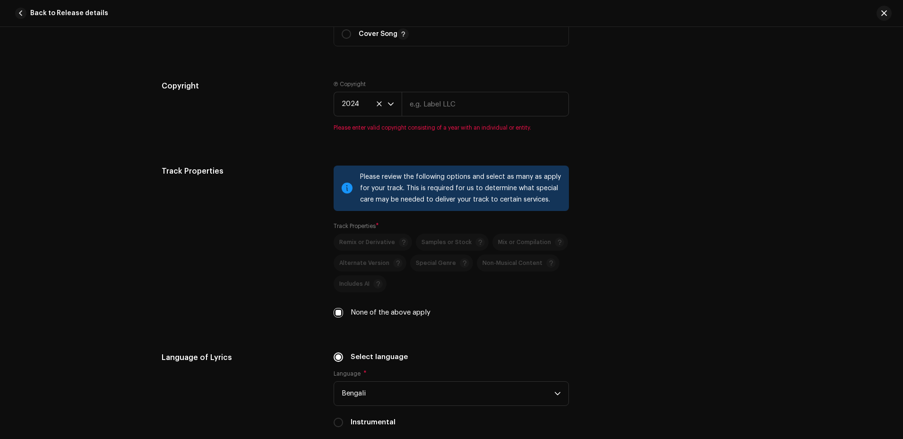
scroll to position [1323, 0]
click at [388, 100] on icon "dropdown trigger" at bounding box center [391, 102] width 7 height 7
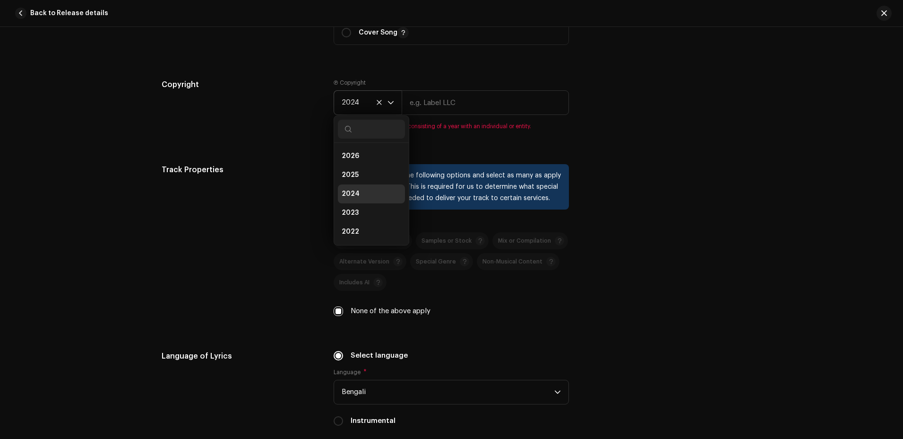
scroll to position [4, 0]
click at [350, 203] on li "2023" at bounding box center [371, 208] width 67 height 19
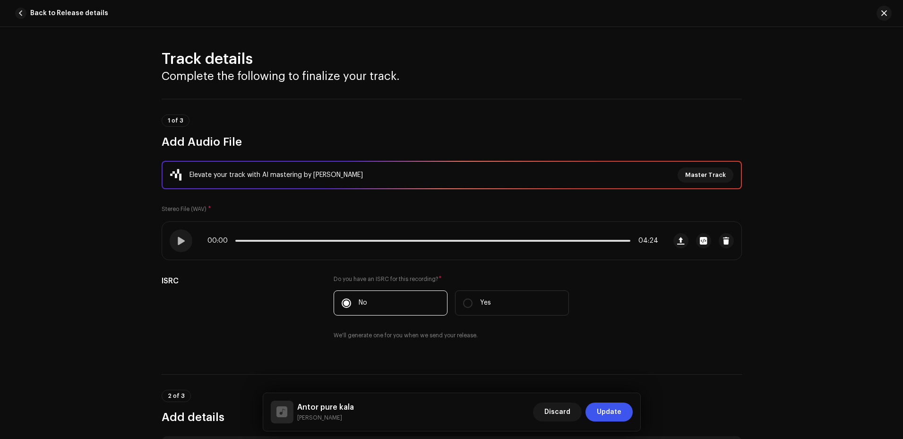
scroll to position [378, 0]
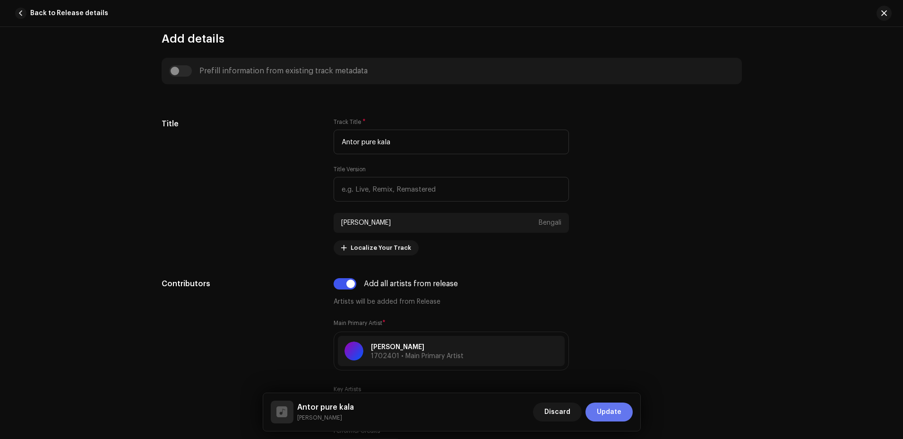
click at [613, 414] on span "Update" at bounding box center [609, 411] width 25 height 19
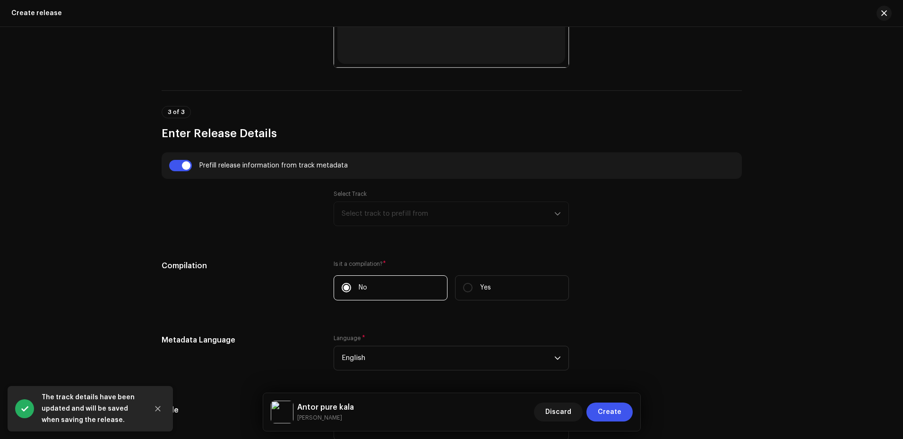
scroll to position [567, 0]
click at [187, 167] on input "checkbox" at bounding box center [180, 164] width 23 height 11
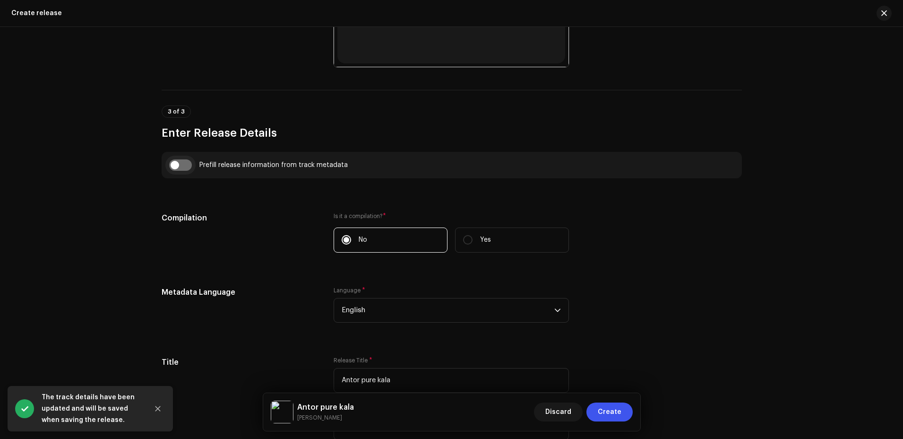
click at [187, 167] on input "checkbox" at bounding box center [180, 164] width 23 height 11
checkbox input "true"
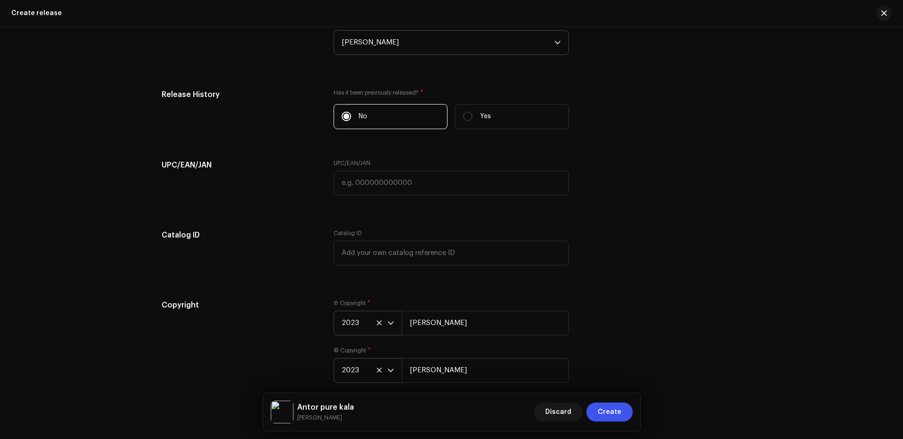
scroll to position [1558, 0]
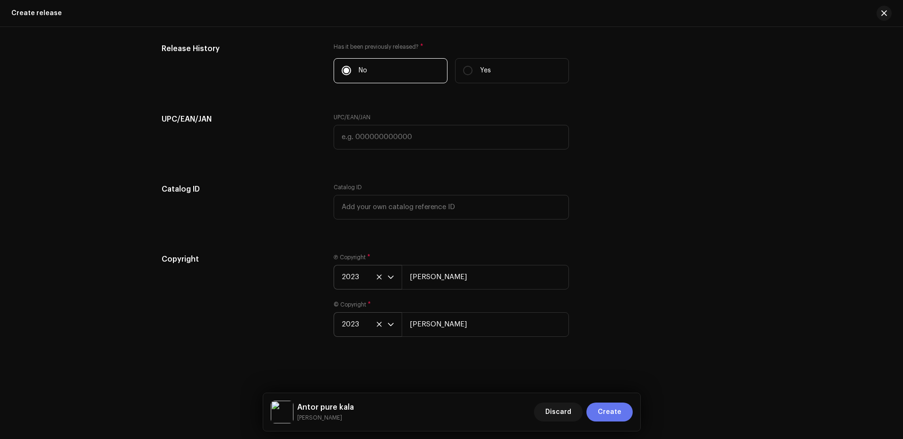
click at [610, 410] on span "Create" at bounding box center [610, 411] width 24 height 19
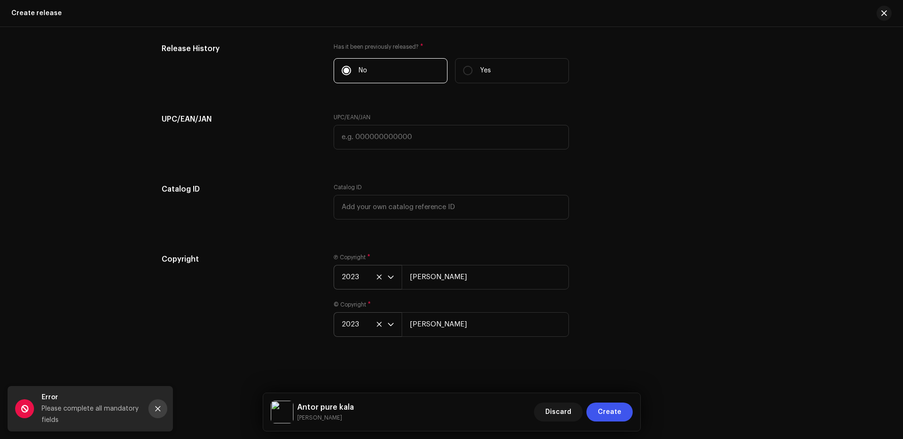
click at [161, 408] on icon "Close" at bounding box center [158, 408] width 7 height 7
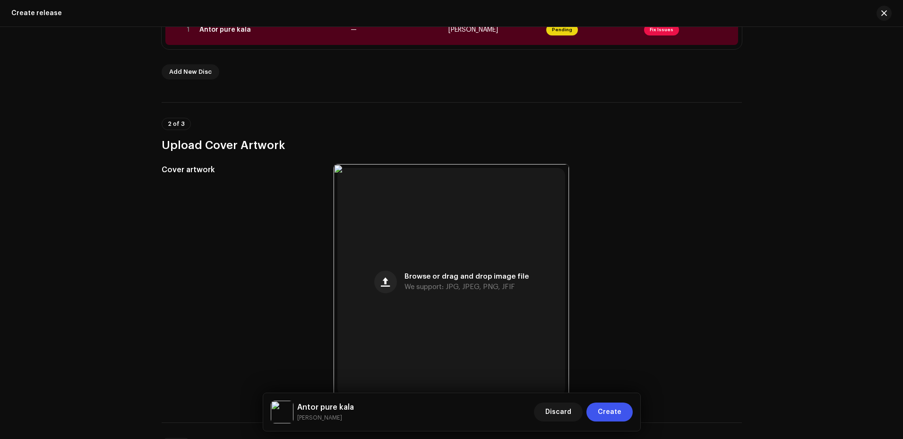
scroll to position [0, 0]
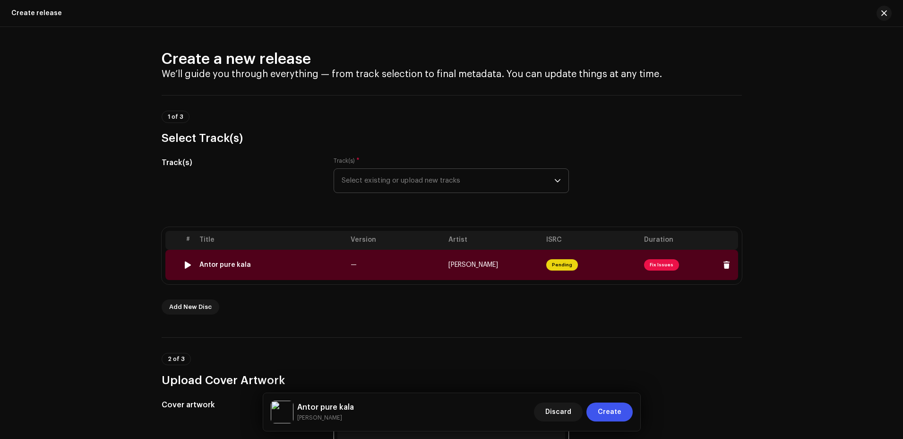
click at [394, 265] on td "—" at bounding box center [396, 265] width 98 height 30
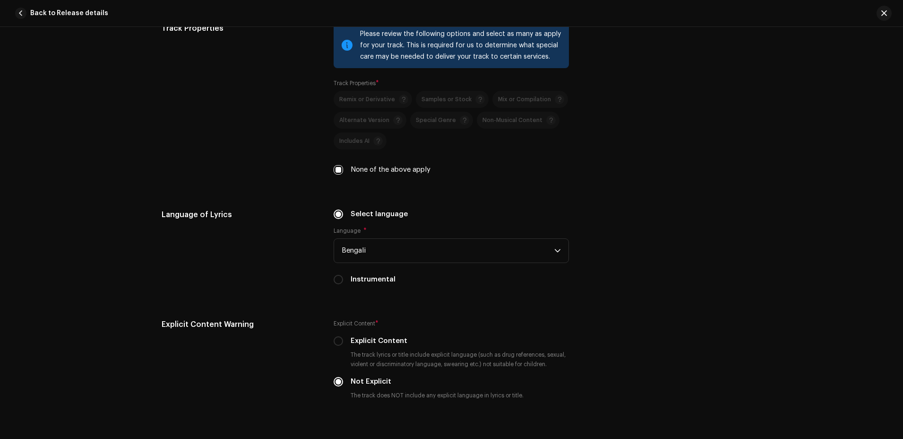
scroll to position [1465, 0]
click at [336, 216] on input "Select language" at bounding box center [338, 213] width 9 height 9
click at [412, 251] on span "Bengali" at bounding box center [448, 250] width 213 height 24
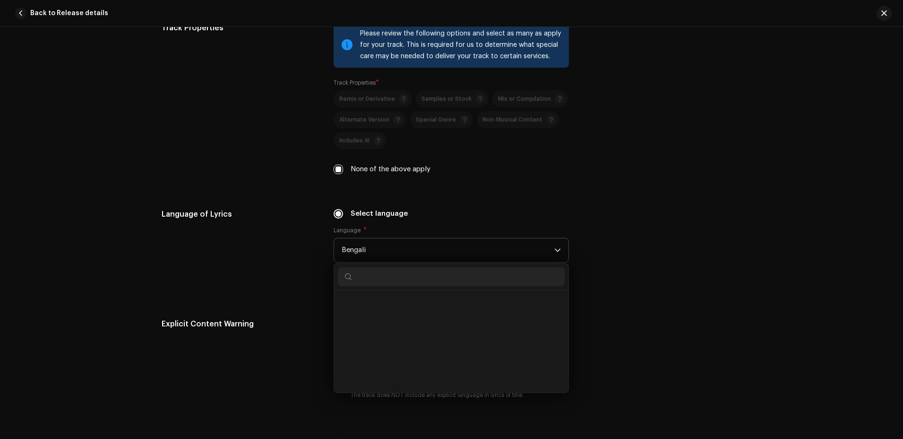
scroll to position [344, 0]
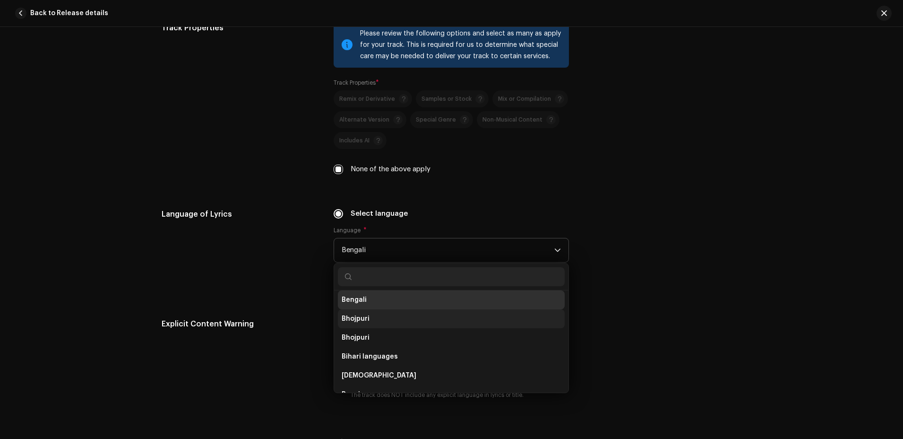
click at [368, 311] on li "Bhojpuri" at bounding box center [451, 318] width 227 height 19
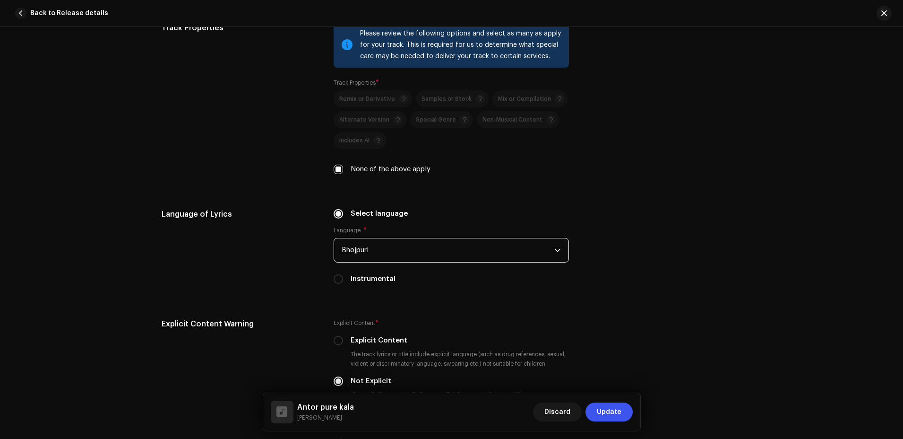
click at [386, 248] on span "Bhojpuri" at bounding box center [448, 250] width 213 height 24
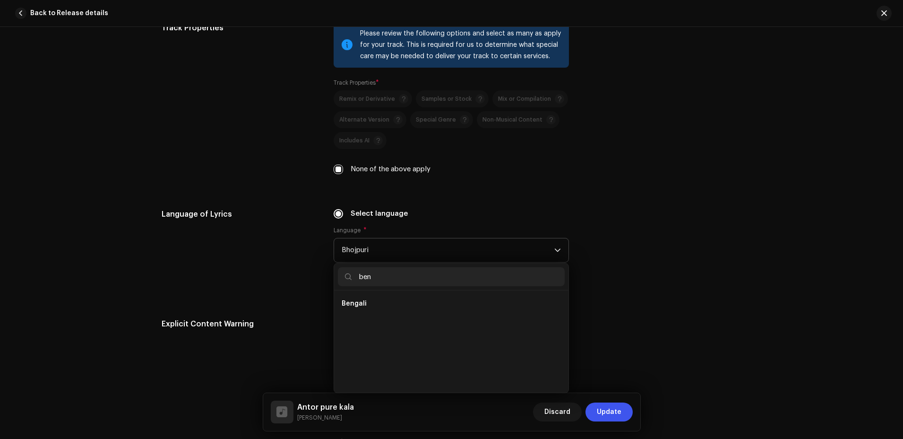
scroll to position [0, 0]
type input "ben"
click at [367, 297] on li "Bengali" at bounding box center [451, 303] width 227 height 19
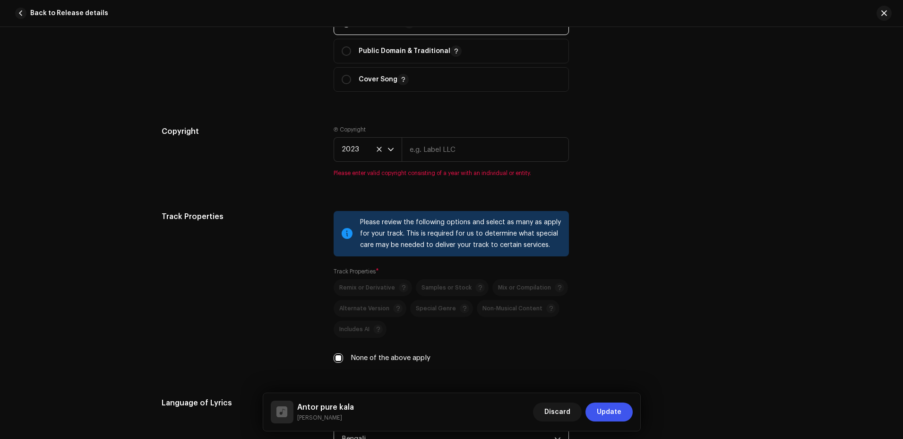
scroll to position [1276, 0]
click at [447, 157] on input "text" at bounding box center [485, 150] width 167 height 25
type input "[PERSON_NAME]"
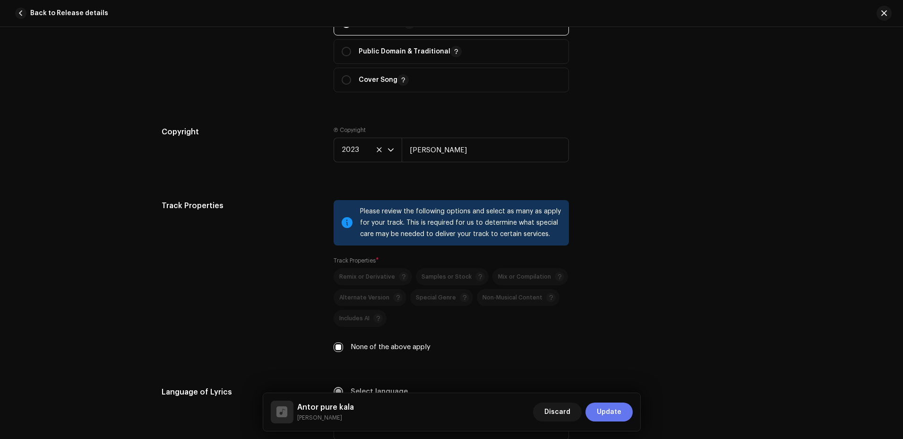
click at [607, 404] on span "Update" at bounding box center [609, 411] width 25 height 19
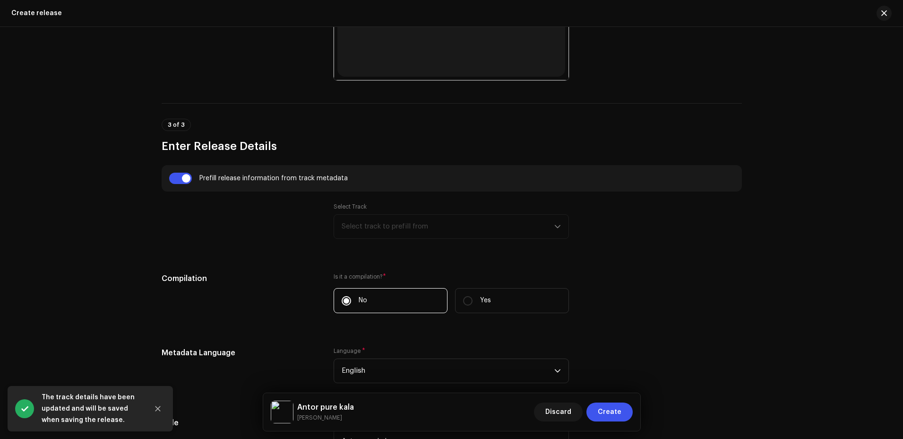
scroll to position [567, 0]
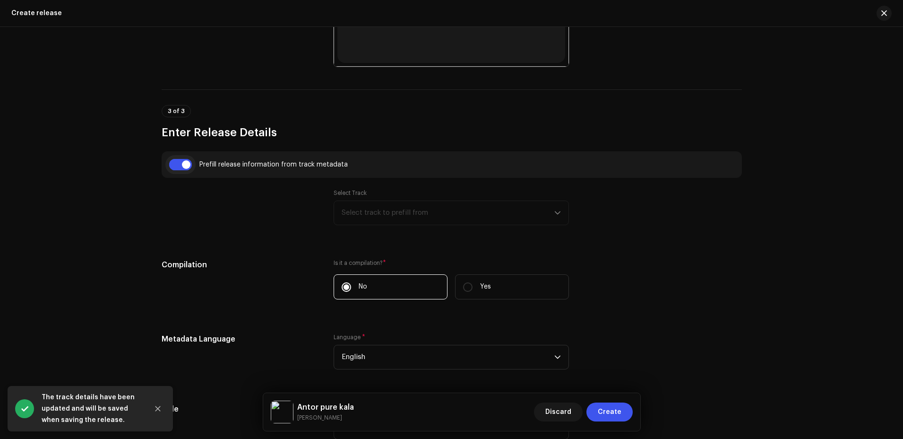
click at [182, 163] on input "checkbox" at bounding box center [180, 164] width 23 height 11
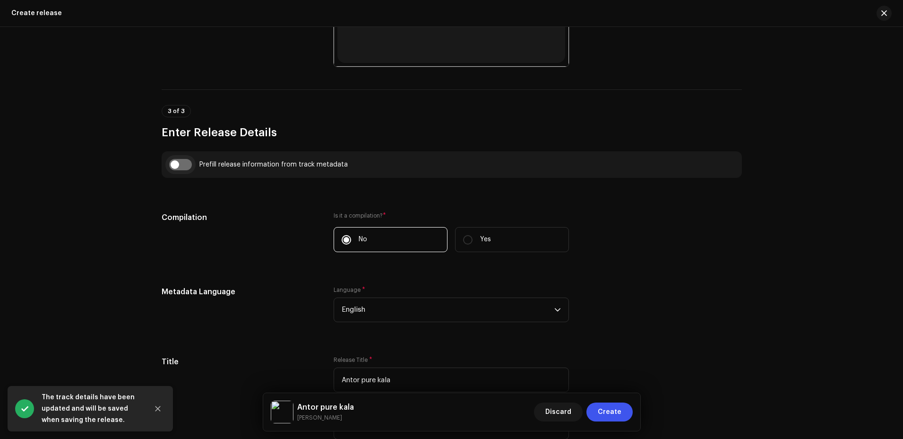
click at [182, 163] on input "checkbox" at bounding box center [180, 164] width 23 height 11
checkbox input "true"
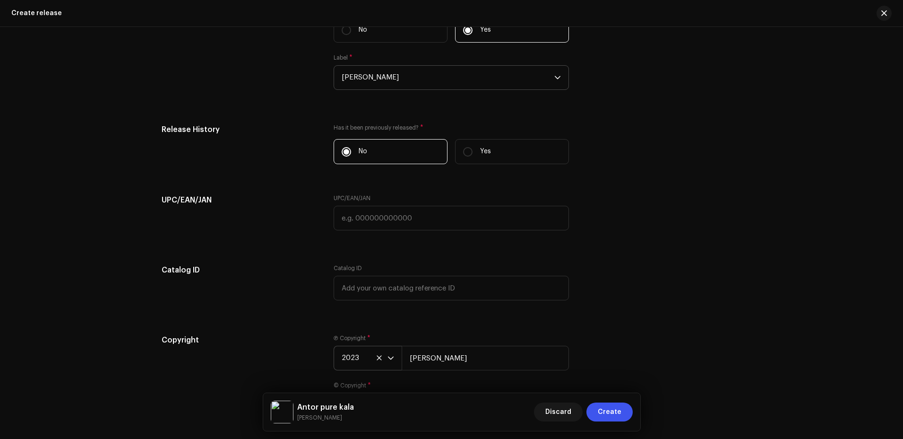
scroll to position [1558, 0]
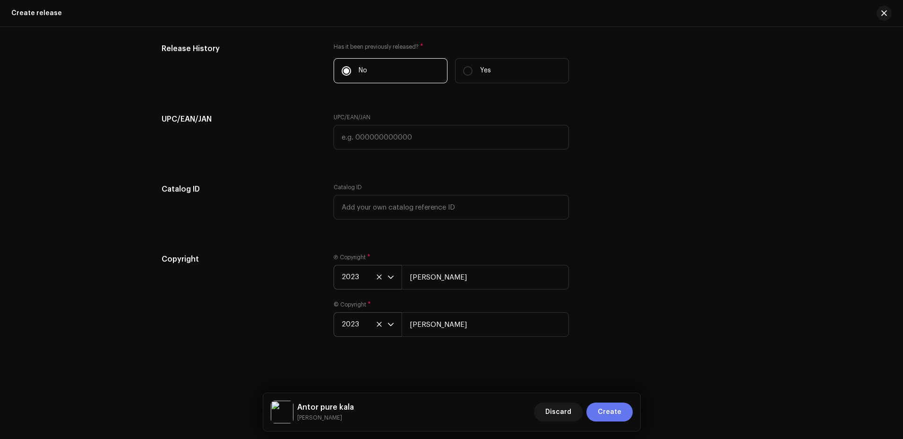
click at [614, 412] on span "Create" at bounding box center [610, 411] width 24 height 19
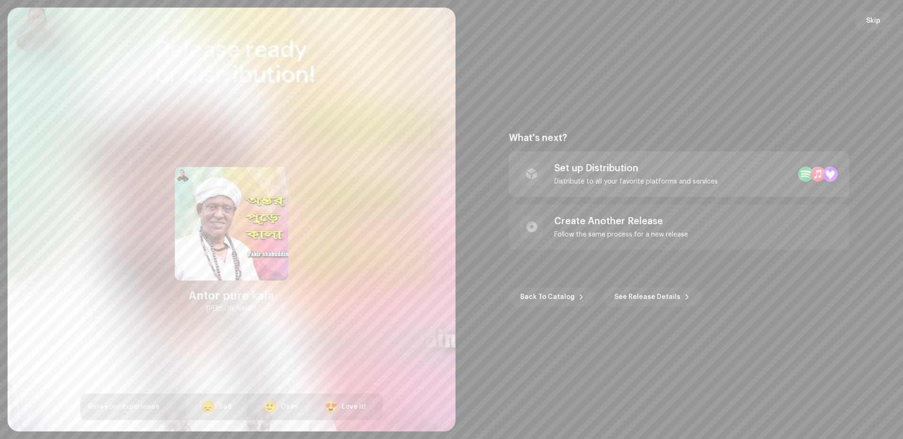
click at [655, 178] on div "Distribute to all your favorite platforms and services" at bounding box center [636, 182] width 164 height 8
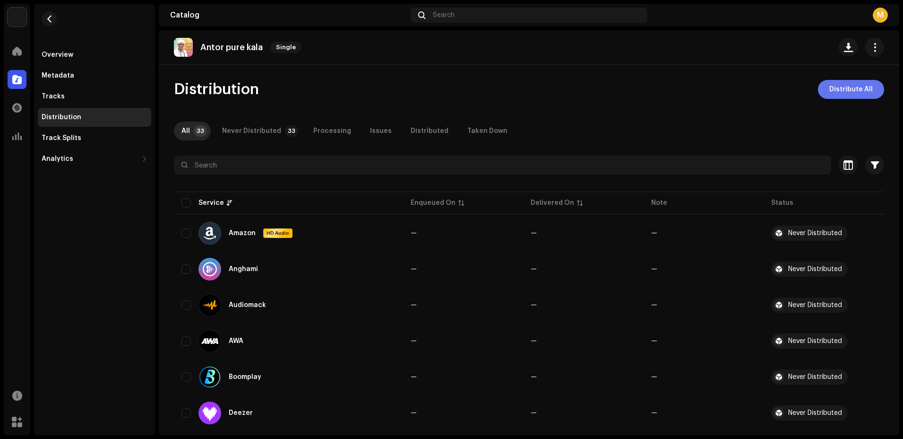
click at [829, 92] on span "Distribute All" at bounding box center [850, 89] width 43 height 19
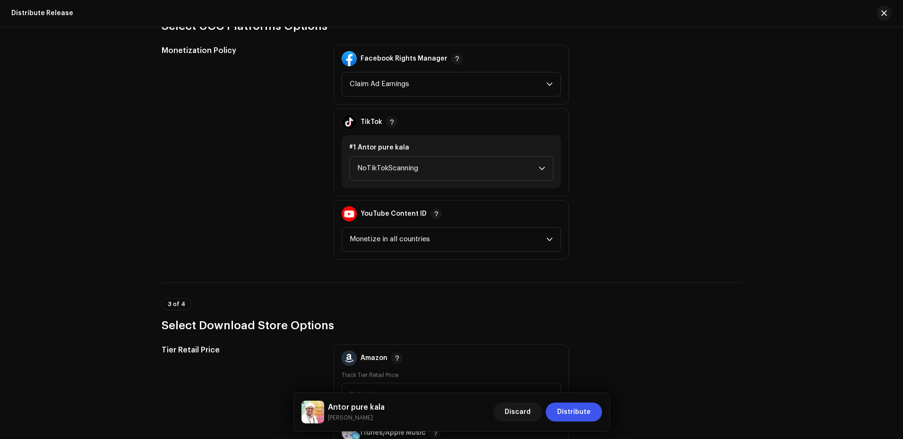
scroll to position [1229, 0]
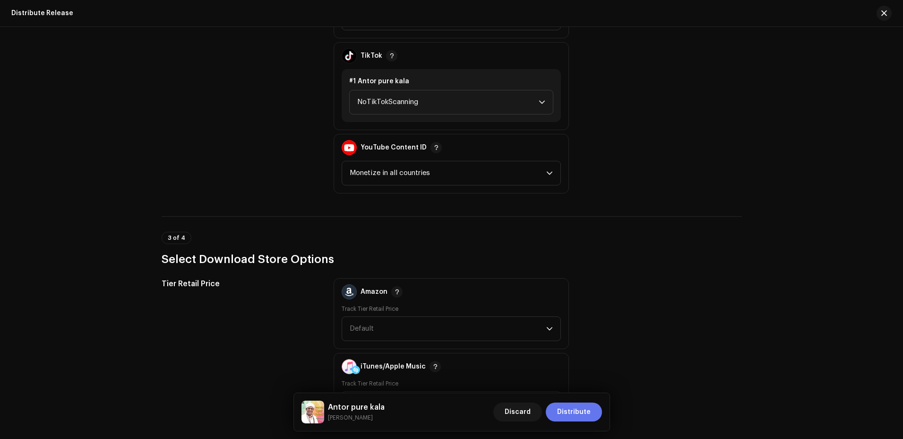
click at [574, 407] on span "Distribute" at bounding box center [574, 411] width 34 height 19
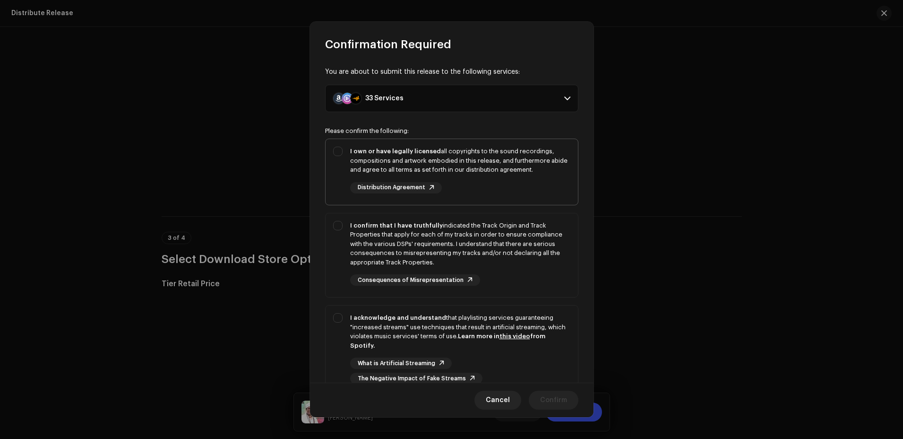
click at [334, 151] on div "I own or have legally licensed all copyrights to the sound recordings, composit…" at bounding box center [452, 170] width 252 height 62
checkbox input "true"
click at [339, 230] on div "I confirm that I have truthfully indicated the Track Origin and Track Propertie…" at bounding box center [452, 253] width 252 height 80
checkbox input "true"
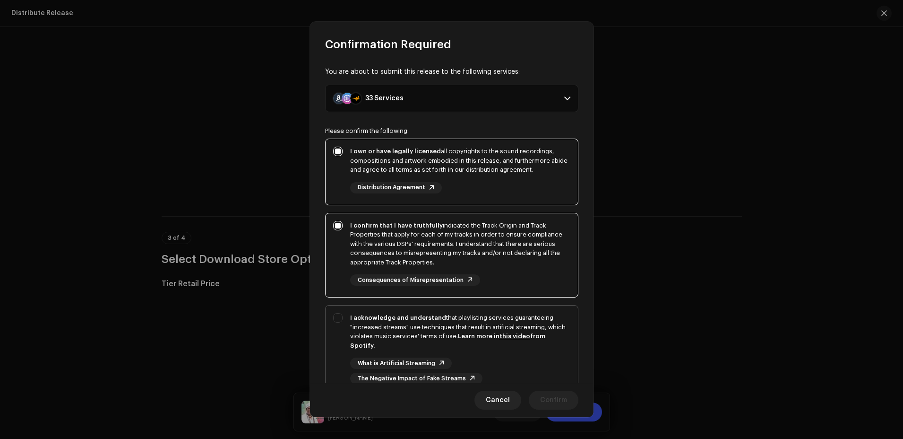
click at [332, 317] on div "I acknowledge and understand that playlisting services guaranteeing "increased …" at bounding box center [452, 348] width 252 height 86
checkbox input "true"
click at [494, 401] on span "Cancel" at bounding box center [498, 399] width 24 height 19
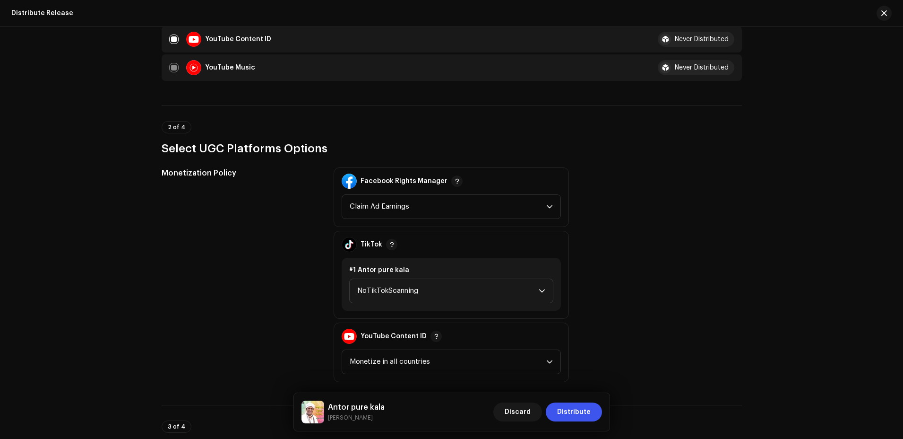
scroll to position [992, 0]
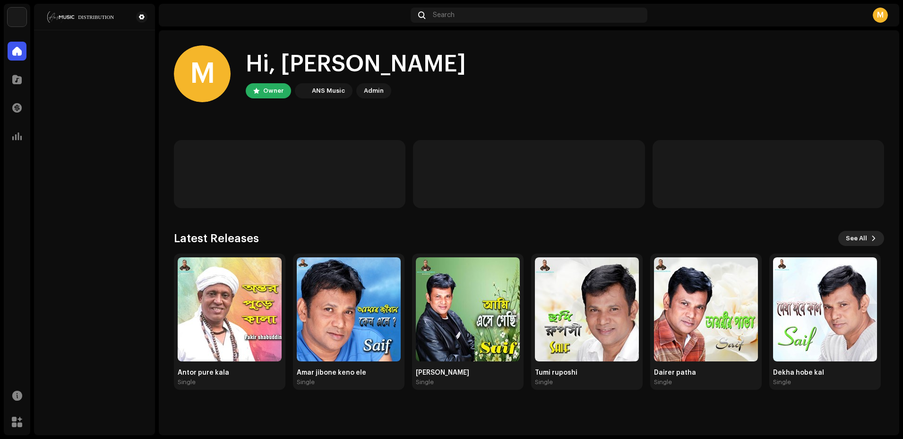
click at [860, 235] on span "See All" at bounding box center [856, 238] width 21 height 19
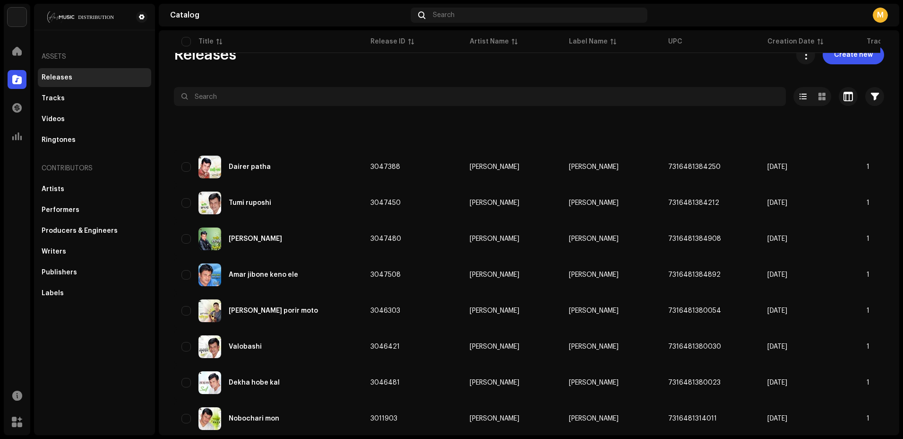
scroll to position [350, 0]
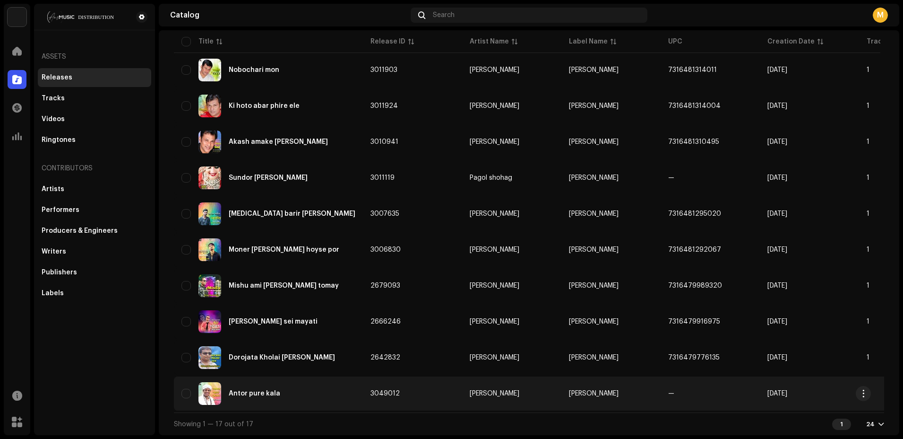
click at [608, 388] on td "[PERSON_NAME]" at bounding box center [610, 393] width 99 height 34
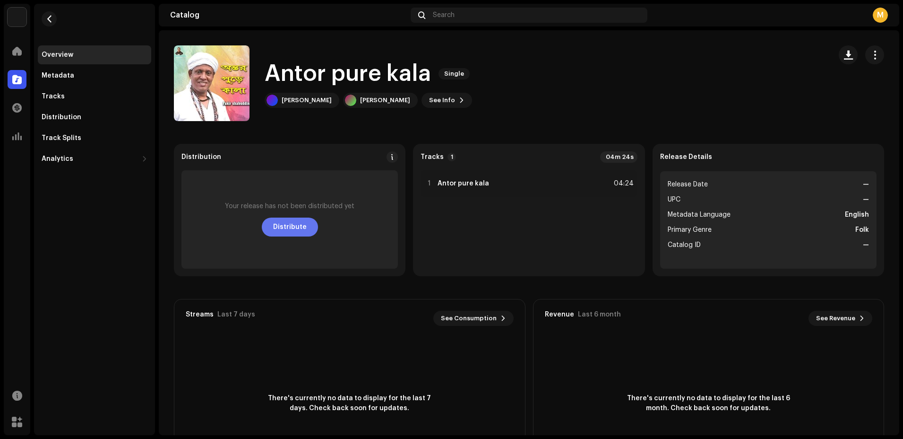
click at [283, 233] on span "Distribute" at bounding box center [290, 226] width 34 height 19
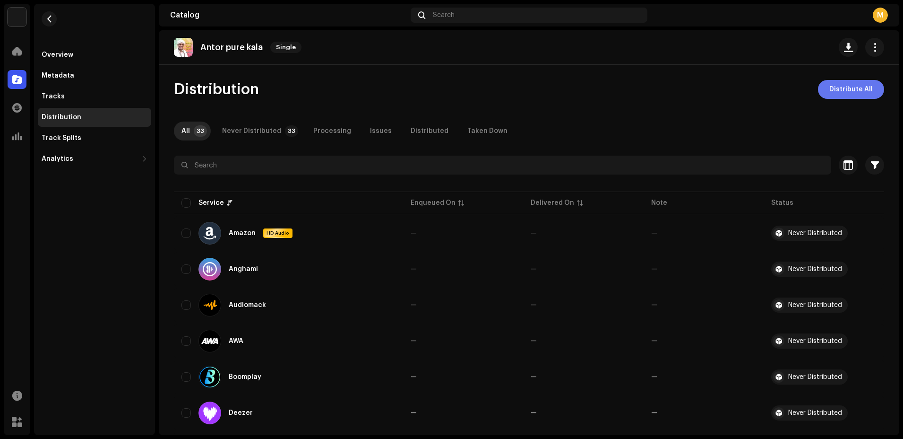
click at [850, 90] on span "Distribute All" at bounding box center [850, 89] width 43 height 19
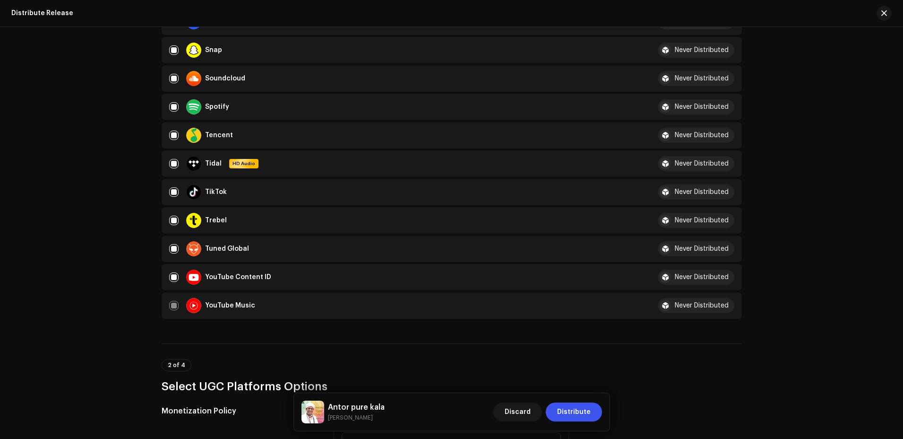
scroll to position [803, 0]
click at [583, 410] on span "Distribute" at bounding box center [574, 411] width 34 height 19
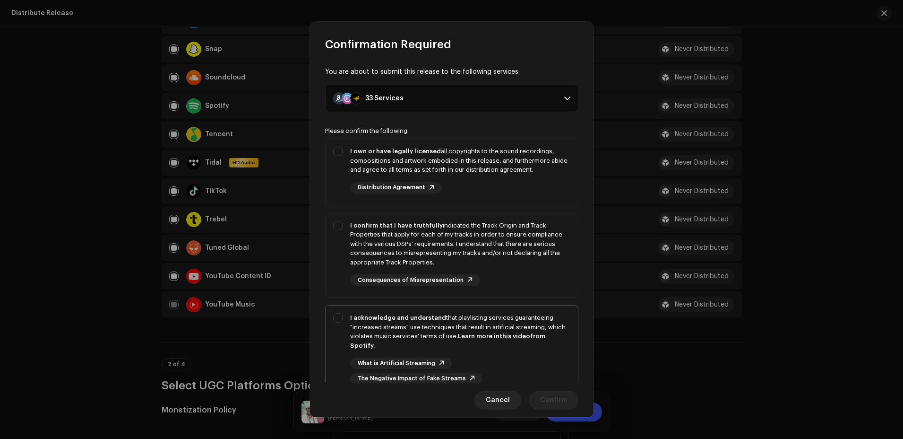
click at [336, 319] on div "I acknowledge and understand that playlisting services guaranteeing "increased …" at bounding box center [452, 348] width 252 height 86
checkbox input "true"
drag, startPoint x: 336, startPoint y: 225, endPoint x: 336, endPoint y: 200, distance: 25.5
click at [336, 225] on div "I confirm that I have truthfully indicated the Track Origin and Track Propertie…" at bounding box center [452, 253] width 252 height 80
checkbox input "true"
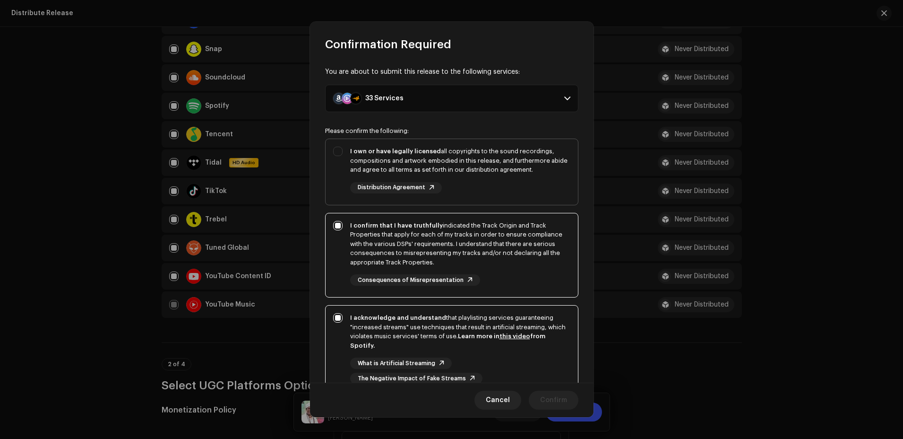
click at [339, 154] on div "I own or have legally licensed all copyrights to the sound recordings, composit…" at bounding box center [452, 170] width 252 height 62
checkbox input "true"
click at [551, 395] on span "Confirm" at bounding box center [553, 399] width 27 height 19
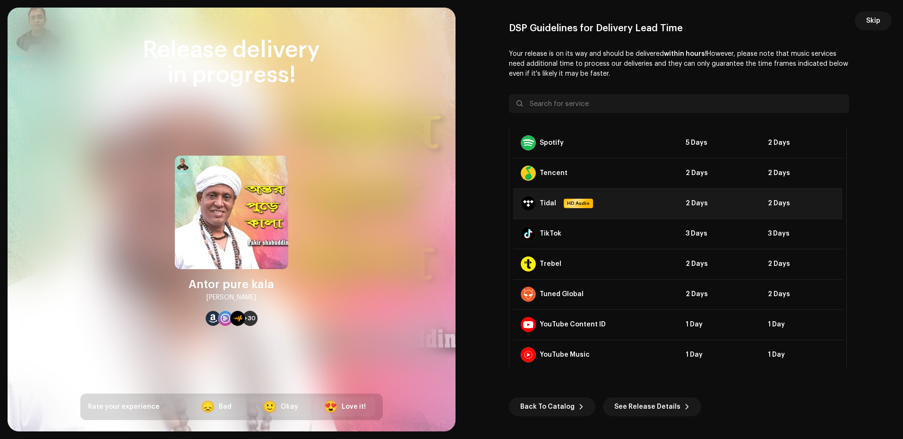
scroll to position [692, 0]
